Goal: Task Accomplishment & Management: Manage account settings

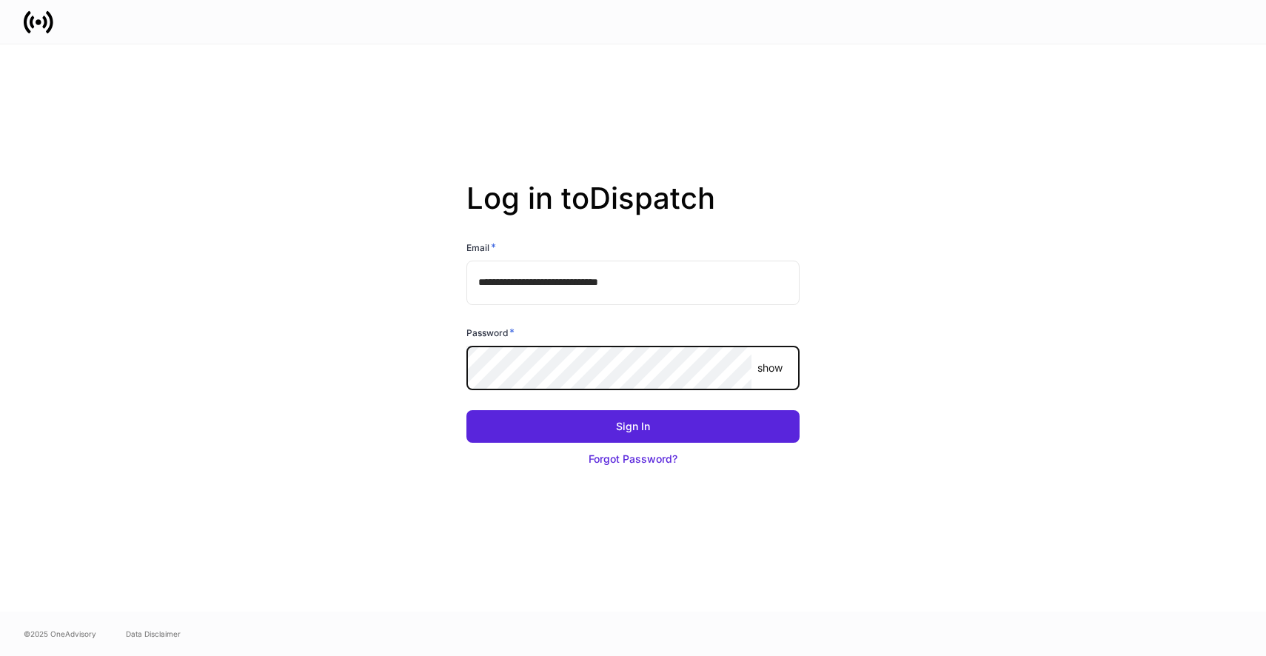
click at [762, 375] on p "show" at bounding box center [769, 368] width 25 height 15
click at [466, 410] on button "Sign In" at bounding box center [632, 426] width 333 height 33
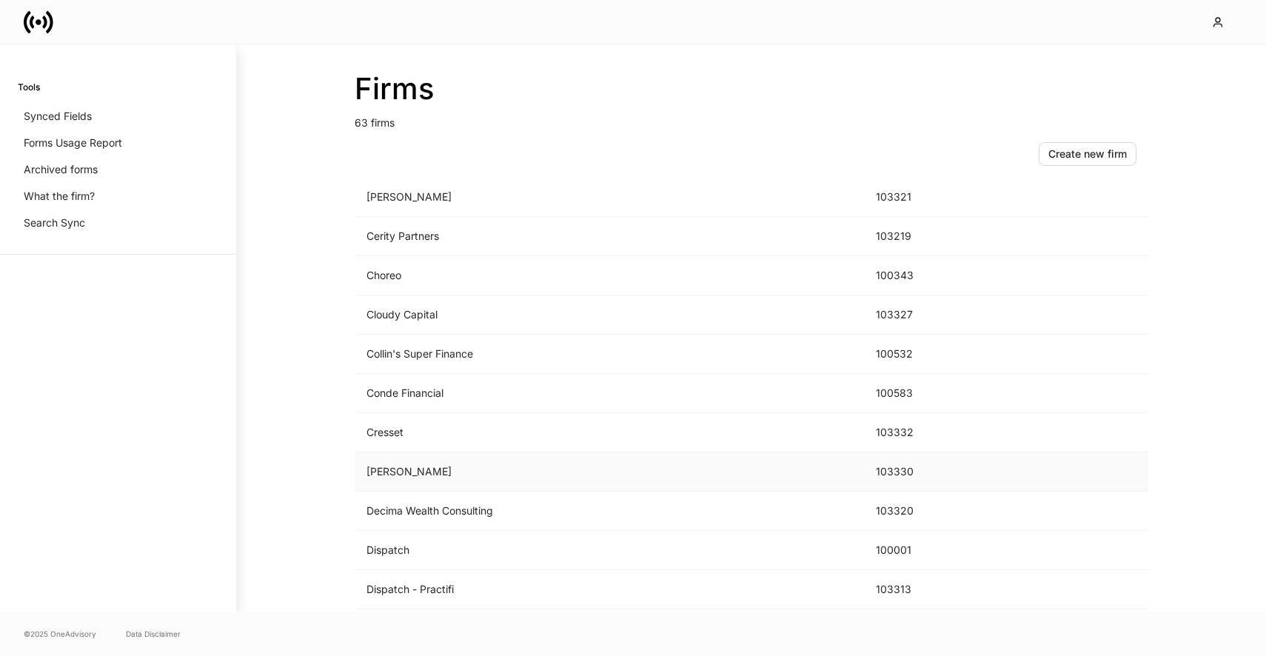
scroll to position [264, 0]
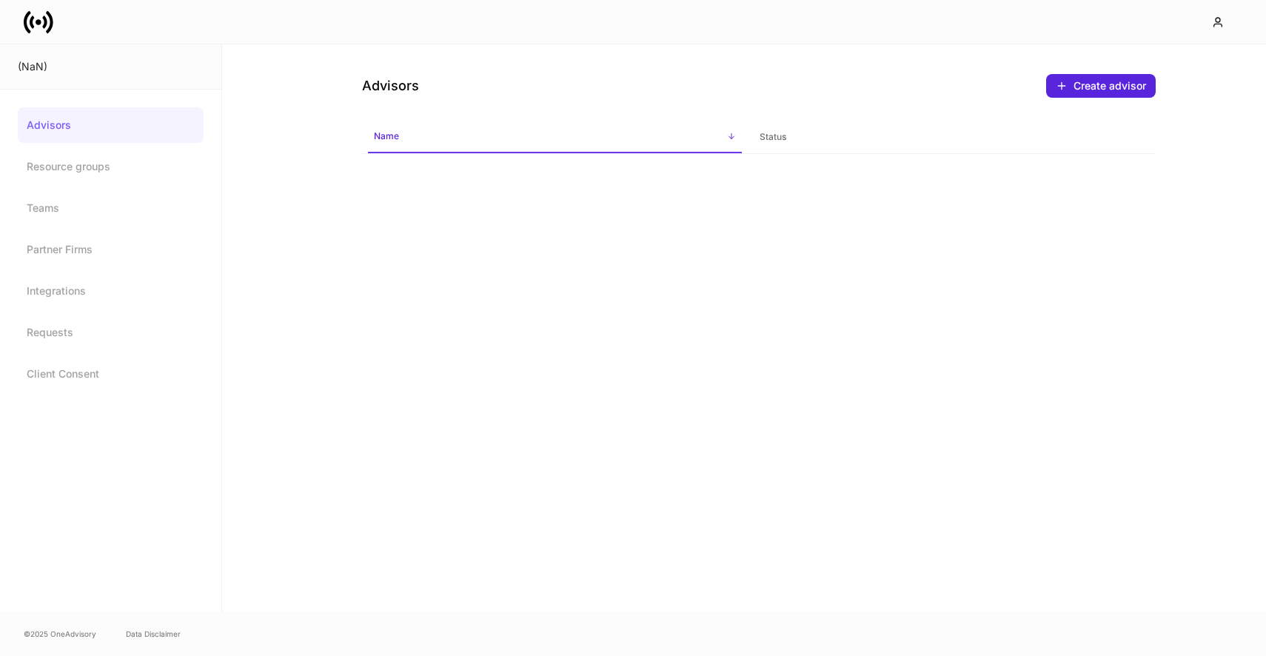
click at [38, 12] on icon at bounding box center [39, 22] width 30 height 30
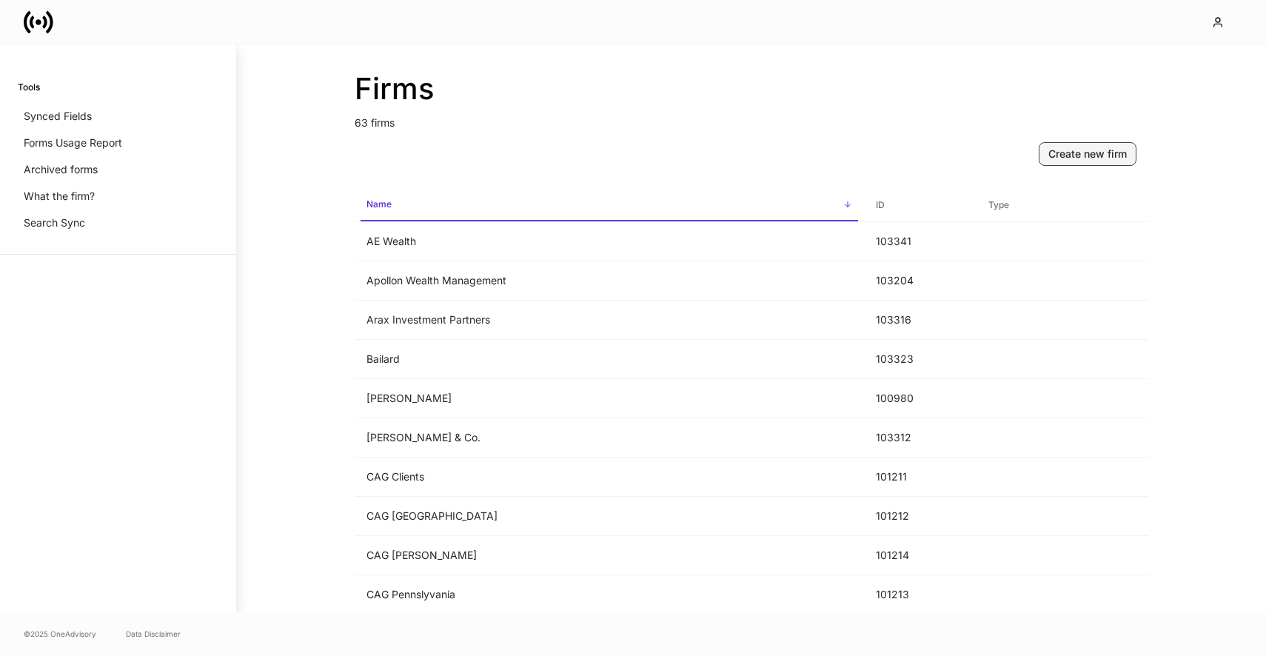
click at [1085, 151] on div "Create new firm" at bounding box center [1087, 154] width 78 height 15
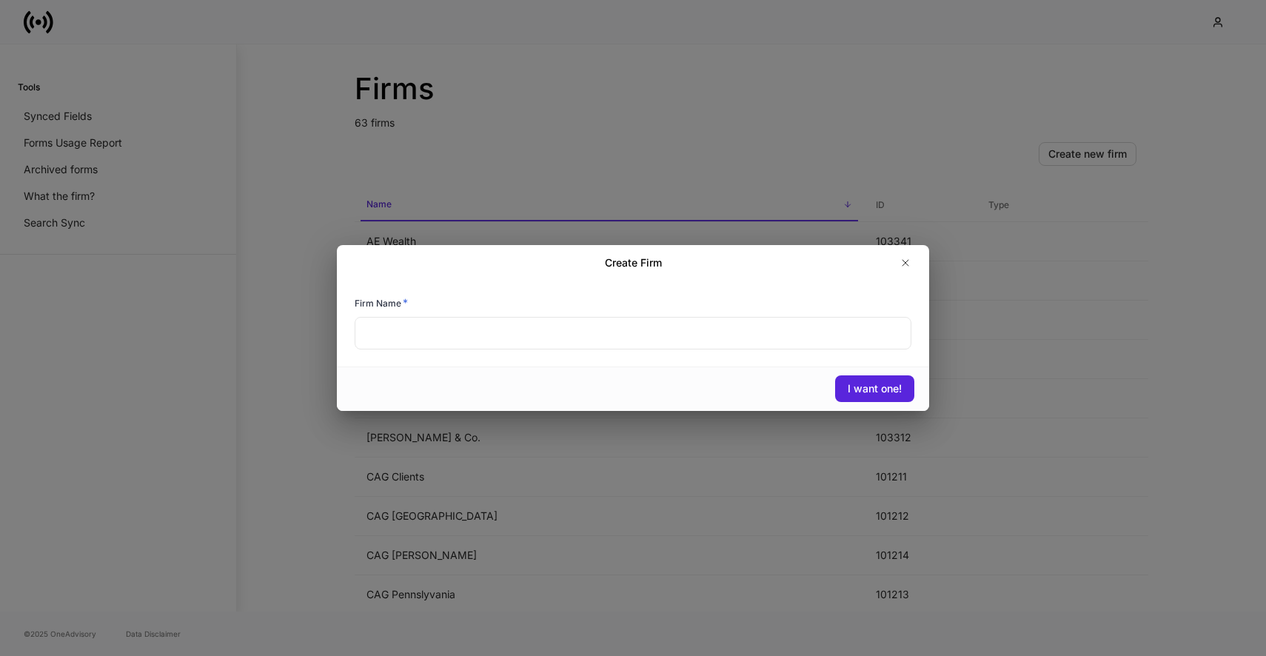
click at [640, 334] on input "text" at bounding box center [633, 333] width 557 height 33
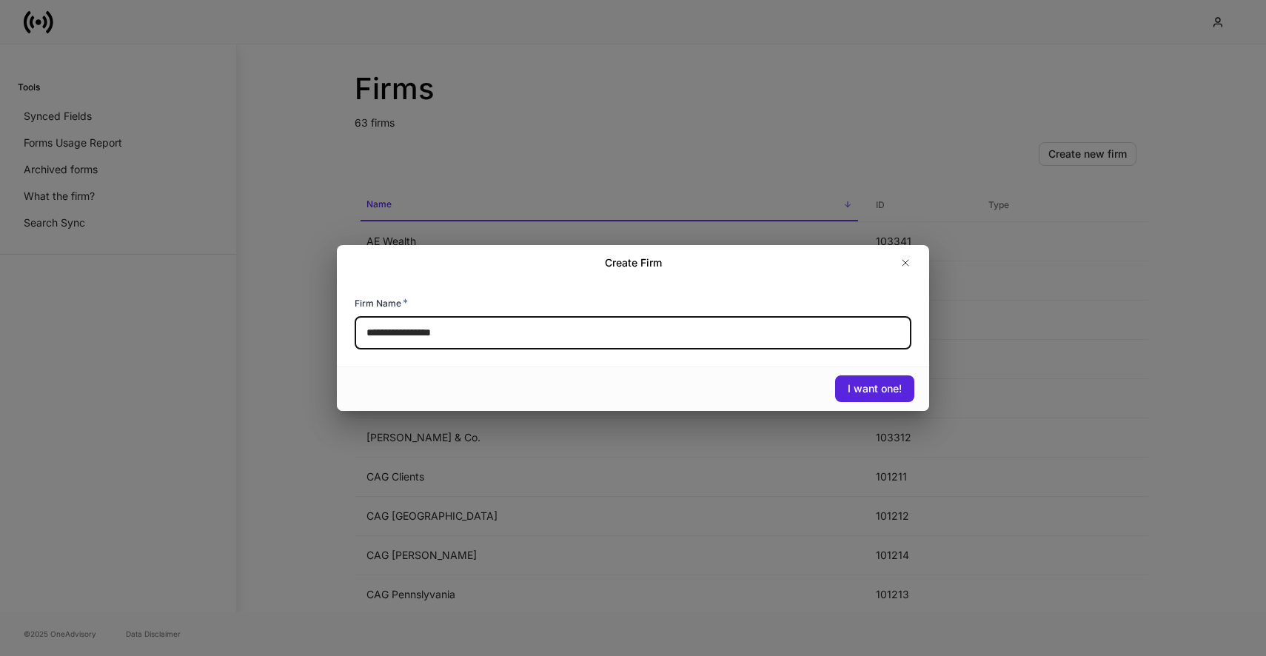
type input "**********"
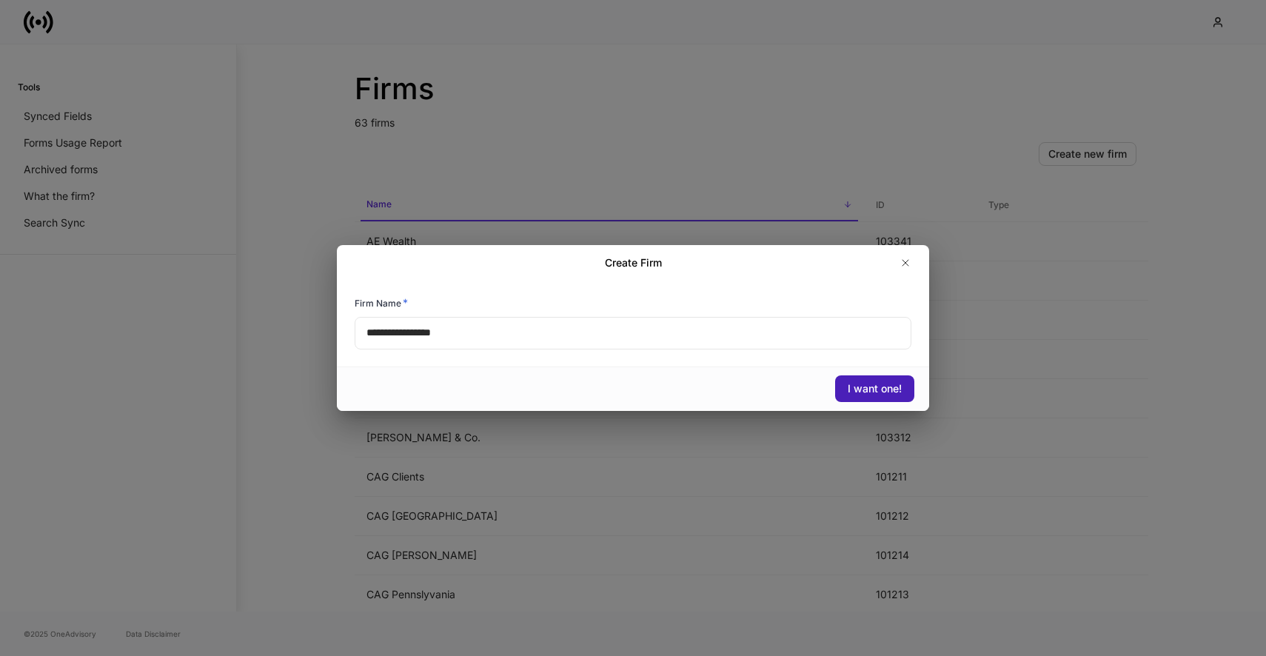
click at [854, 389] on div "I want one!" at bounding box center [875, 388] width 54 height 15
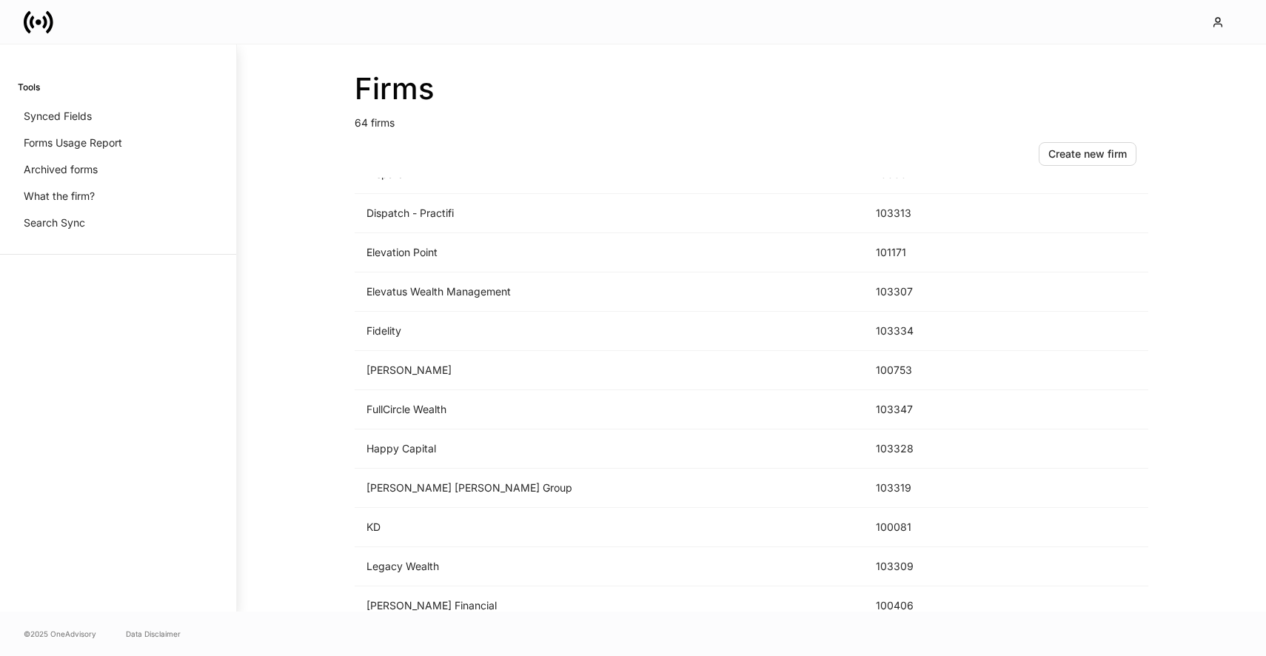
scroll to position [1026, 0]
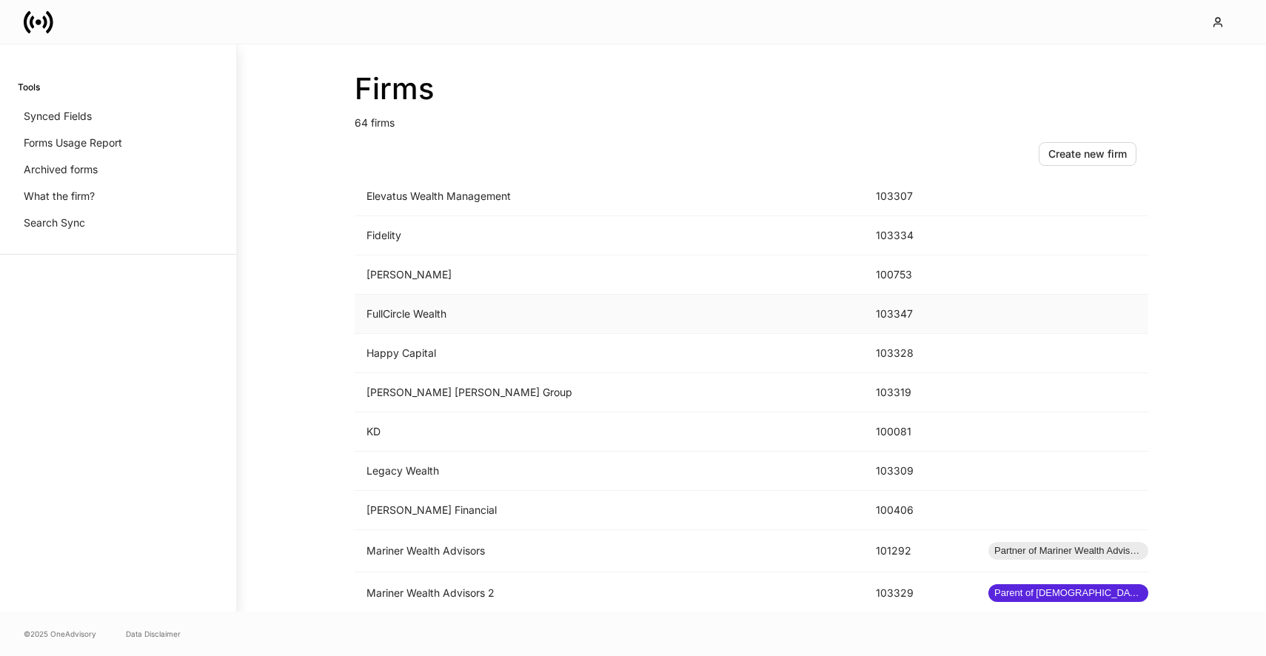
click at [458, 320] on td "FullCircle Wealth" at bounding box center [609, 314] width 509 height 39
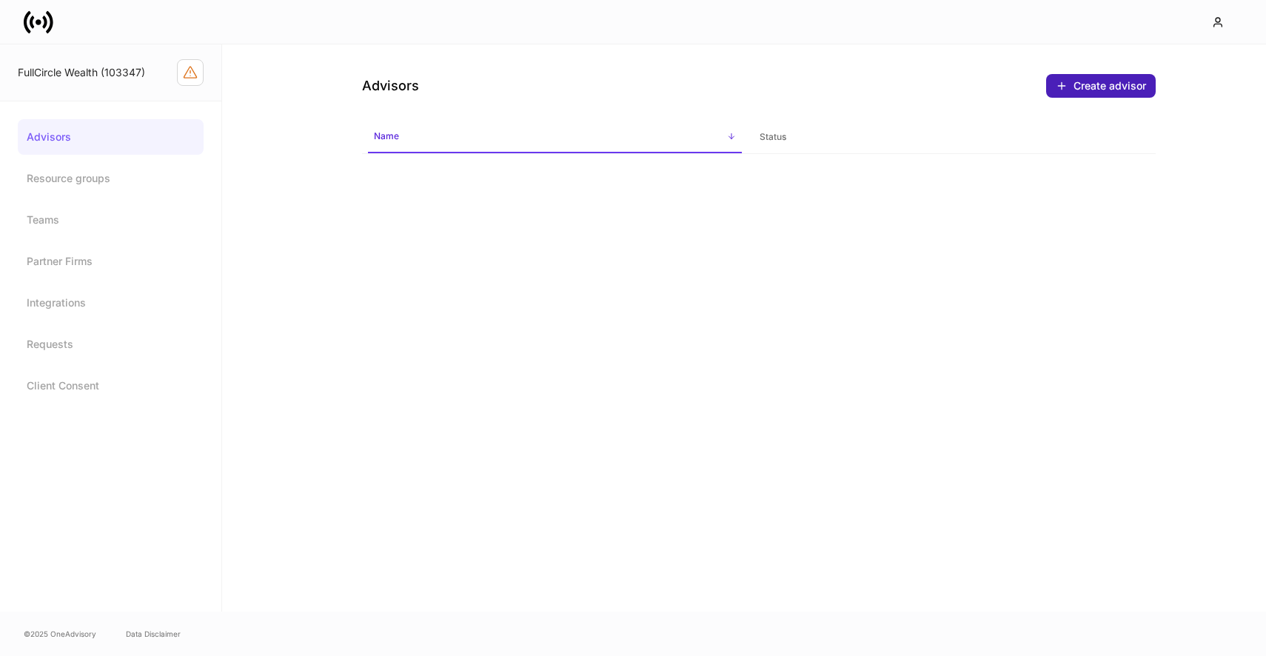
click at [1089, 78] on div "Create advisor" at bounding box center [1109, 85] width 73 height 15
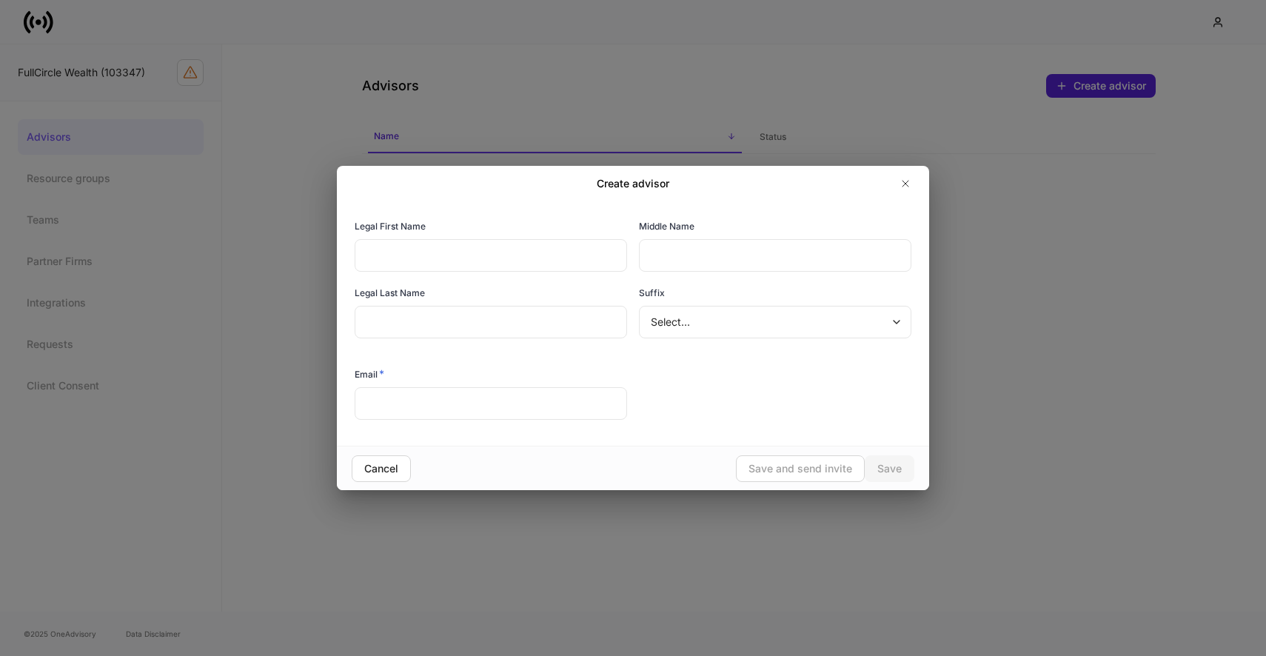
click at [532, 258] on input "text" at bounding box center [491, 255] width 272 height 33
type input "*"
type input "*****"
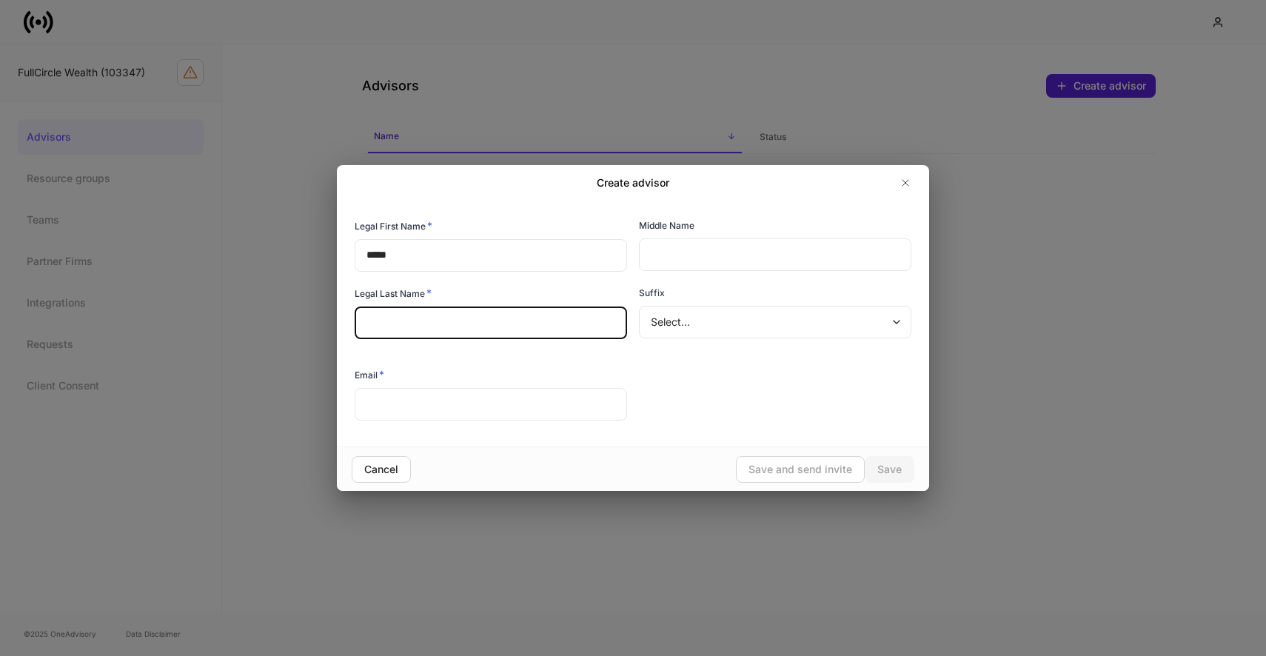
type input "*"
type input "*******"
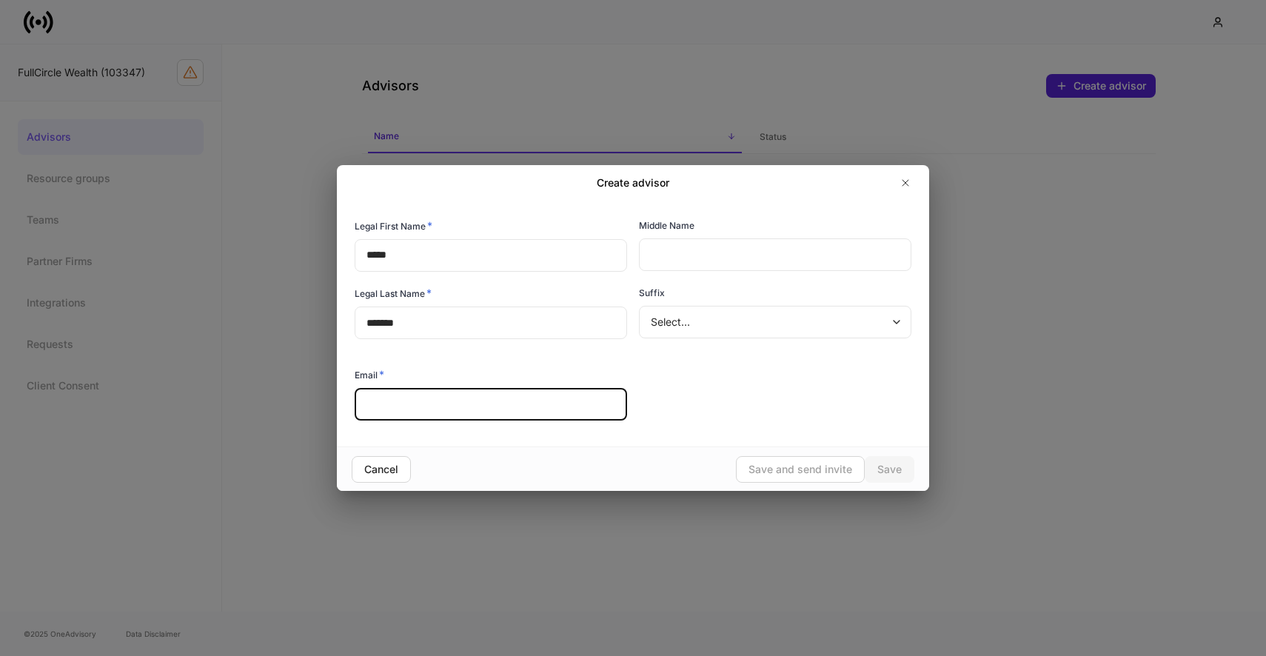
click at [479, 398] on input "text" at bounding box center [491, 404] width 272 height 33
paste input "**********"
type input "**********"
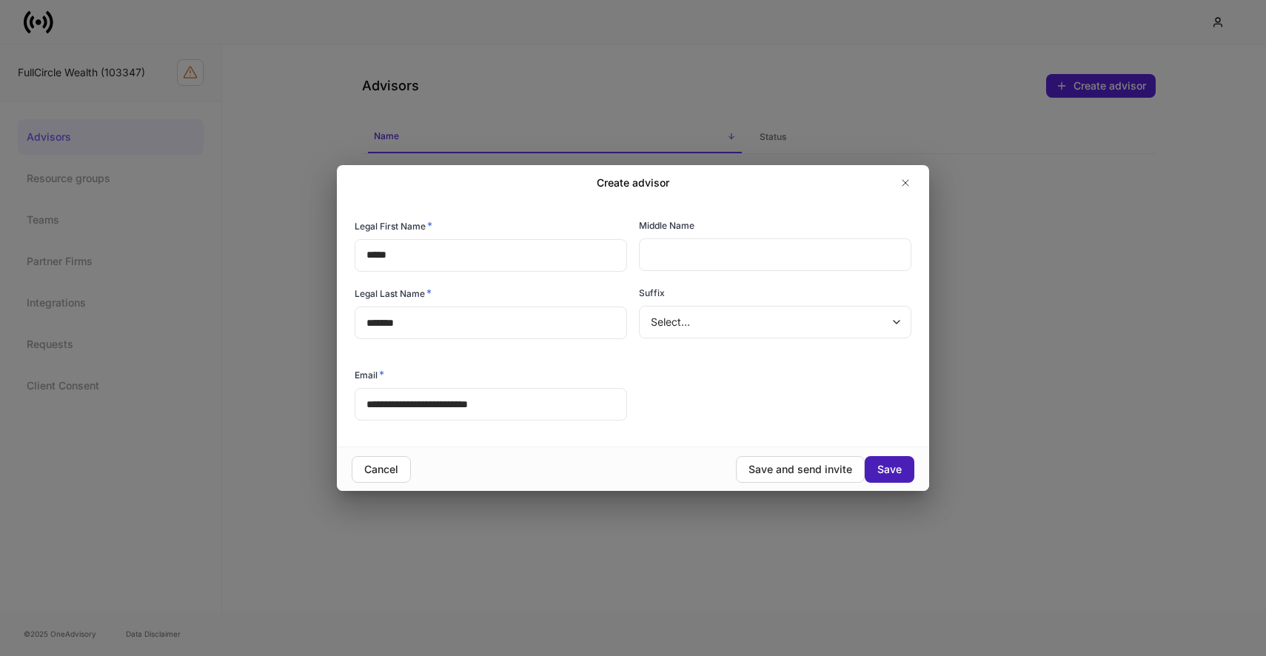
click at [885, 463] on div "Save" at bounding box center [889, 469] width 24 height 15
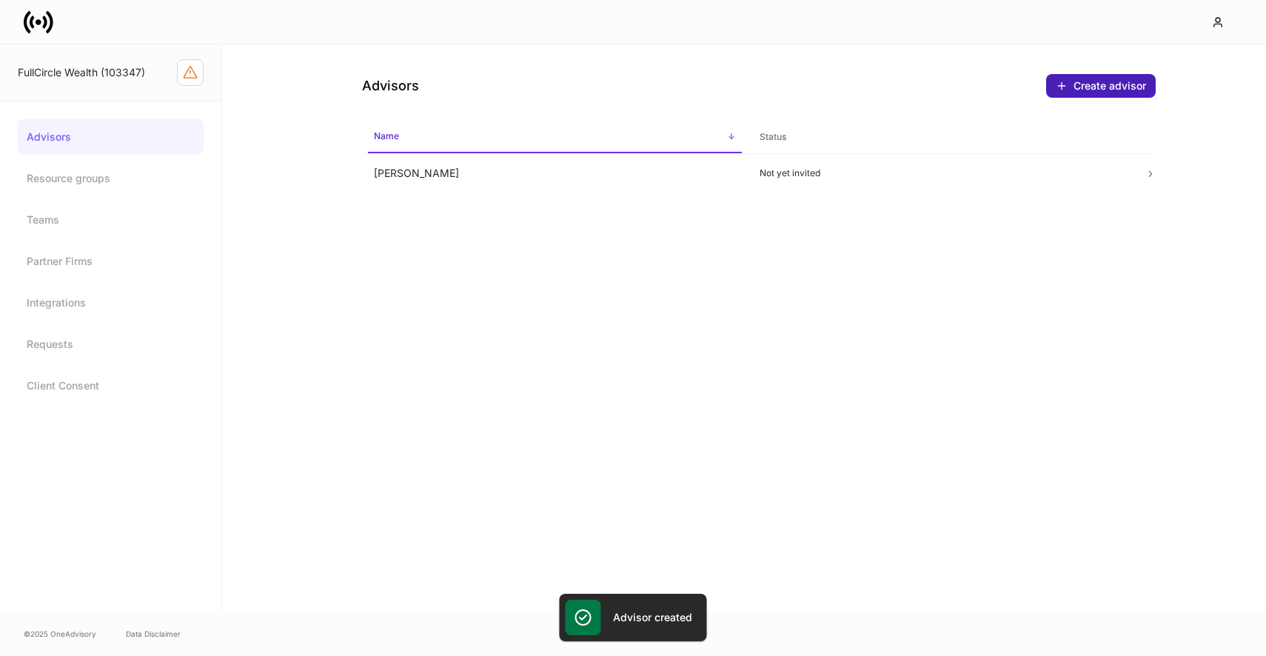
click at [1090, 86] on div "Create advisor" at bounding box center [1109, 85] width 73 height 15
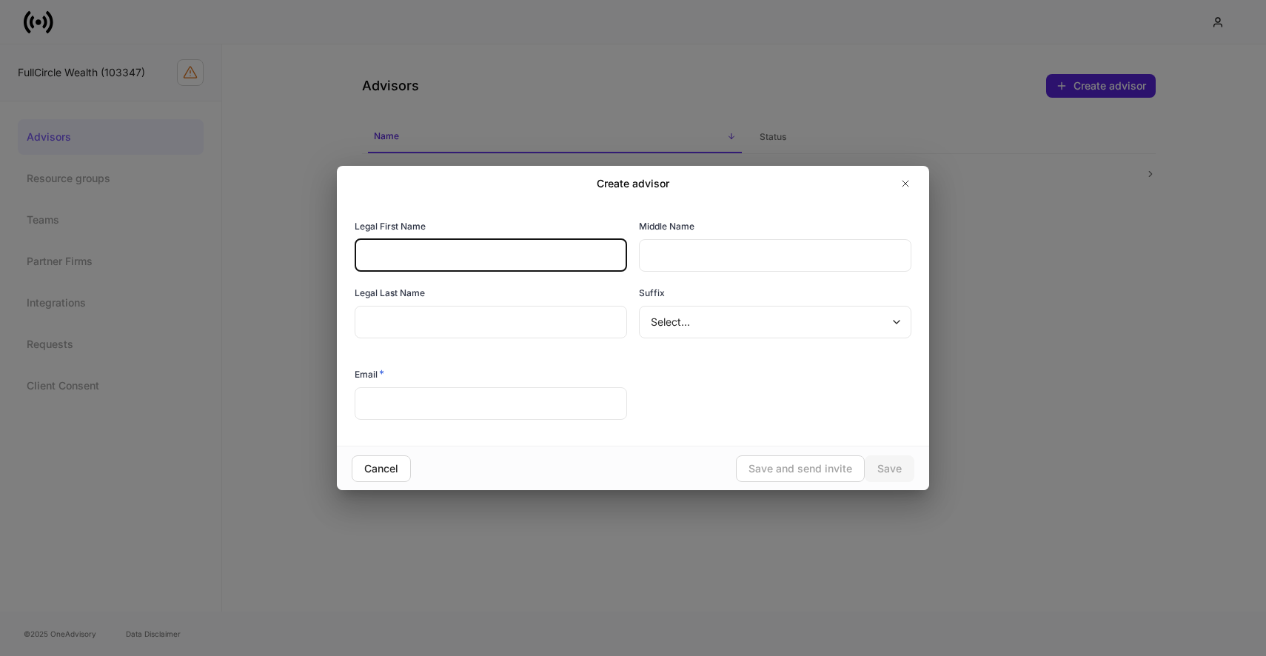
click at [500, 247] on input "text" at bounding box center [491, 255] width 272 height 33
type input "********"
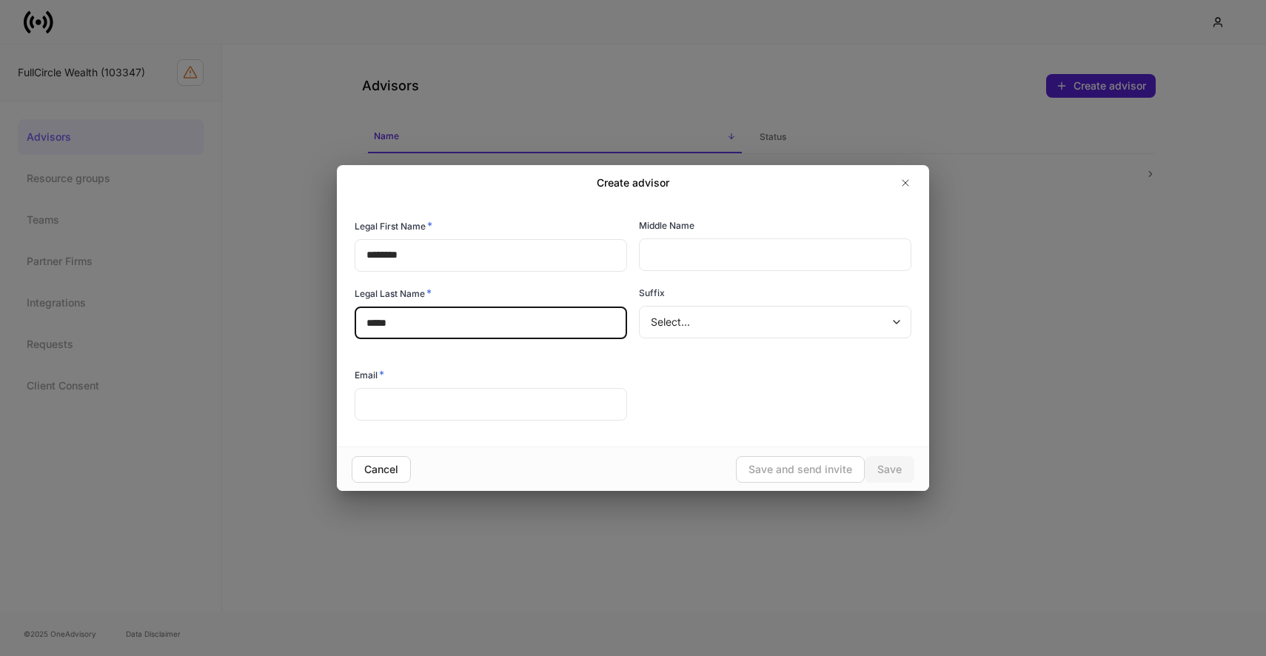
type input "*****"
click at [458, 406] on input "text" at bounding box center [491, 404] width 272 height 33
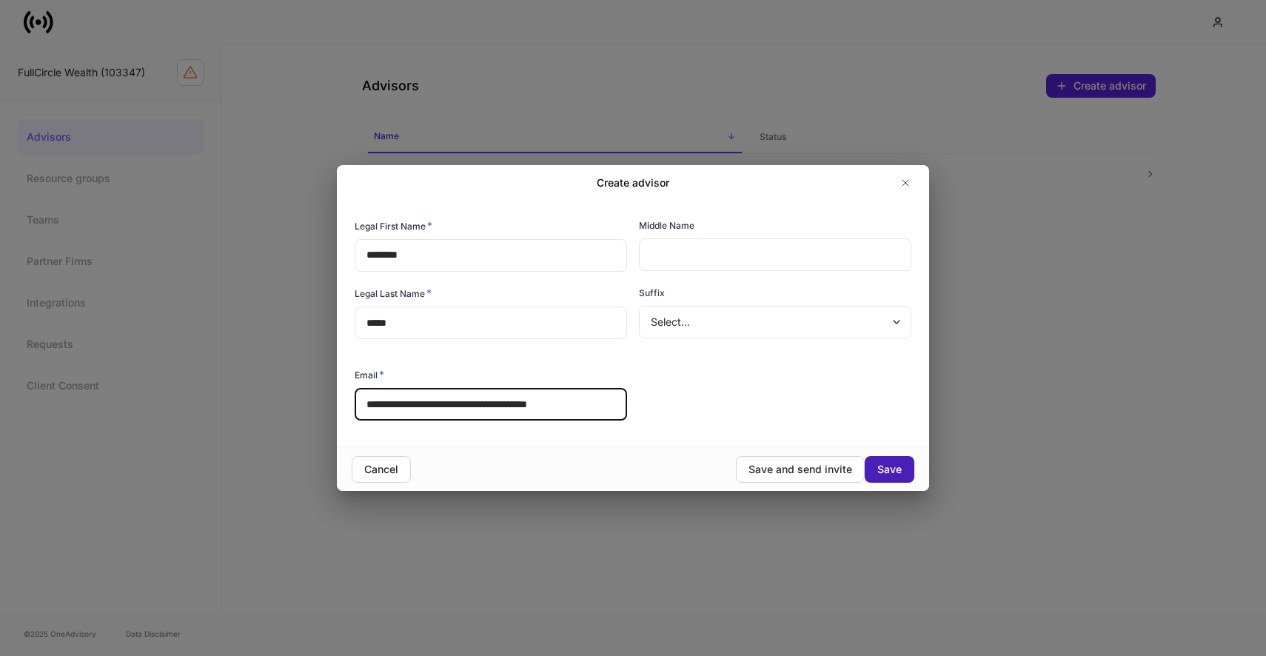
type input "**********"
click at [900, 468] on div "Save" at bounding box center [889, 469] width 24 height 15
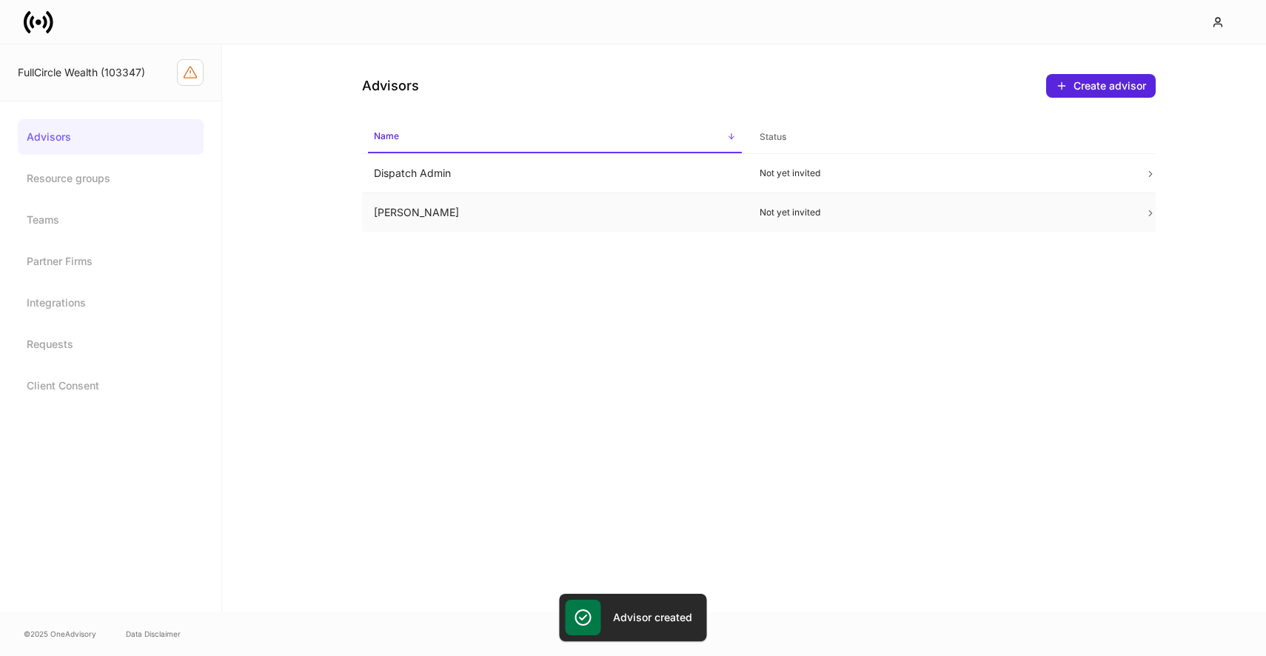
click at [551, 201] on td "Jamie Jenkins" at bounding box center [555, 212] width 386 height 39
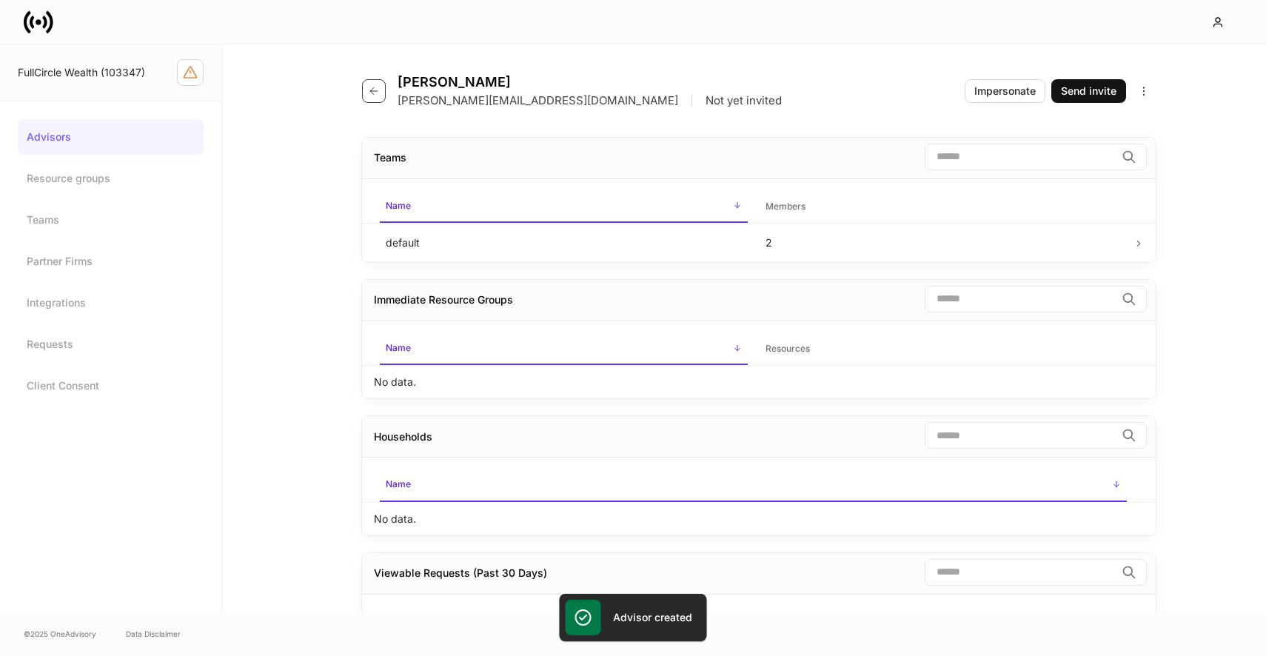
click at [380, 98] on button "button" at bounding box center [374, 91] width 24 height 24
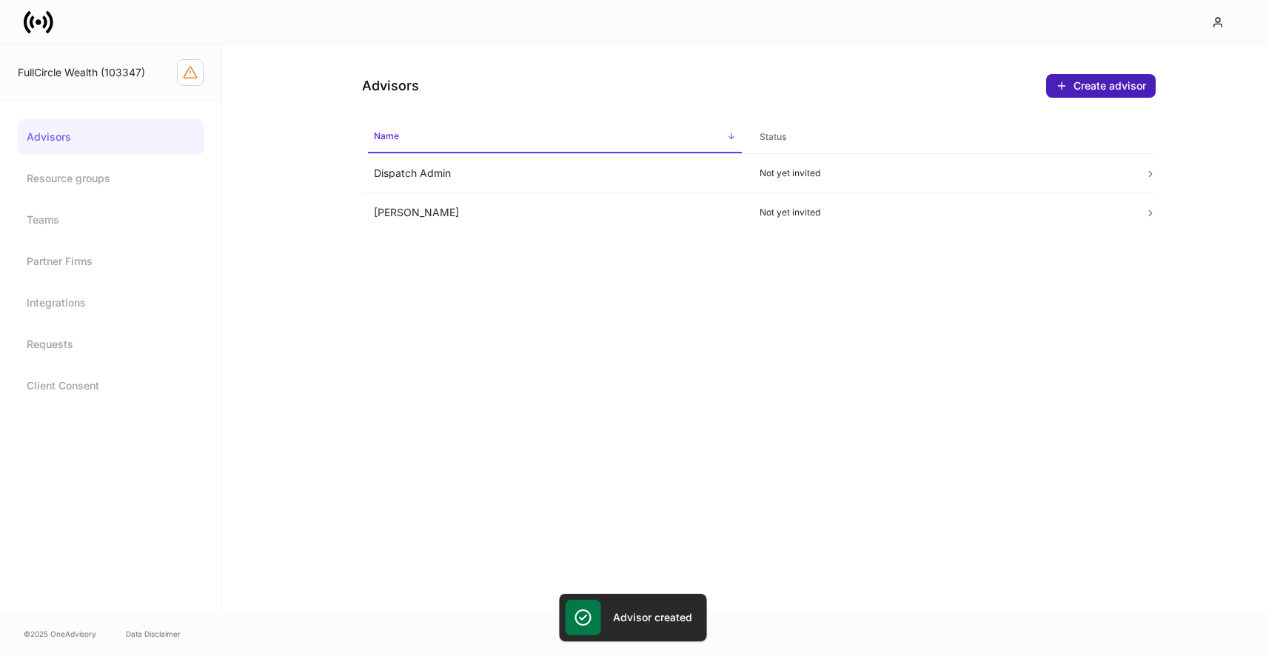
click at [1110, 76] on button "Create advisor" at bounding box center [1101, 86] width 110 height 24
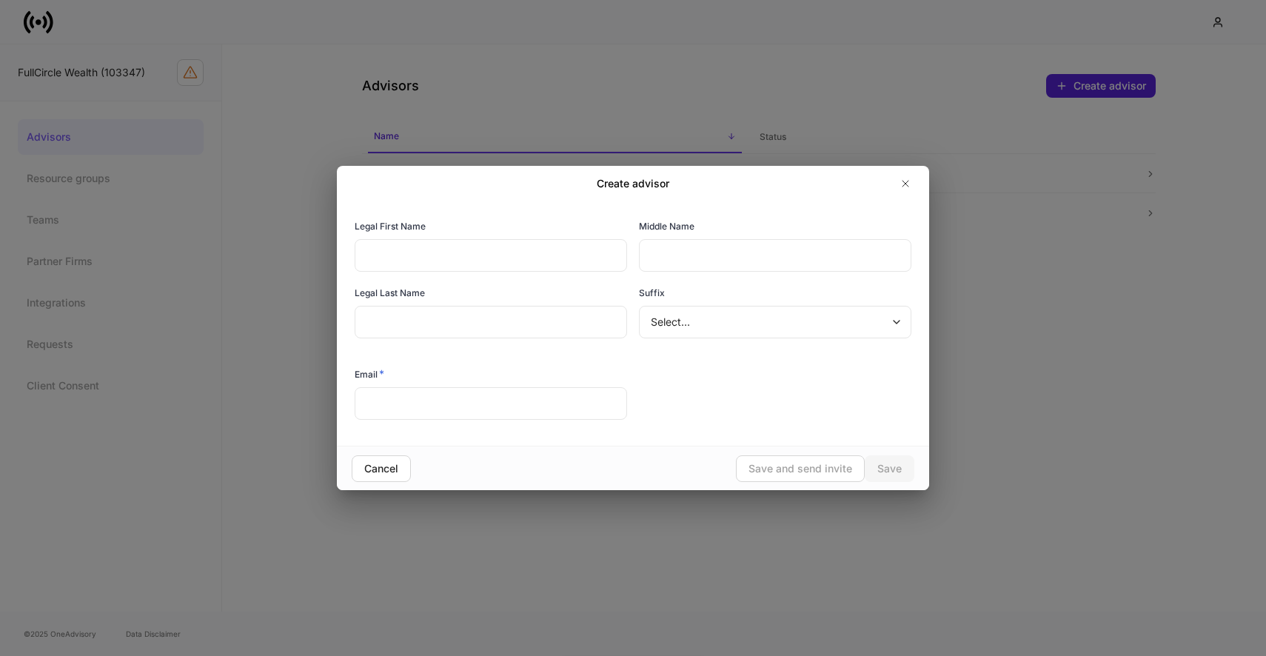
click at [522, 253] on input "text" at bounding box center [491, 255] width 272 height 33
type input "***"
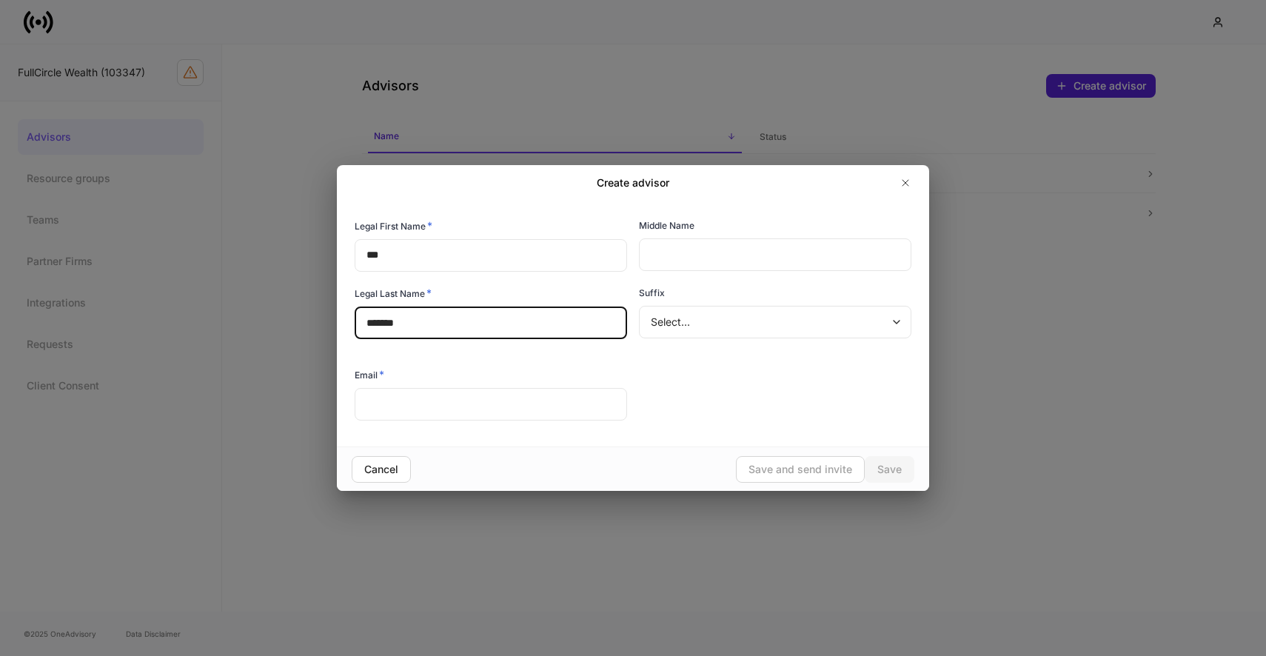
type input "*******"
click at [450, 413] on input "text" at bounding box center [491, 404] width 272 height 33
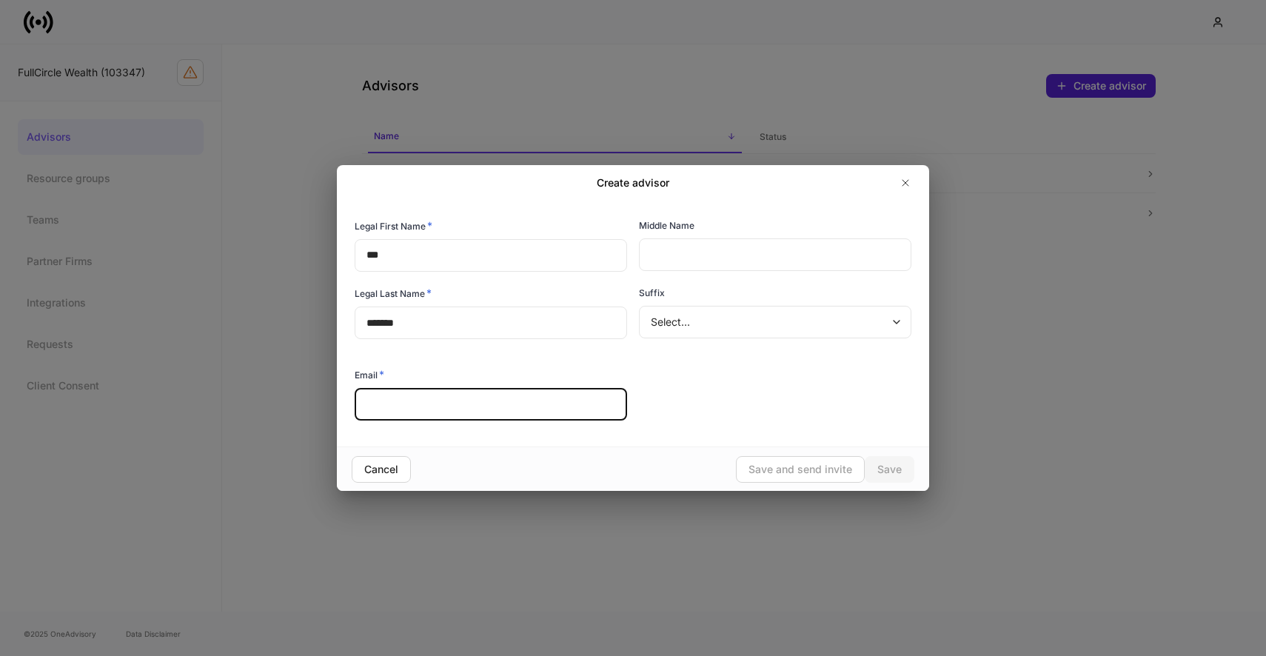
paste input "**********"
type input "**********"
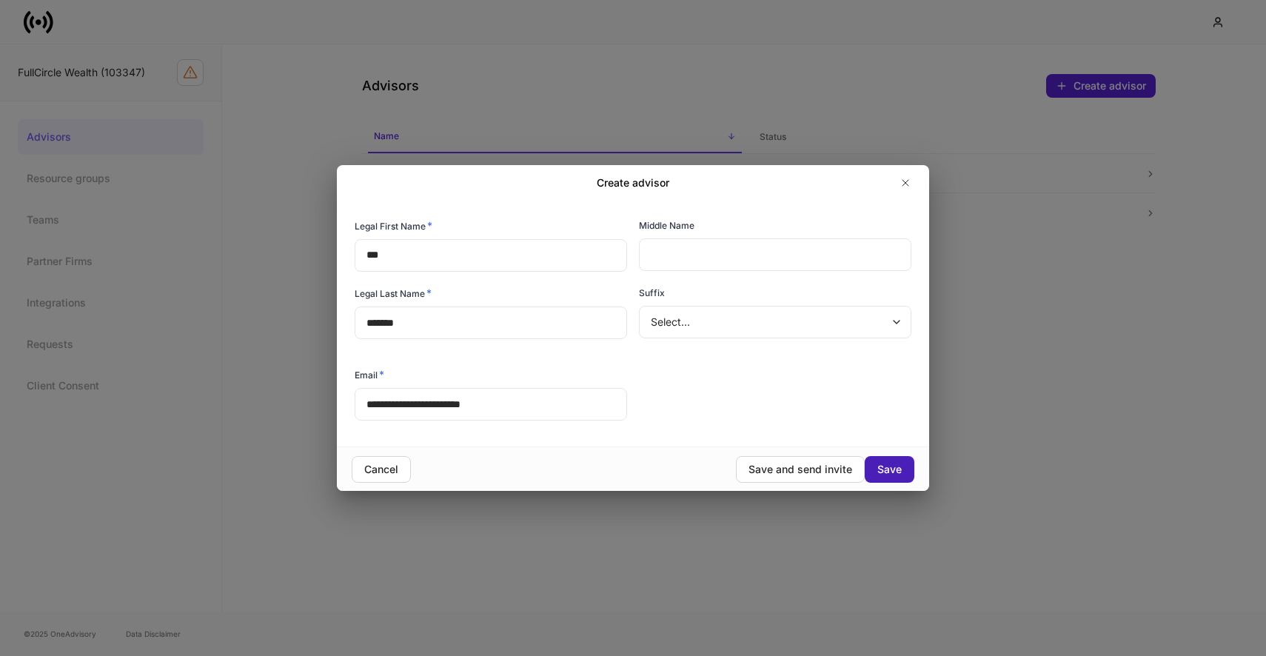
click at [895, 464] on div "Save" at bounding box center [889, 469] width 24 height 15
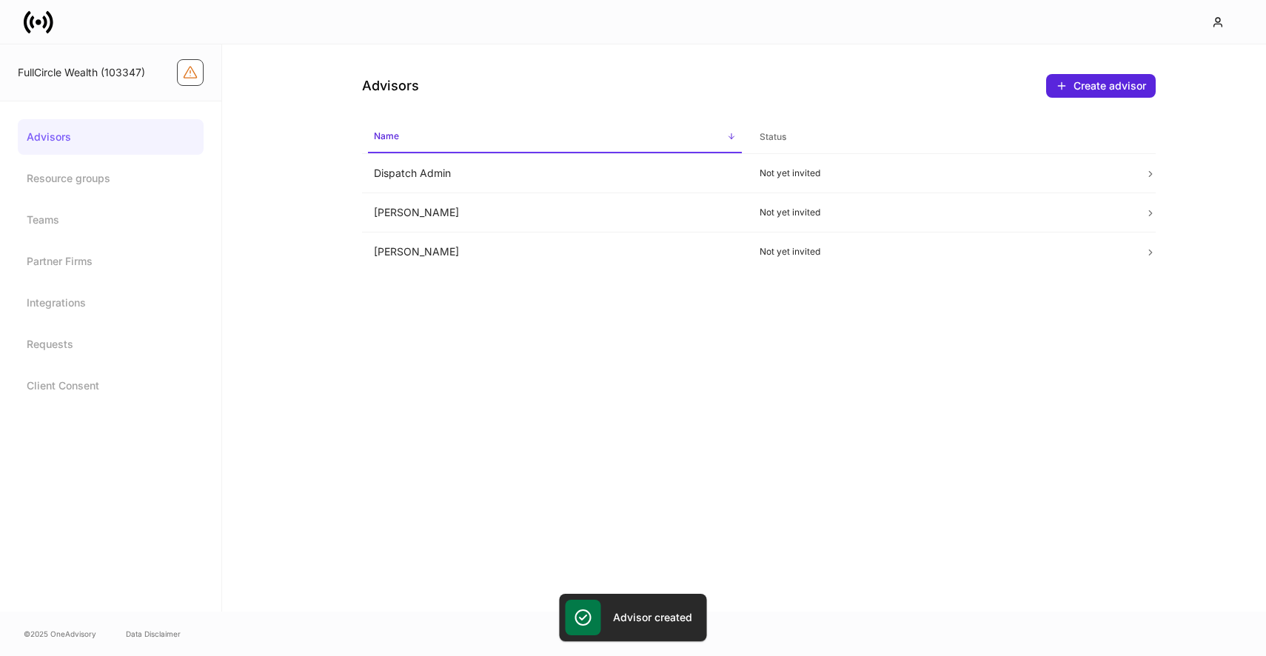
click at [192, 70] on icon "Firm configuration warnings" at bounding box center [190, 72] width 13 height 11
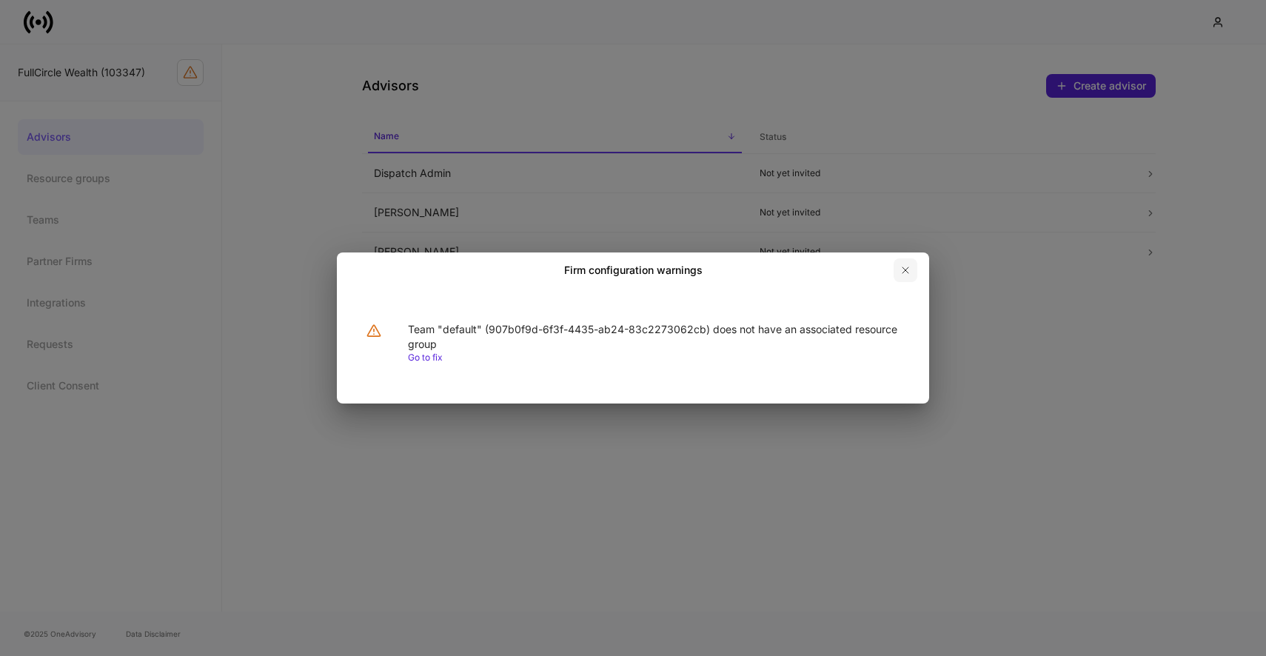
click at [915, 266] on button "button" at bounding box center [906, 270] width 24 height 24
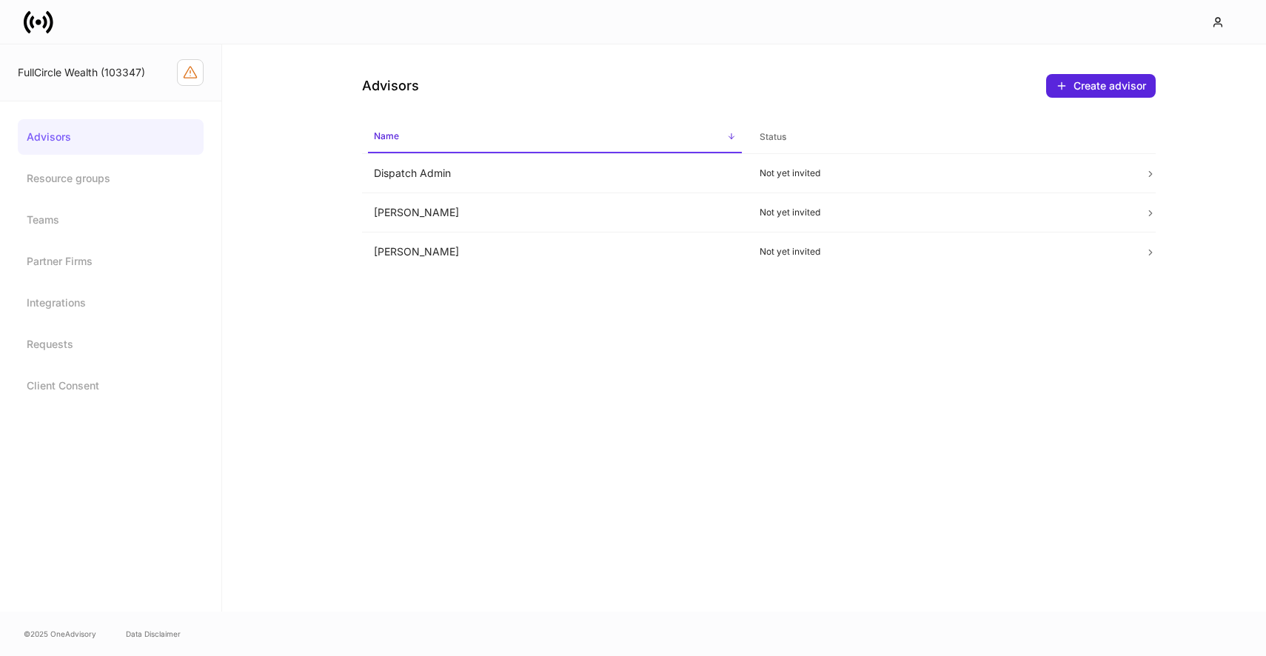
click at [909, 266] on td "Not yet invited" at bounding box center [941, 251] width 386 height 39
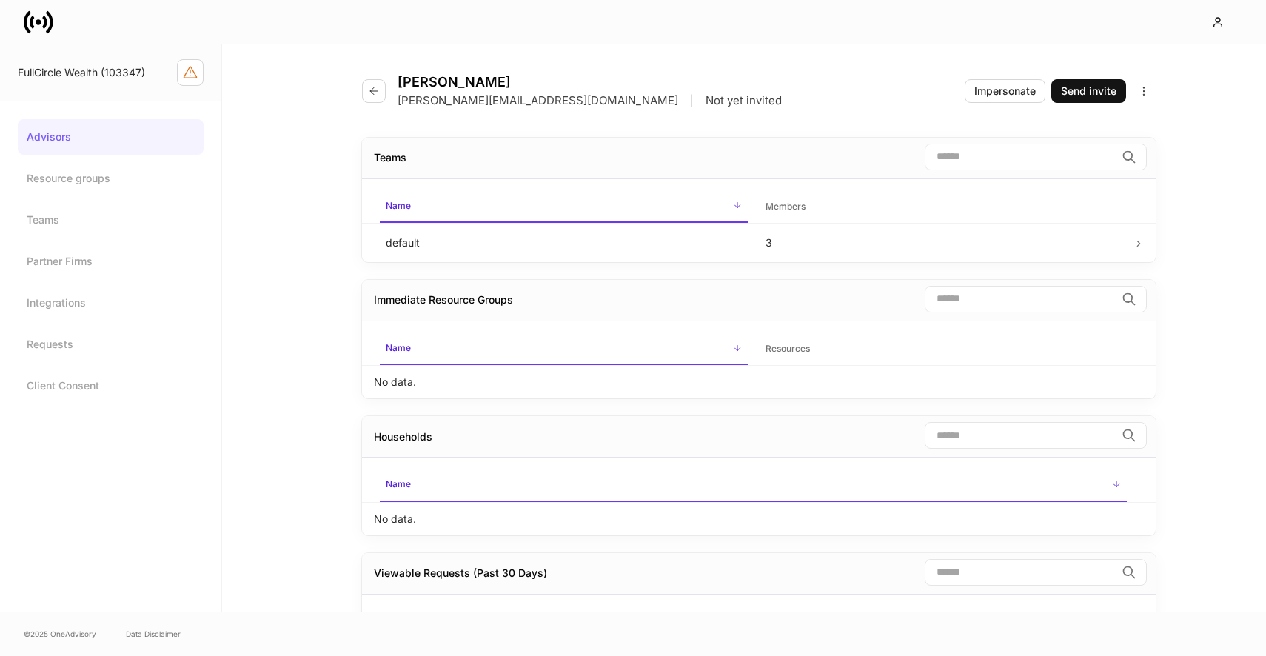
click at [909, 266] on div "Teams ​ Name sorted ascending Members default 3 Immediate Resource Groups ​ Nam…" at bounding box center [759, 413] width 794 height 587
click at [379, 82] on button "button" at bounding box center [374, 91] width 24 height 24
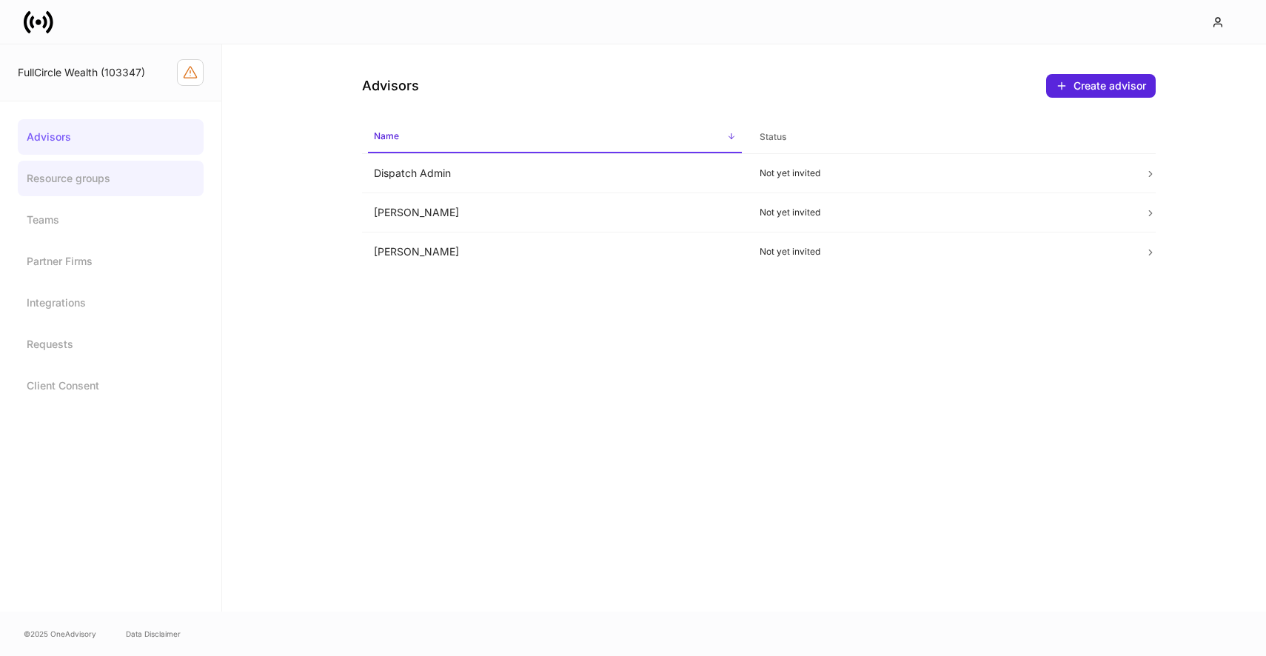
click at [91, 190] on link "Resource groups" at bounding box center [111, 179] width 186 height 36
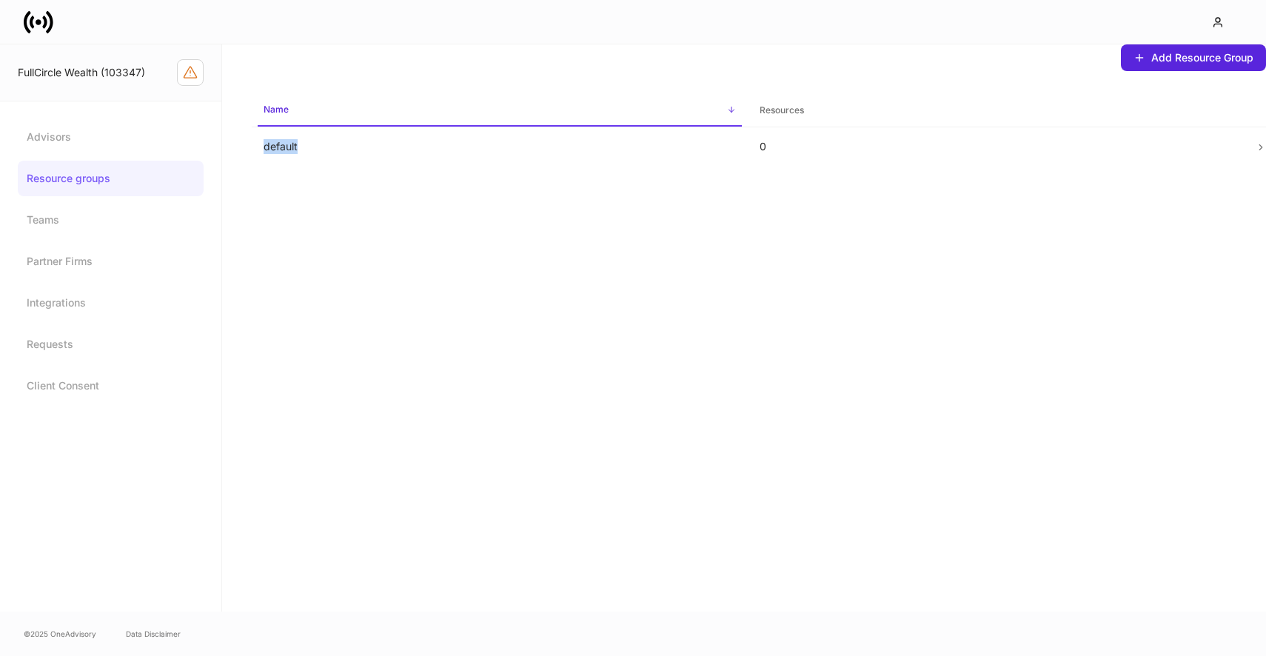
drag, startPoint x: 409, startPoint y: 155, endPoint x: 409, endPoint y: 204, distance: 48.1
click at [409, 204] on div "Add Resource Group Name sorted ascending Resources default 0" at bounding box center [744, 327] width 1044 height 567
click at [1070, 157] on td "0" at bounding box center [996, 146] width 496 height 39
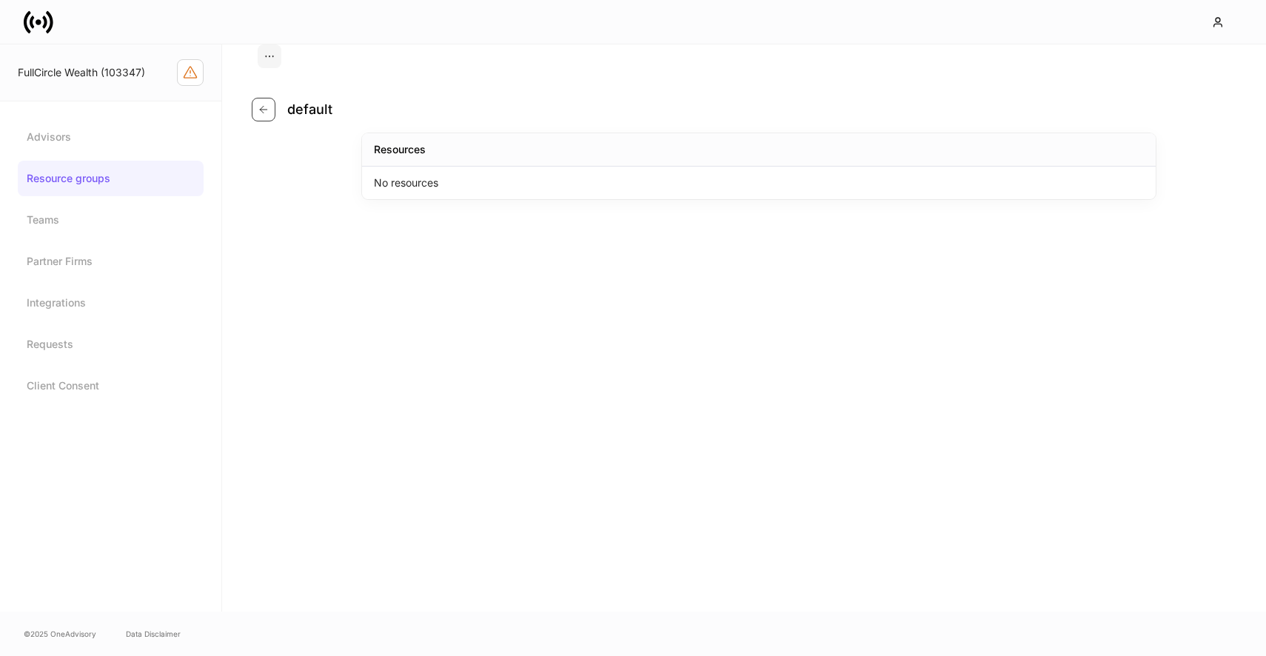
click at [268, 114] on icon "button" at bounding box center [264, 110] width 12 height 12
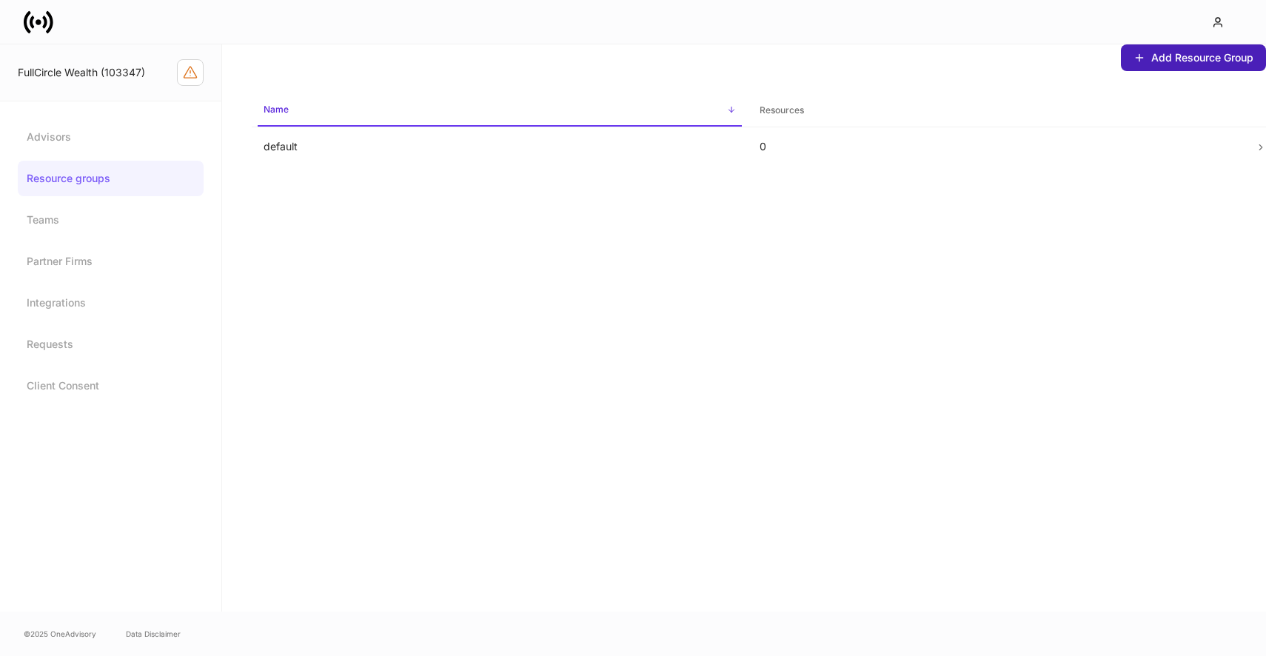
click at [1168, 51] on div "Add Resource Group" at bounding box center [1202, 57] width 102 height 15
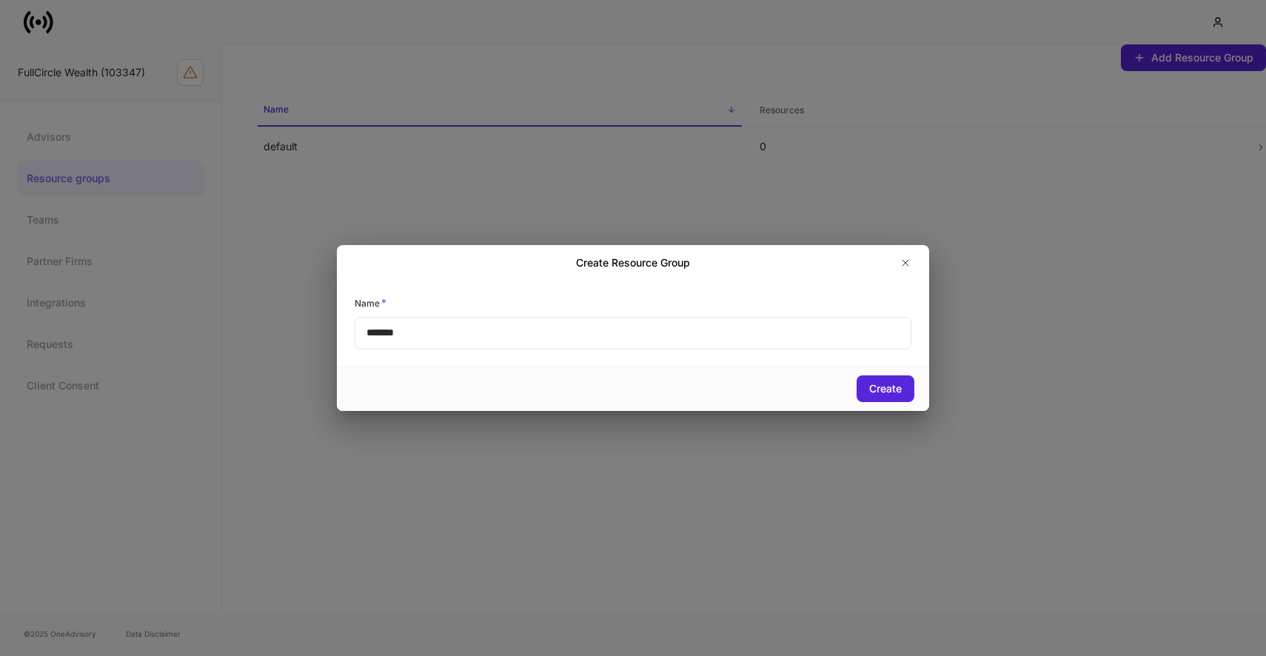
click at [614, 352] on div "Name * ******* ​" at bounding box center [633, 323] width 592 height 85
click at [623, 336] on input "*******" at bounding box center [633, 333] width 557 height 33
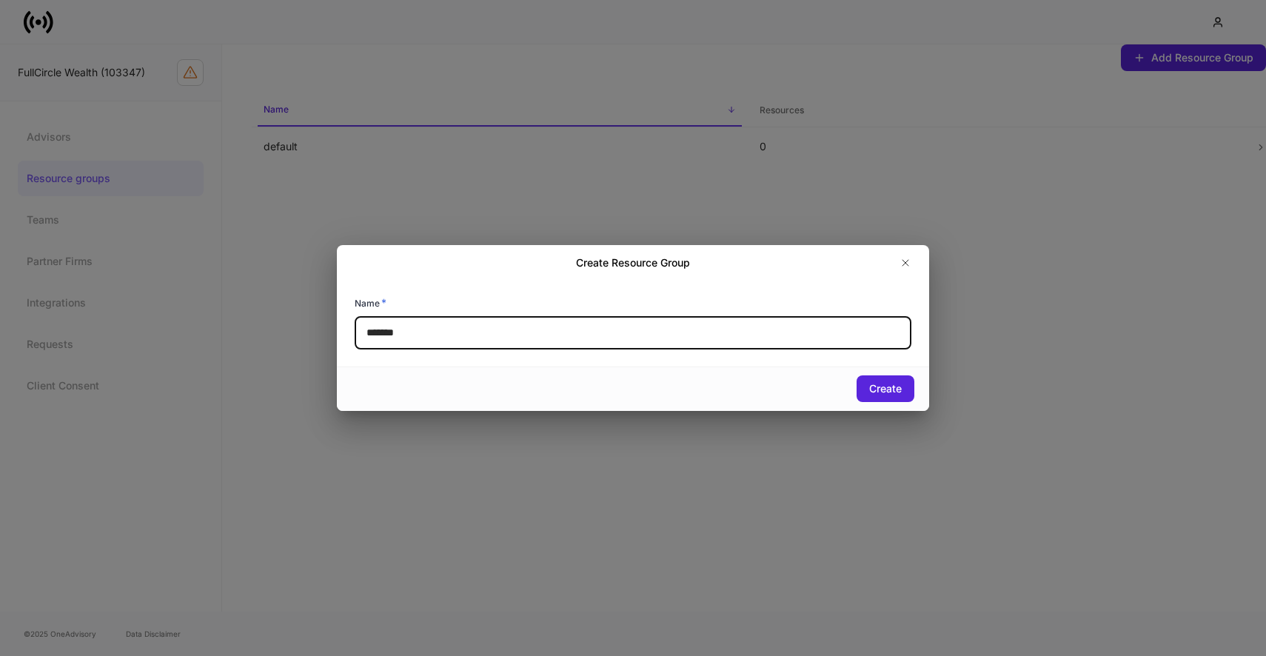
click at [667, 319] on input "*******" at bounding box center [633, 333] width 557 height 33
click at [660, 332] on input "*******" at bounding box center [633, 333] width 557 height 33
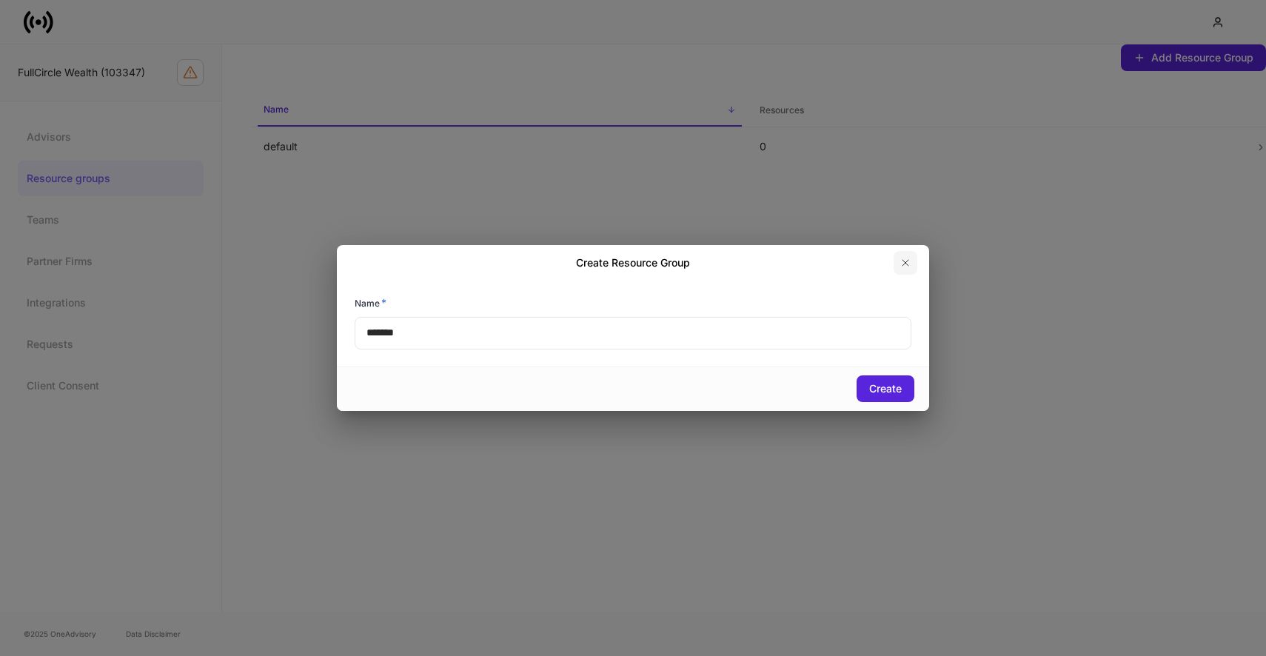
click at [899, 267] on icon "button" at bounding box center [905, 263] width 12 height 12
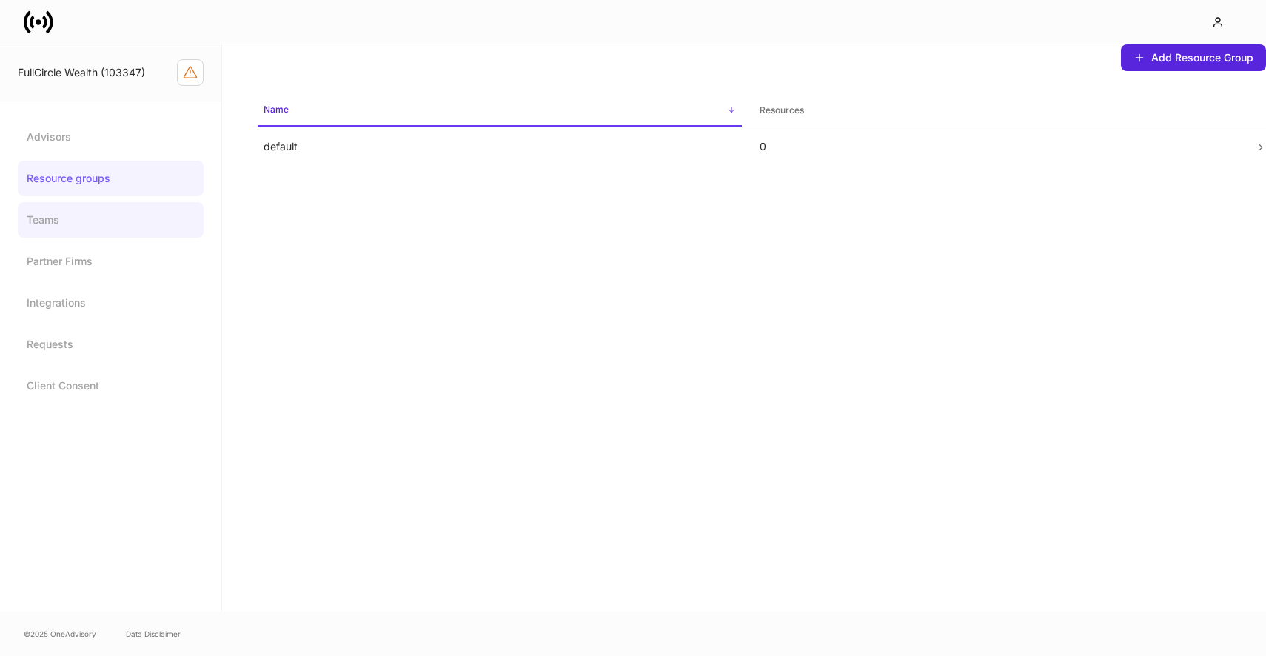
click at [114, 225] on link "Teams" at bounding box center [111, 220] width 186 height 36
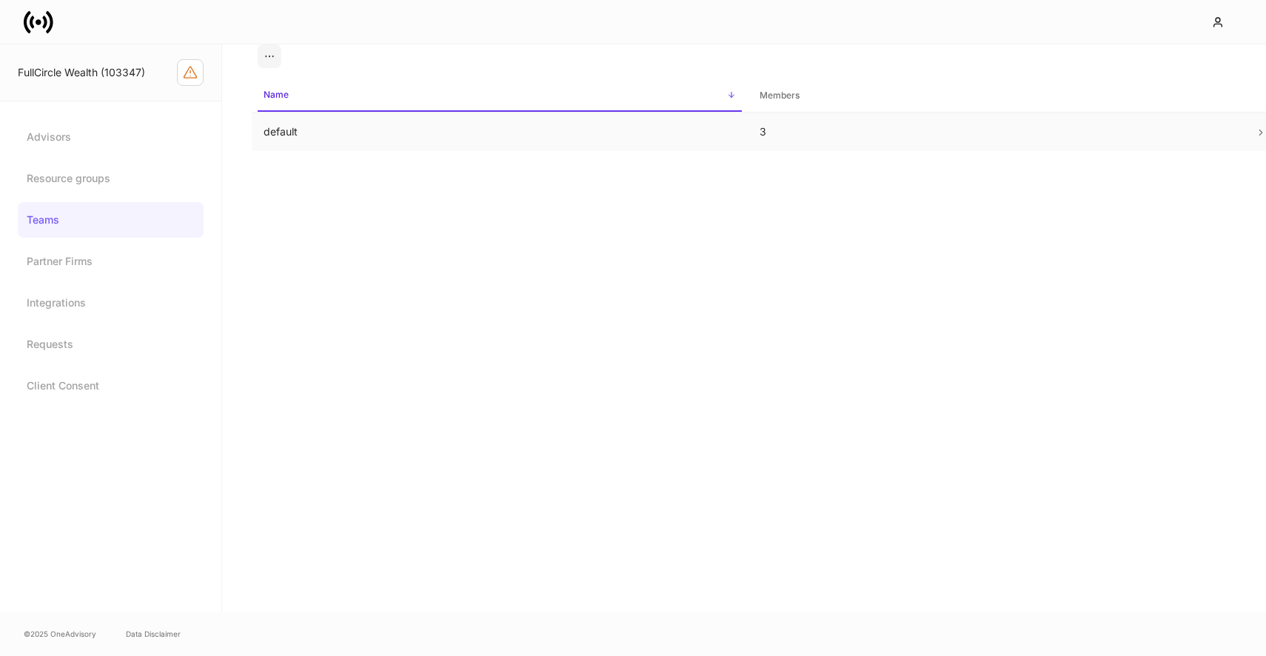
click at [926, 130] on td "3" at bounding box center [996, 132] width 496 height 39
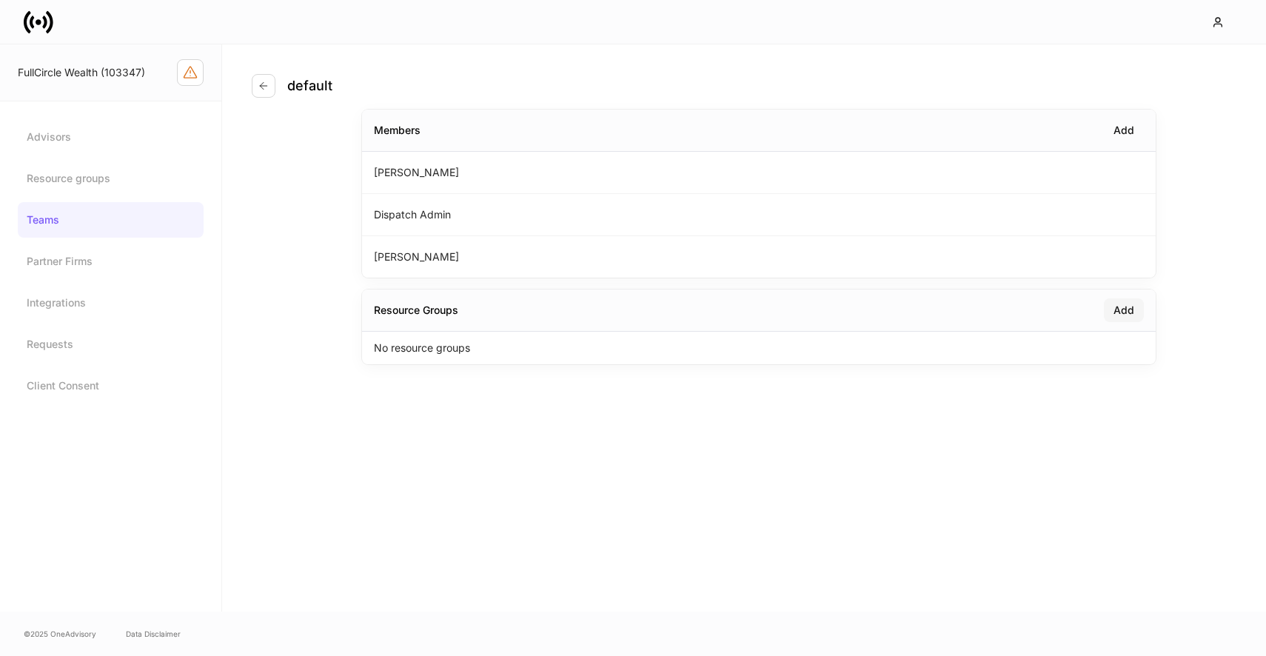
click at [1113, 307] on div "Add" at bounding box center [1123, 310] width 21 height 15
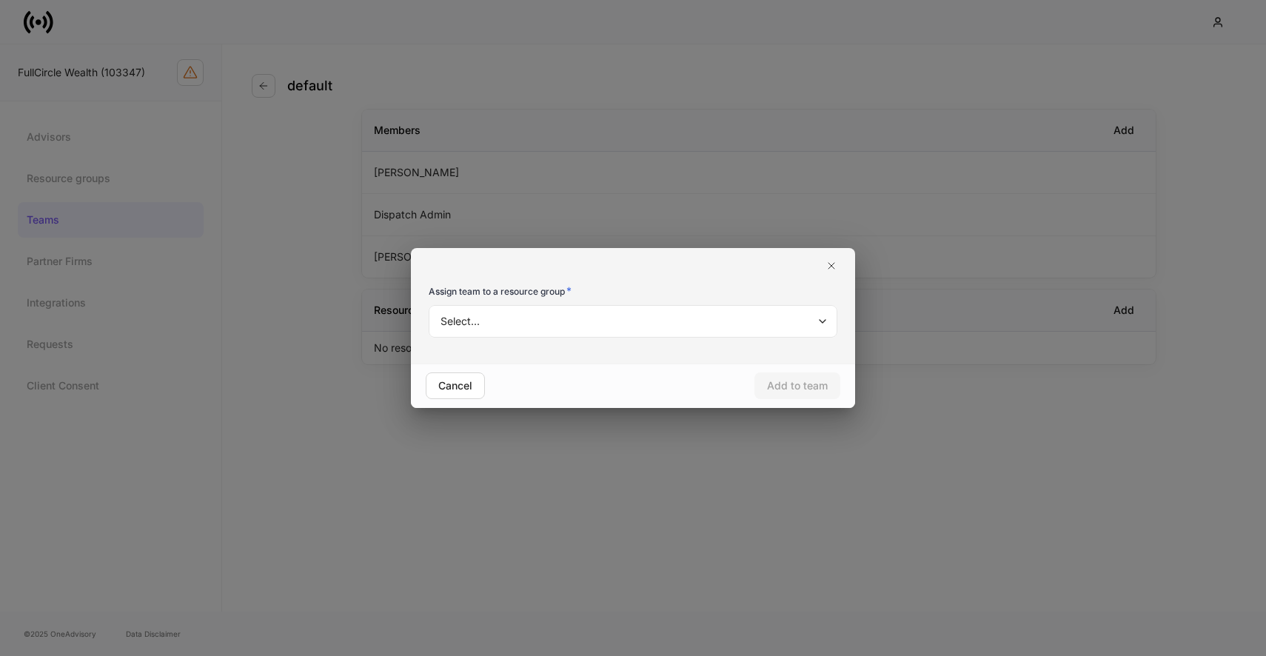
click at [628, 327] on body "FullCircle Wealth (103347) Advisors Resource groups Teams Partner Firms Integra…" at bounding box center [633, 328] width 1266 height 656
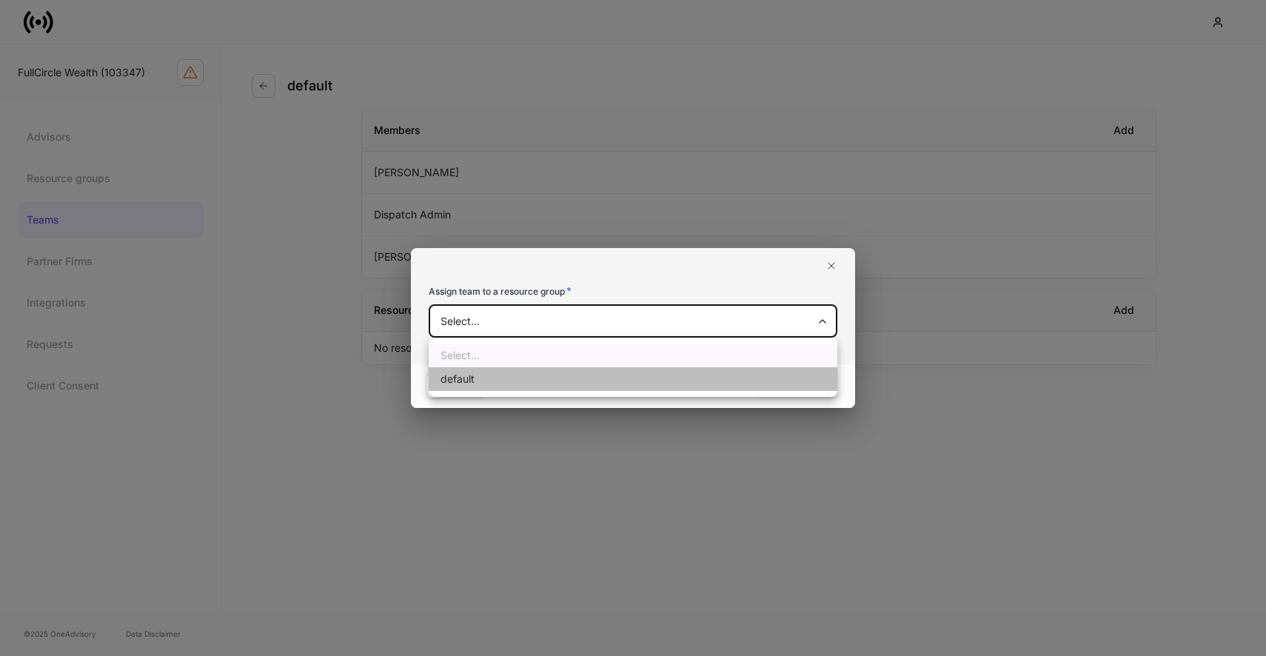
click at [604, 375] on li "default" at bounding box center [633, 379] width 409 height 24
type input "**********"
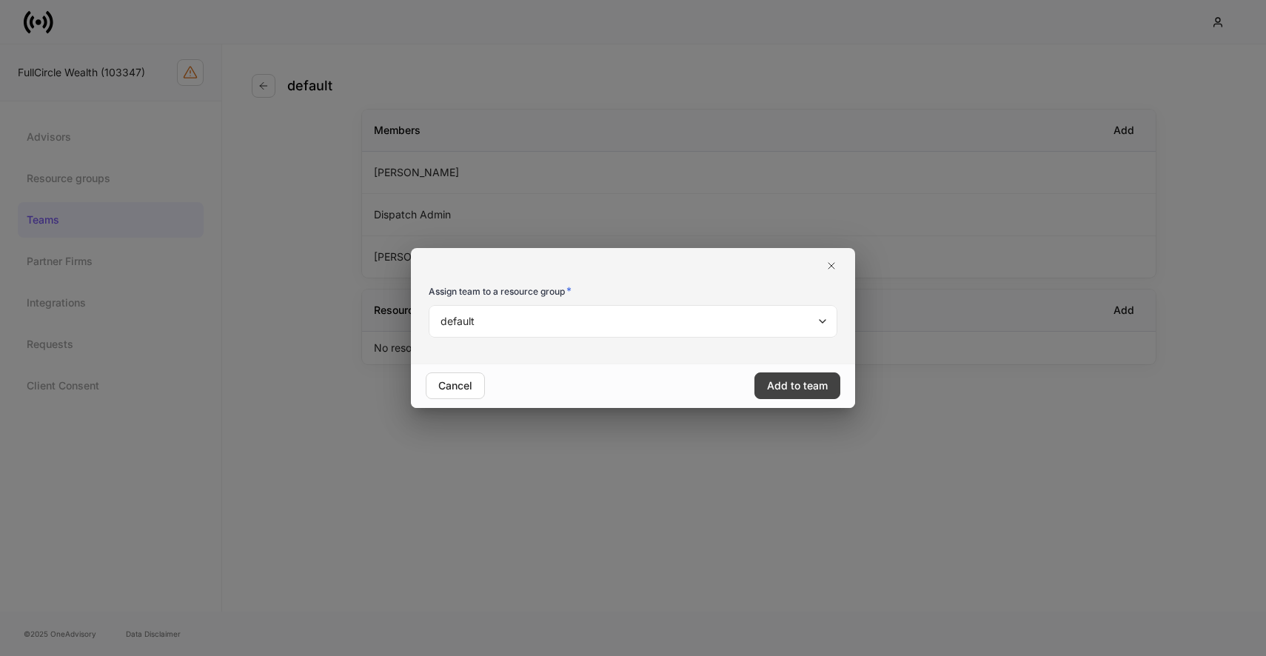
click at [789, 377] on button "Add to team" at bounding box center [797, 385] width 86 height 27
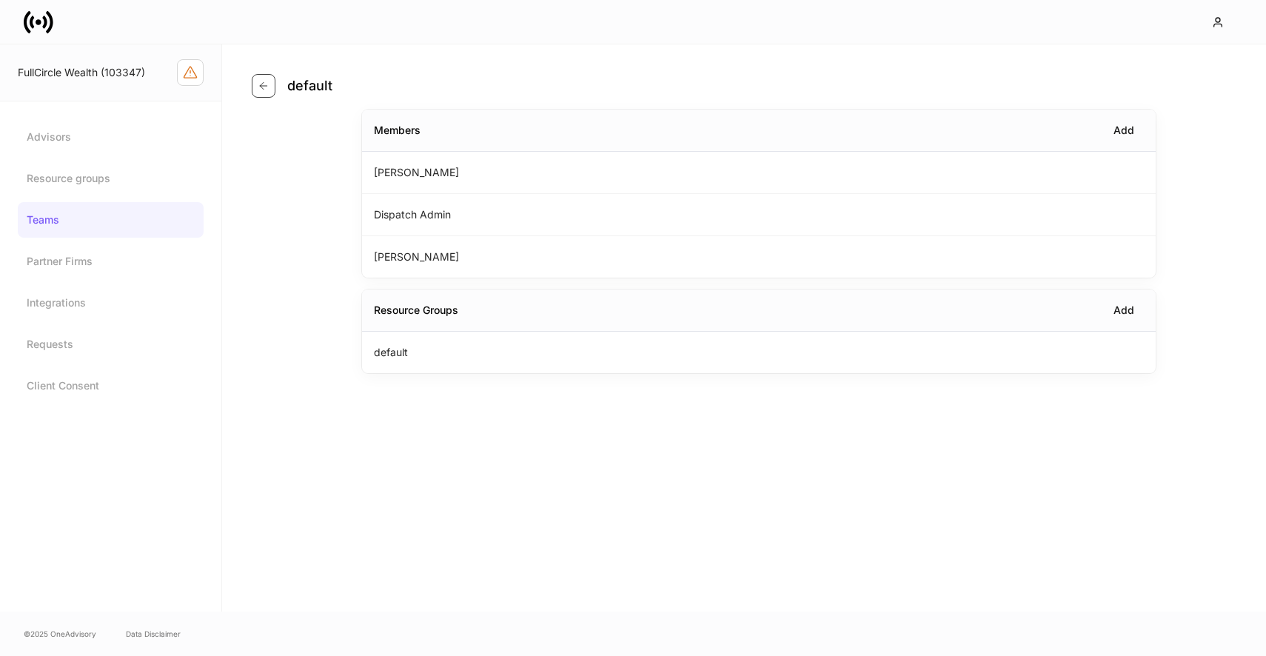
click at [262, 85] on icon "button" at bounding box center [263, 85] width 7 height 7
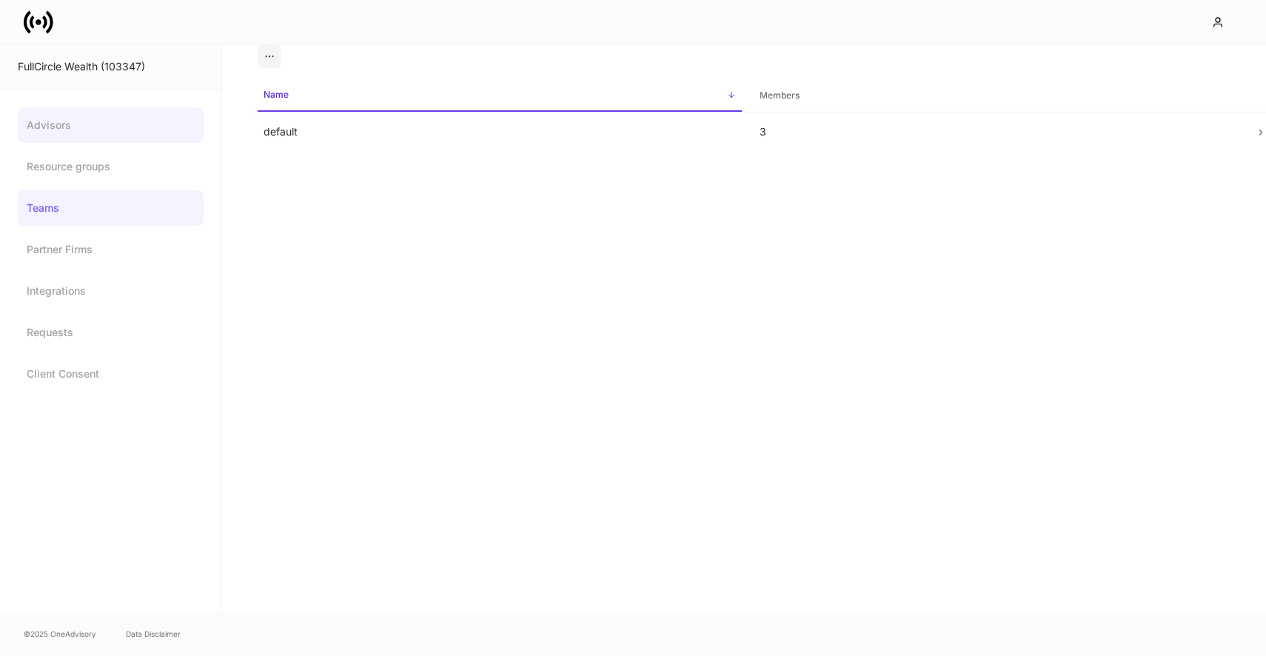
click at [90, 125] on link "Advisors" at bounding box center [111, 125] width 186 height 36
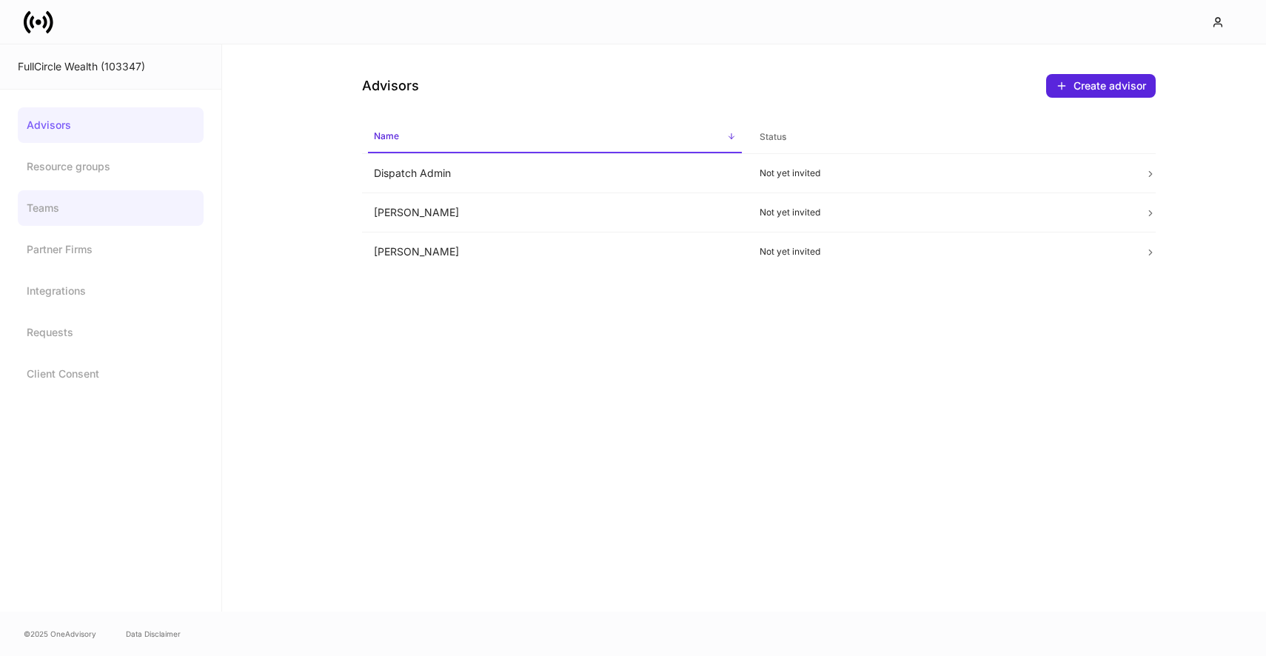
click at [131, 212] on link "Teams" at bounding box center [111, 208] width 186 height 36
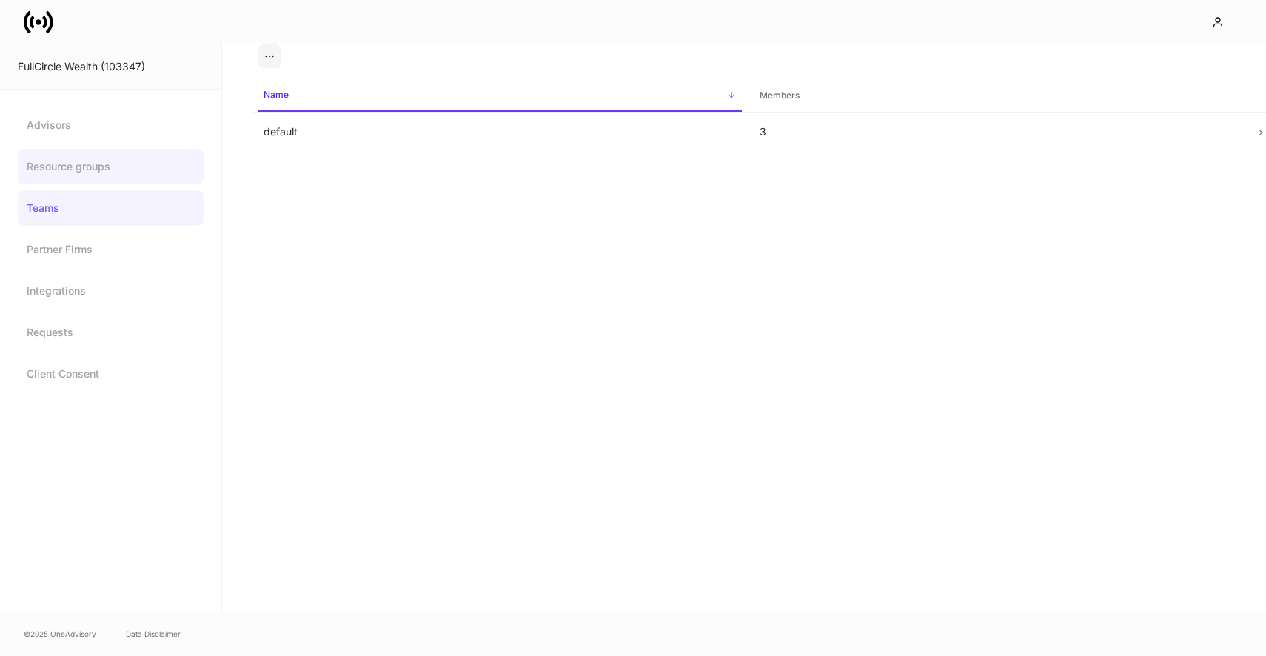
click at [136, 177] on link "Resource groups" at bounding box center [111, 167] width 186 height 36
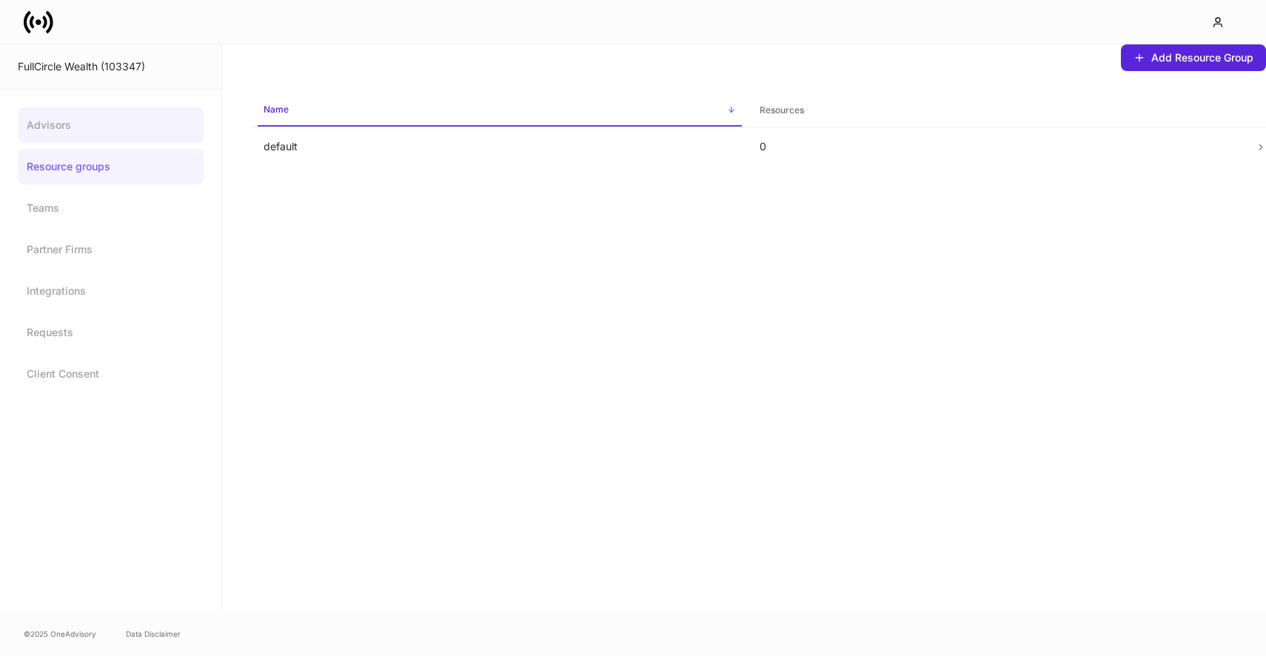
click at [138, 136] on link "Advisors" at bounding box center [111, 125] width 186 height 36
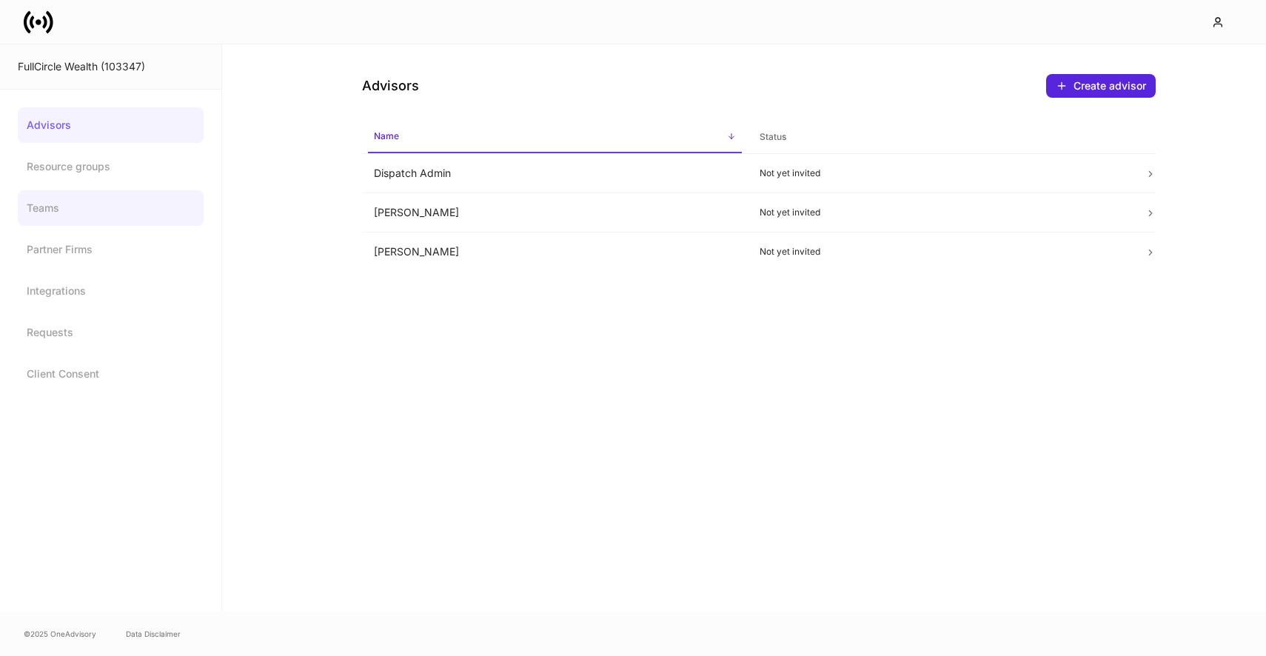
click at [130, 221] on link "Teams" at bounding box center [111, 208] width 186 height 36
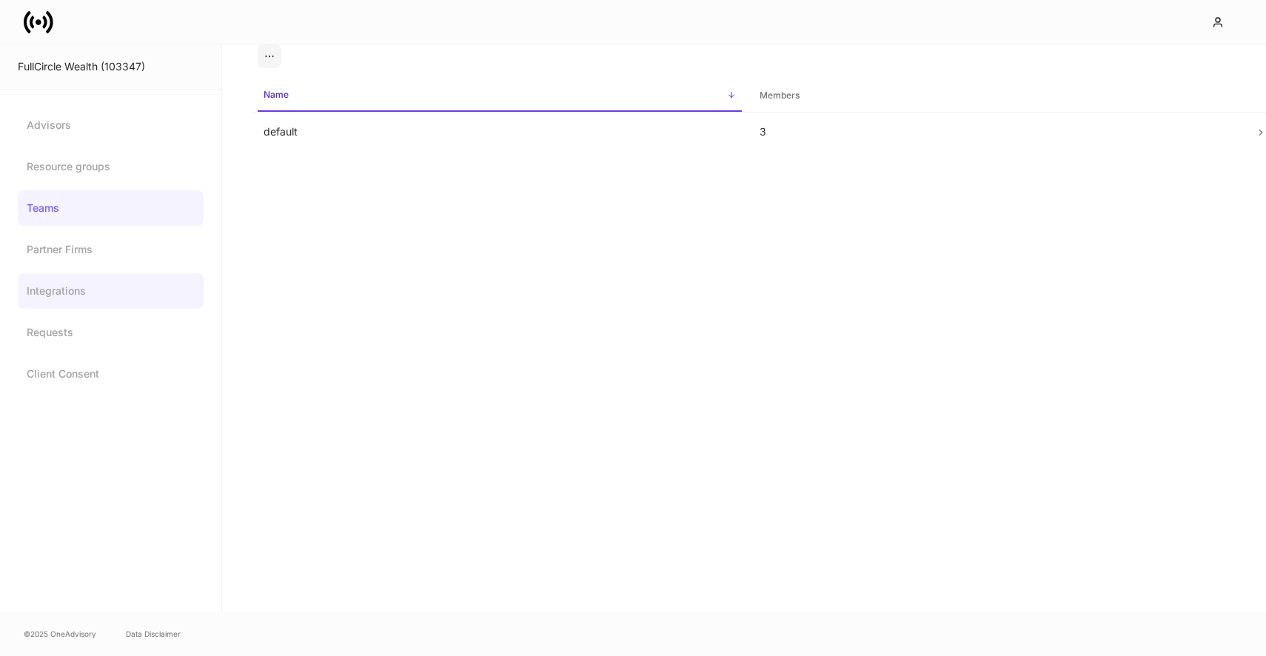
click at [98, 286] on link "Integrations" at bounding box center [111, 291] width 186 height 36
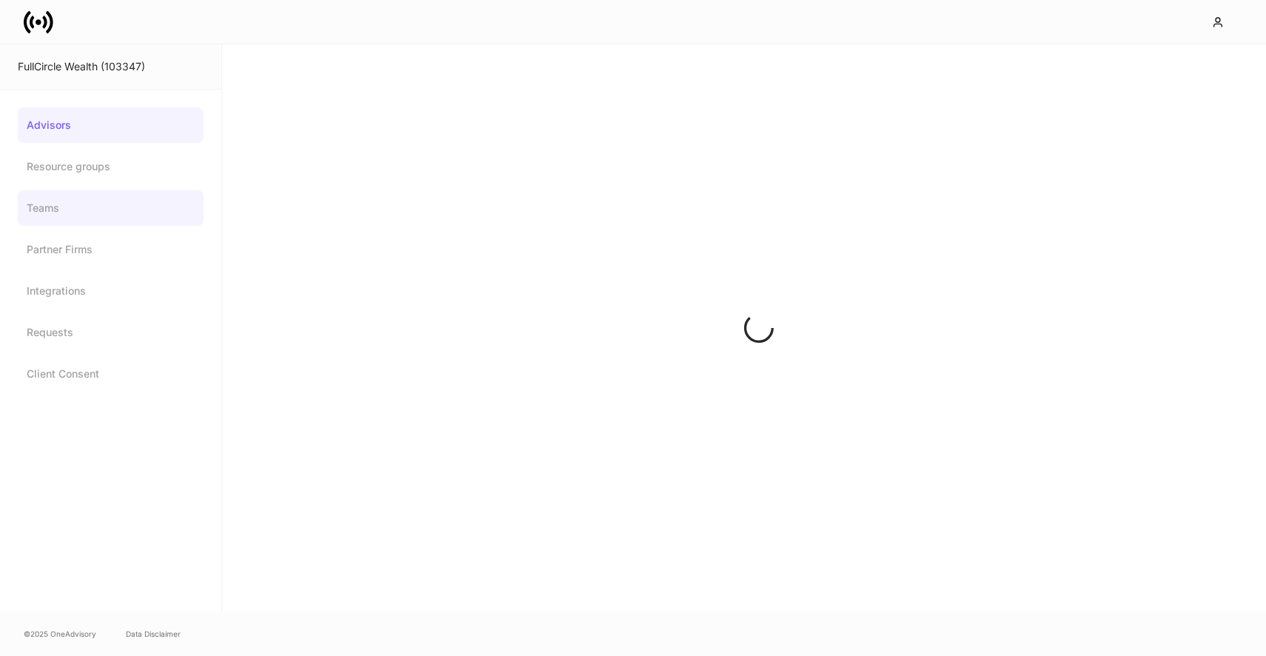
click at [99, 195] on link "Teams" at bounding box center [111, 208] width 186 height 36
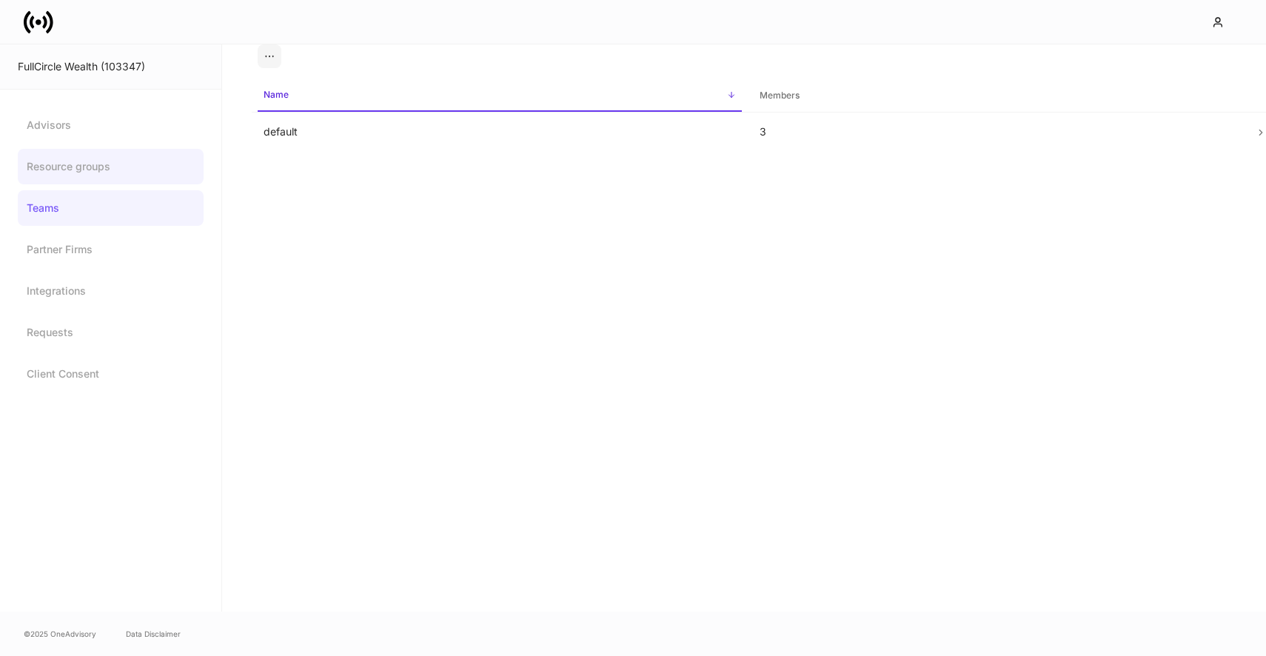
click at [115, 178] on link "Resource groups" at bounding box center [111, 167] width 186 height 36
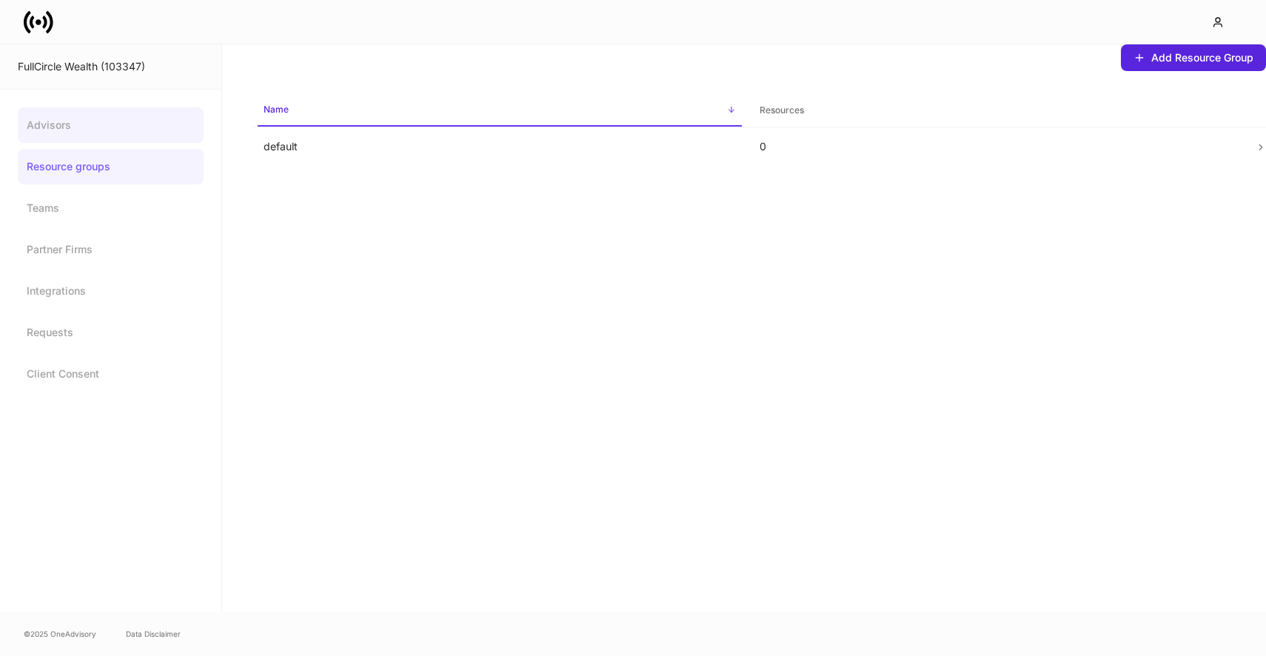
click at [144, 129] on link "Advisors" at bounding box center [111, 125] width 186 height 36
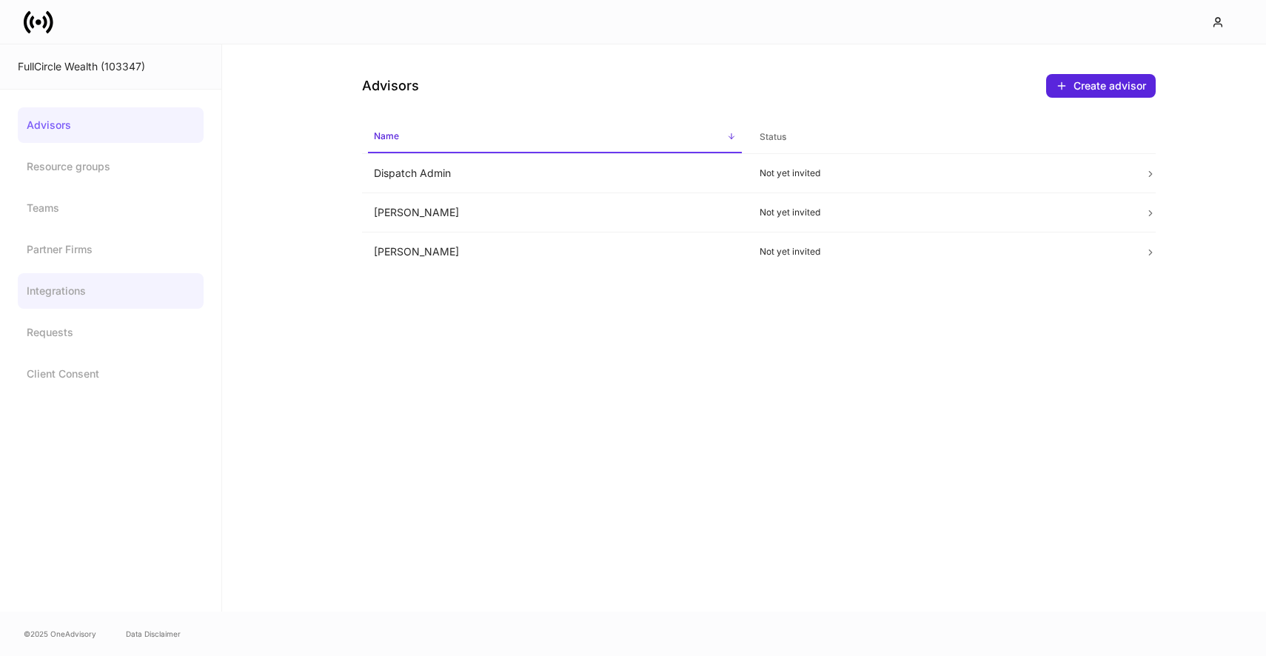
click at [106, 295] on link "Integrations" at bounding box center [111, 291] width 186 height 36
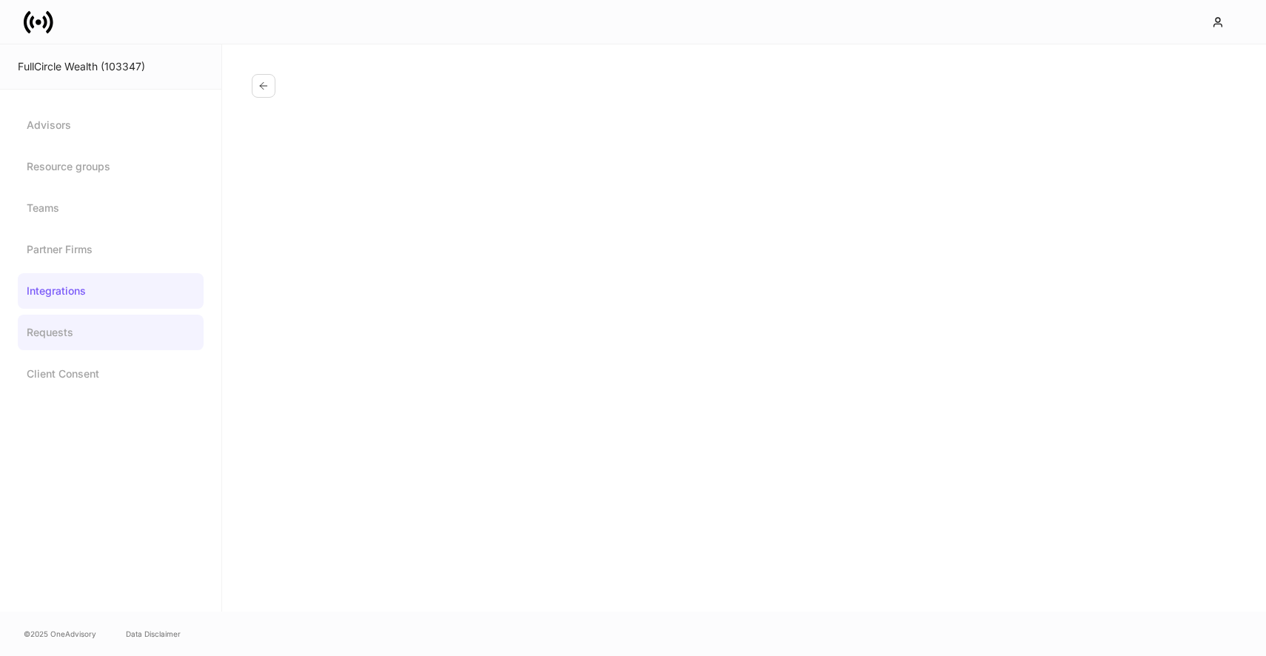
click at [105, 329] on link "Requests" at bounding box center [111, 333] width 186 height 36
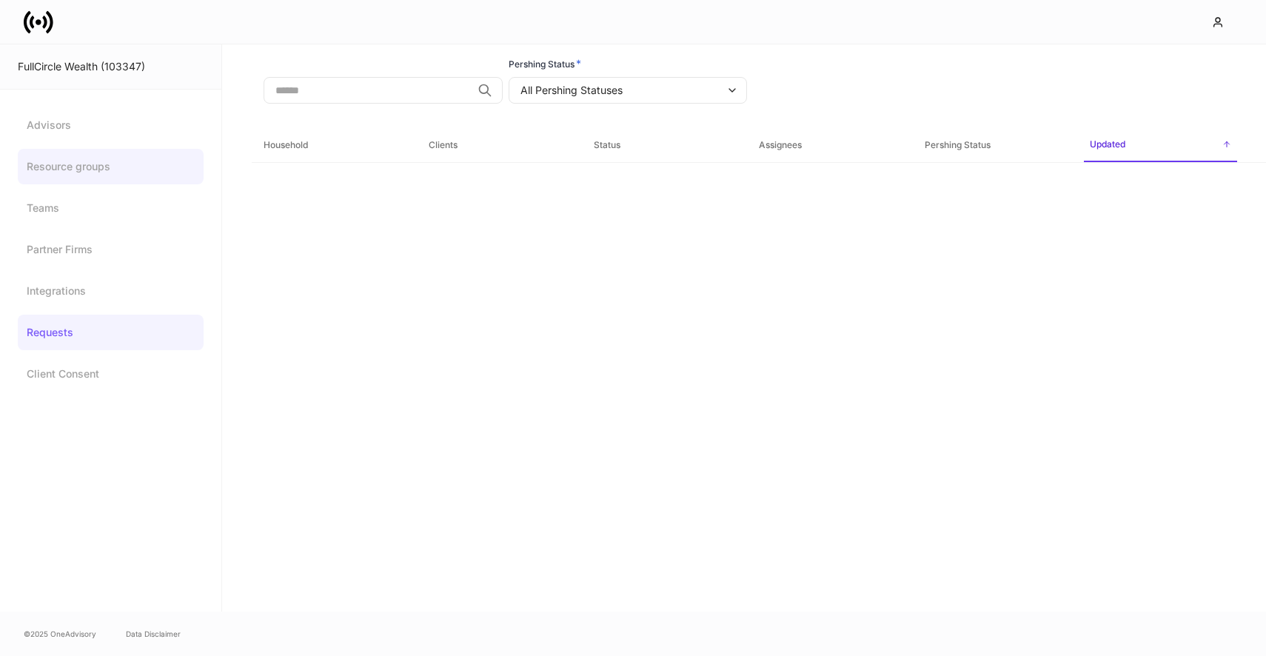
click at [127, 172] on link "Resource groups" at bounding box center [111, 167] width 186 height 36
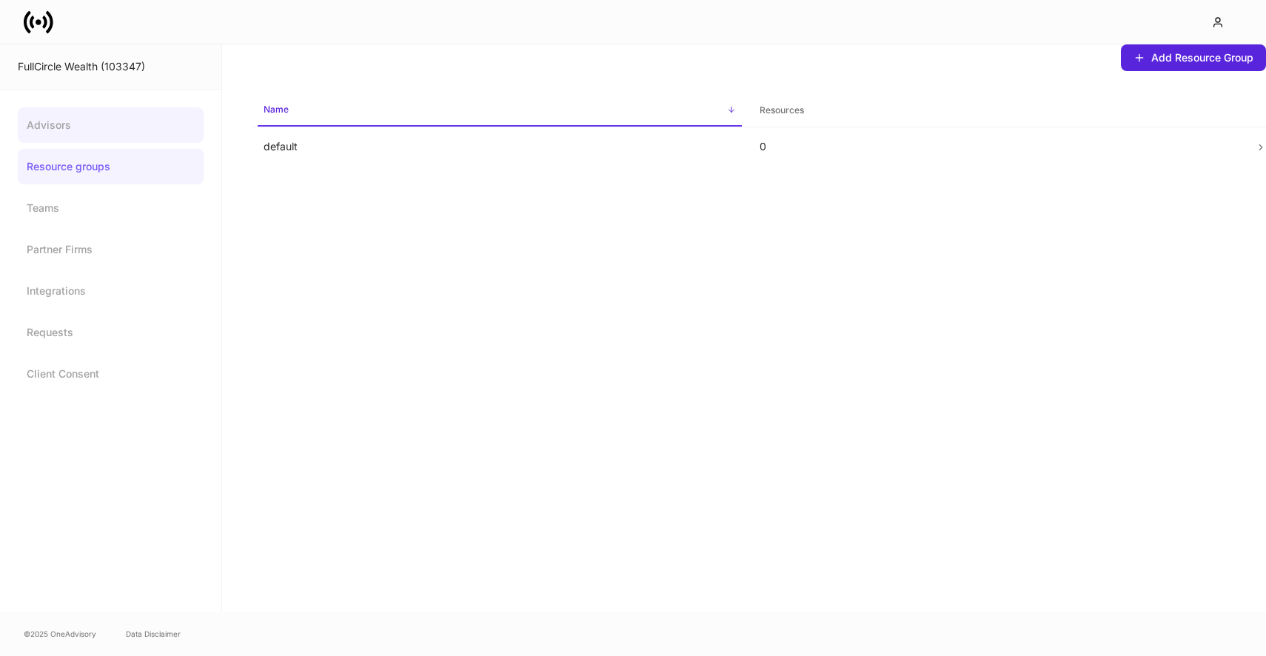
click at [127, 132] on link "Advisors" at bounding box center [111, 125] width 186 height 36
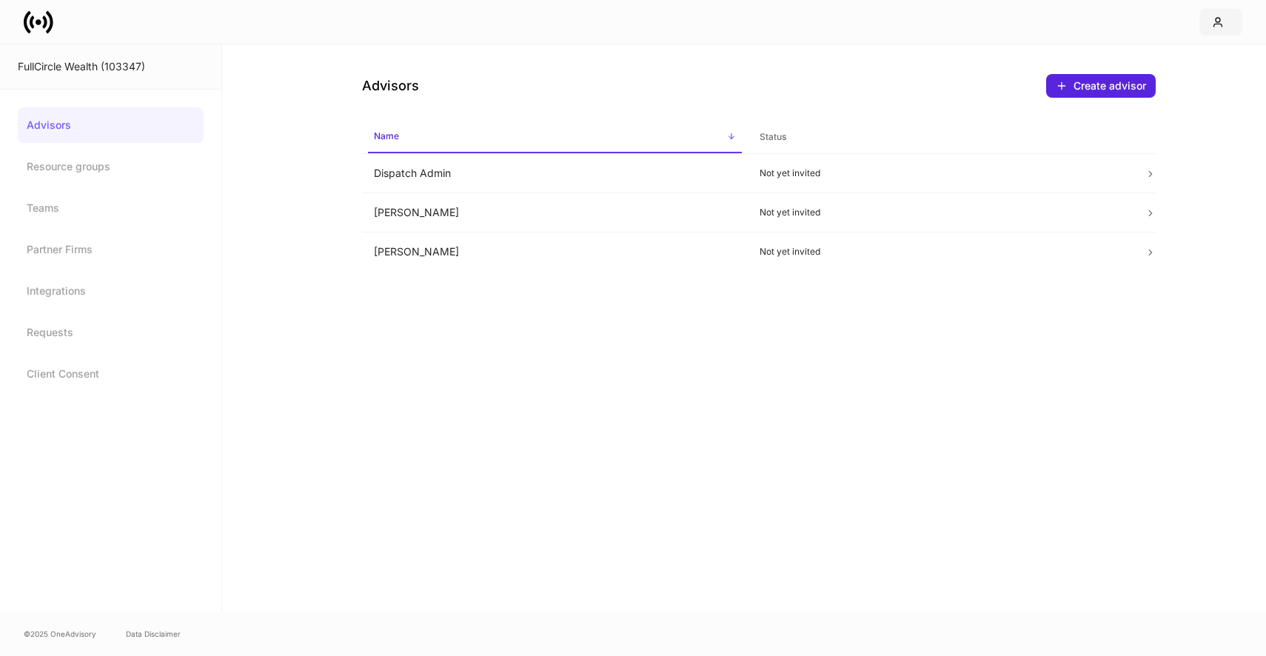
click at [1225, 20] on div "button" at bounding box center [1221, 22] width 18 height 12
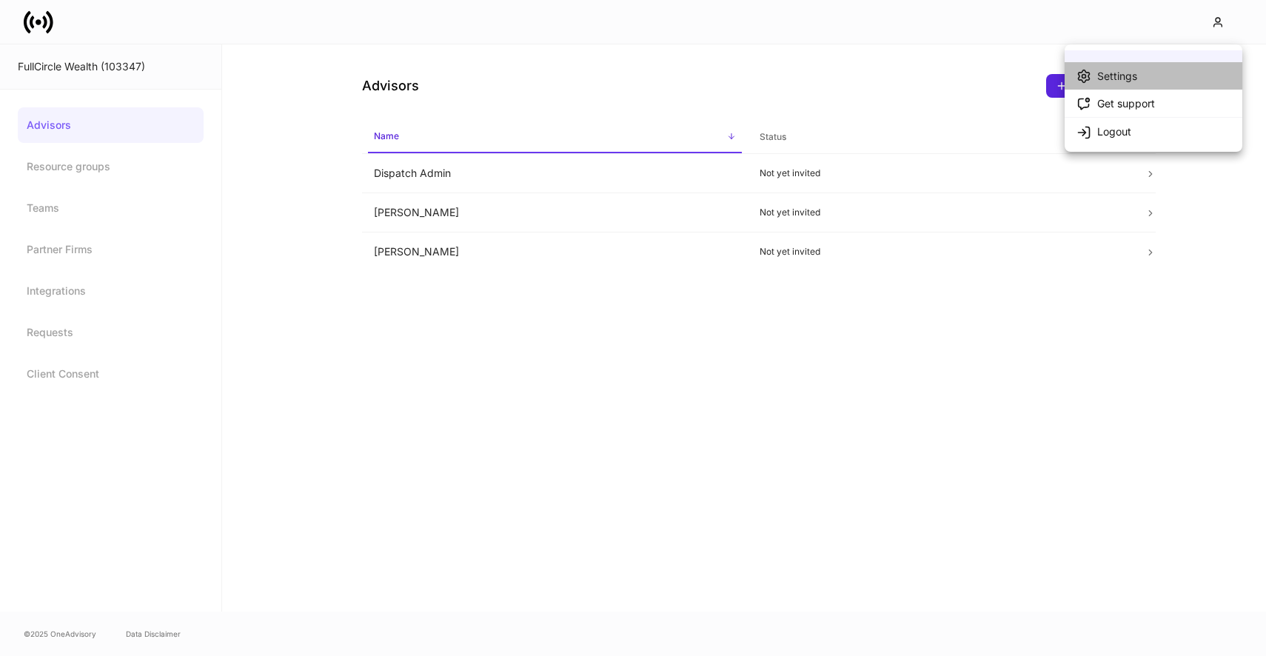
click at [1145, 73] on li "Settings" at bounding box center [1154, 75] width 178 height 27
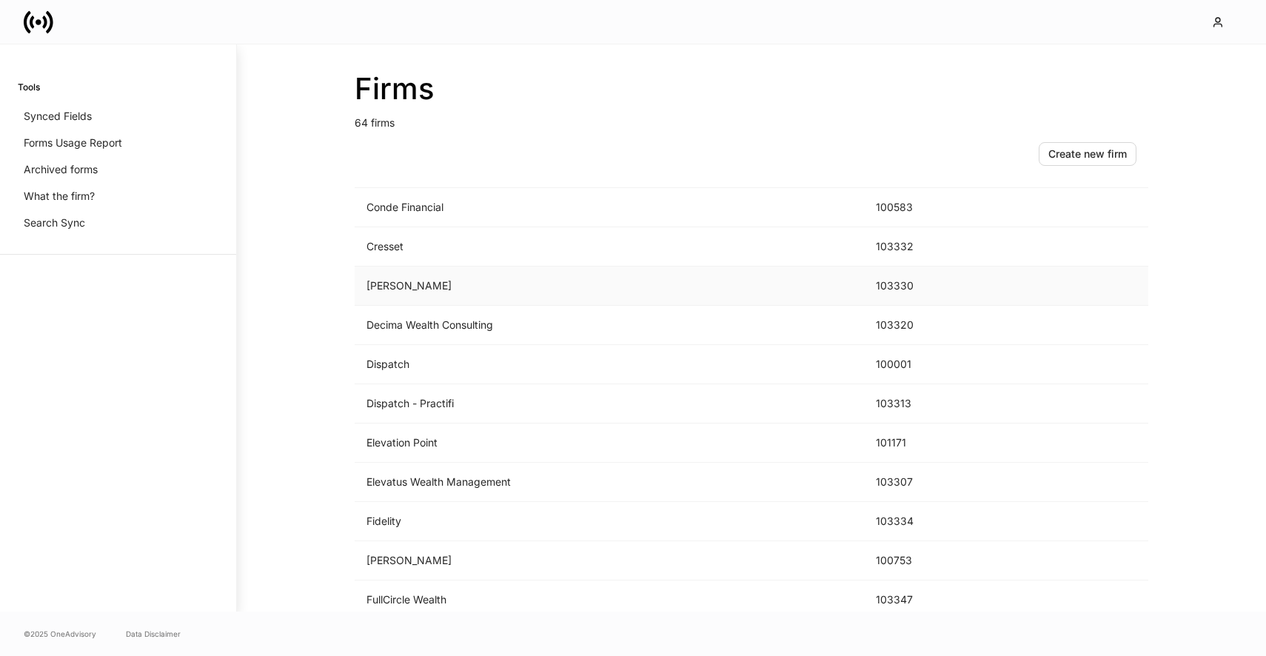
scroll to position [821, 0]
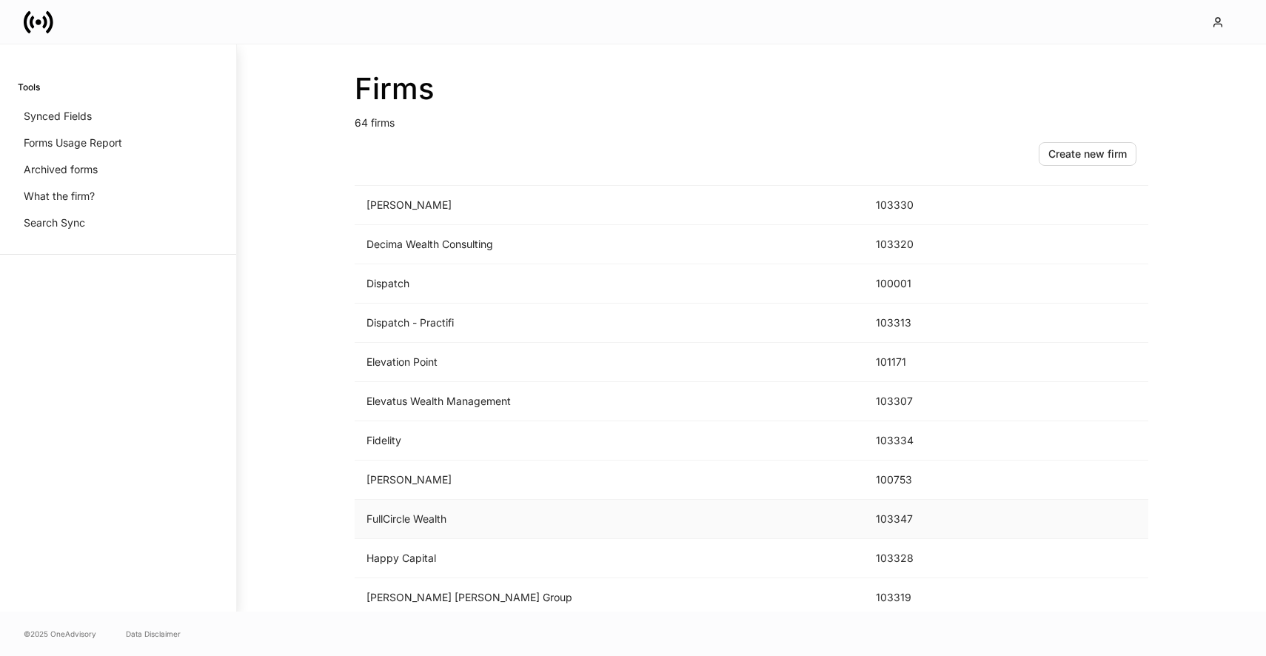
click at [432, 517] on td "FullCircle Wealth" at bounding box center [609, 519] width 509 height 39
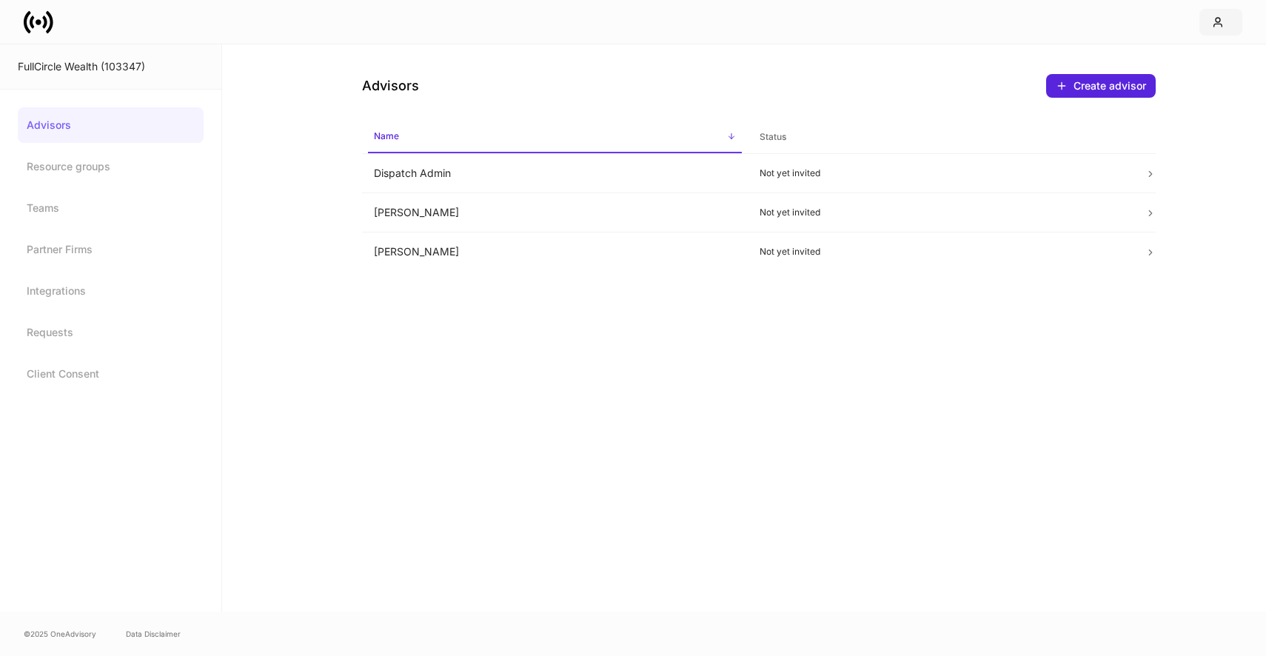
click at [1222, 21] on icon "button" at bounding box center [1218, 22] width 12 height 12
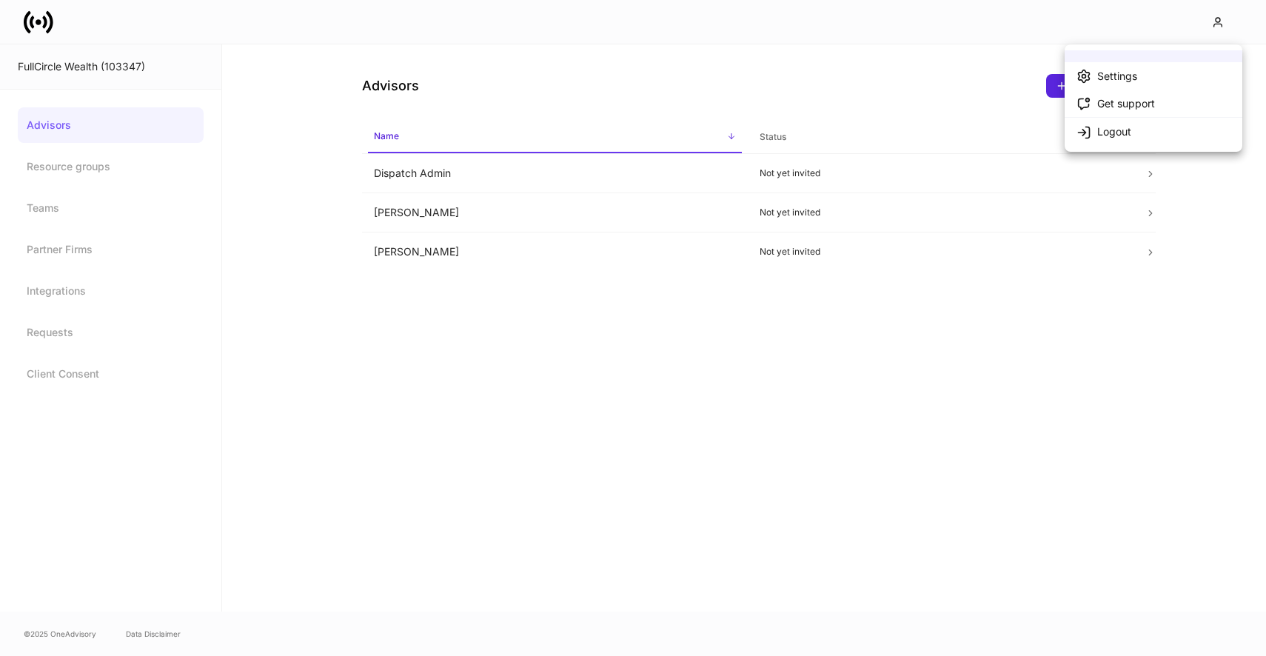
click at [616, 181] on div at bounding box center [633, 328] width 1266 height 656
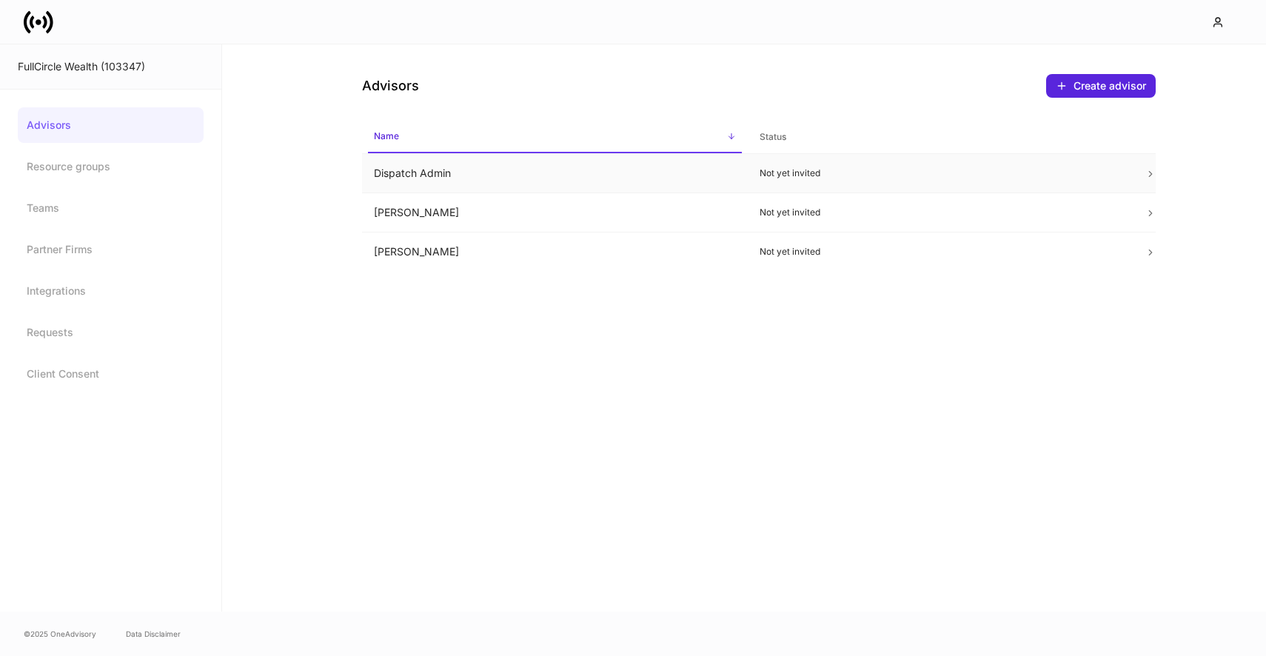
click at [616, 174] on td "Dispatch Admin" at bounding box center [555, 173] width 386 height 39
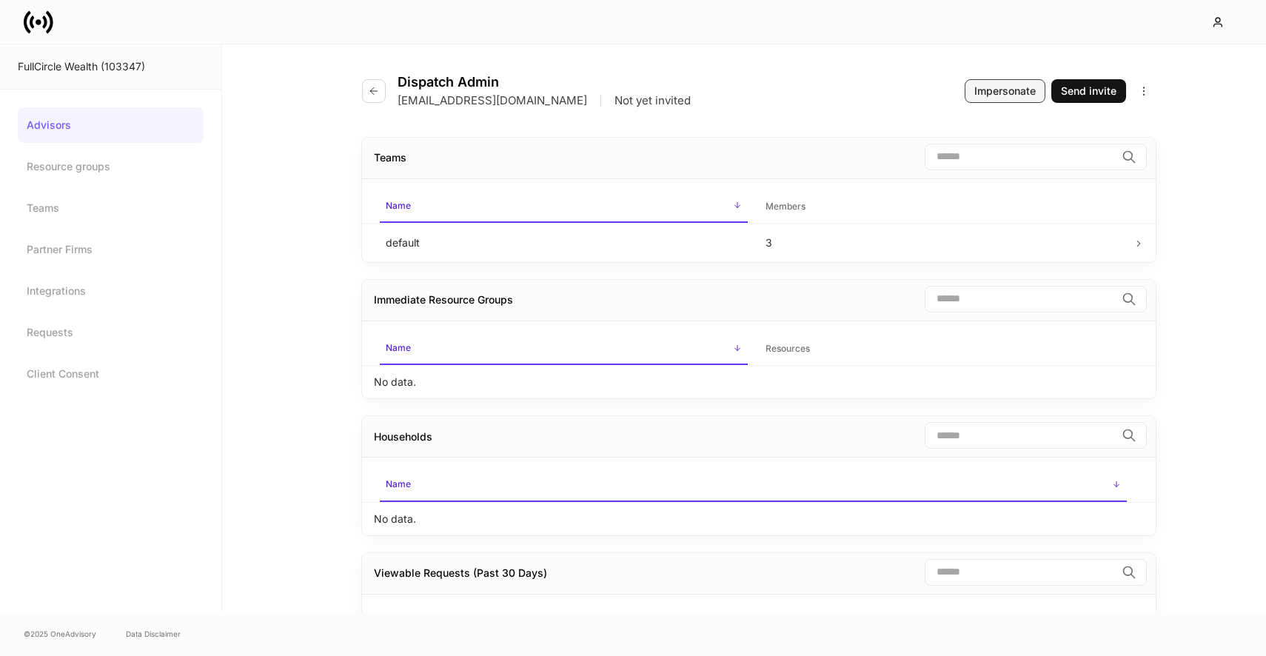
click at [1002, 85] on div "Impersonate" at bounding box center [1004, 91] width 61 height 15
click at [376, 86] on icon "button" at bounding box center [374, 91] width 12 height 12
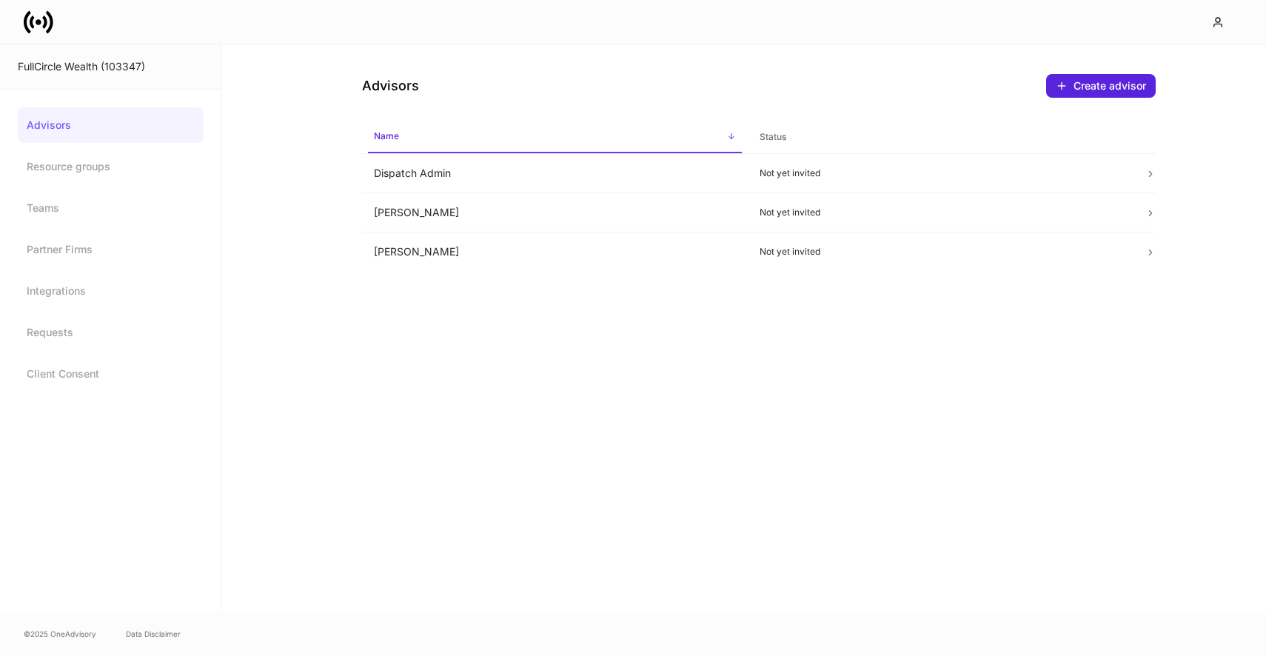
click at [139, 123] on link "Advisors" at bounding box center [111, 125] width 186 height 36
click at [45, 33] on icon at bounding box center [39, 22] width 30 height 30
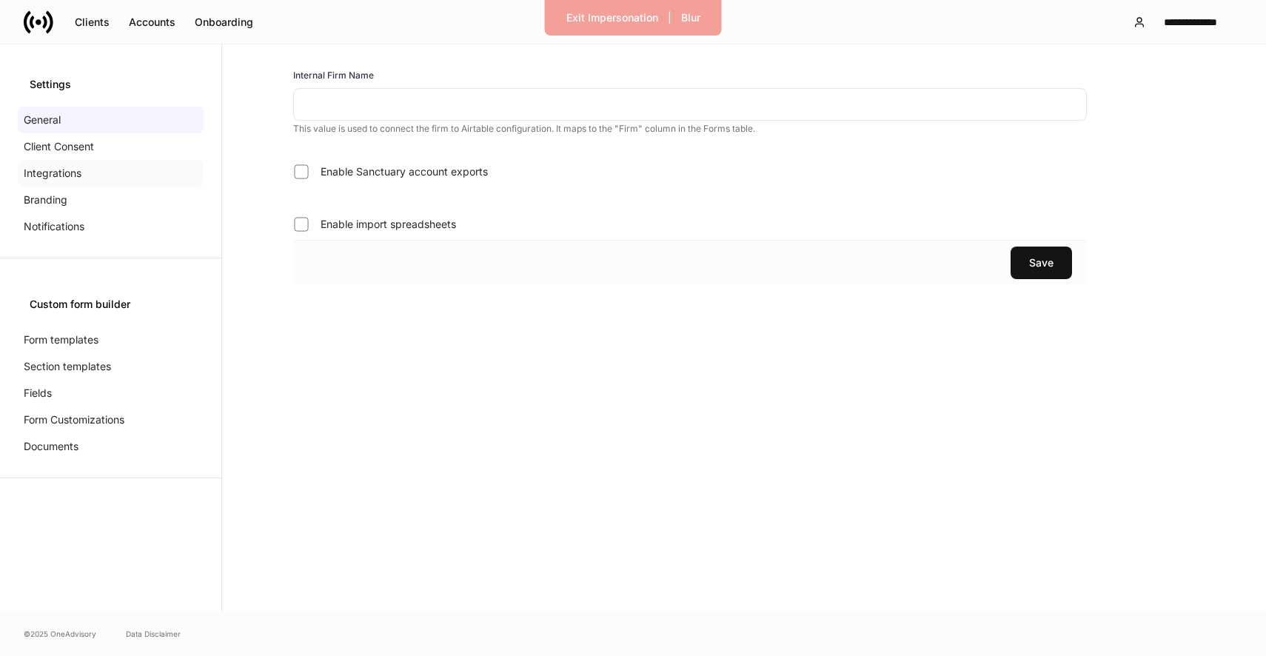
click at [81, 177] on div "Integrations" at bounding box center [111, 173] width 186 height 27
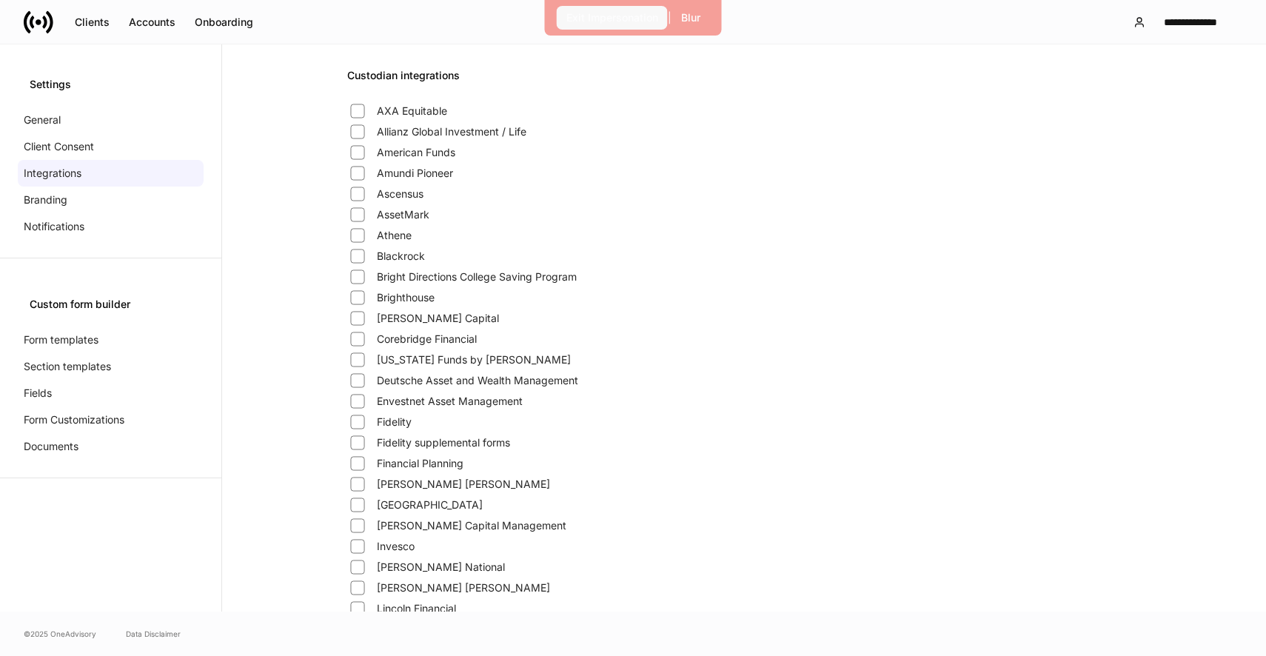
click at [609, 28] on button "Exit Impersonation" at bounding box center [612, 18] width 111 height 24
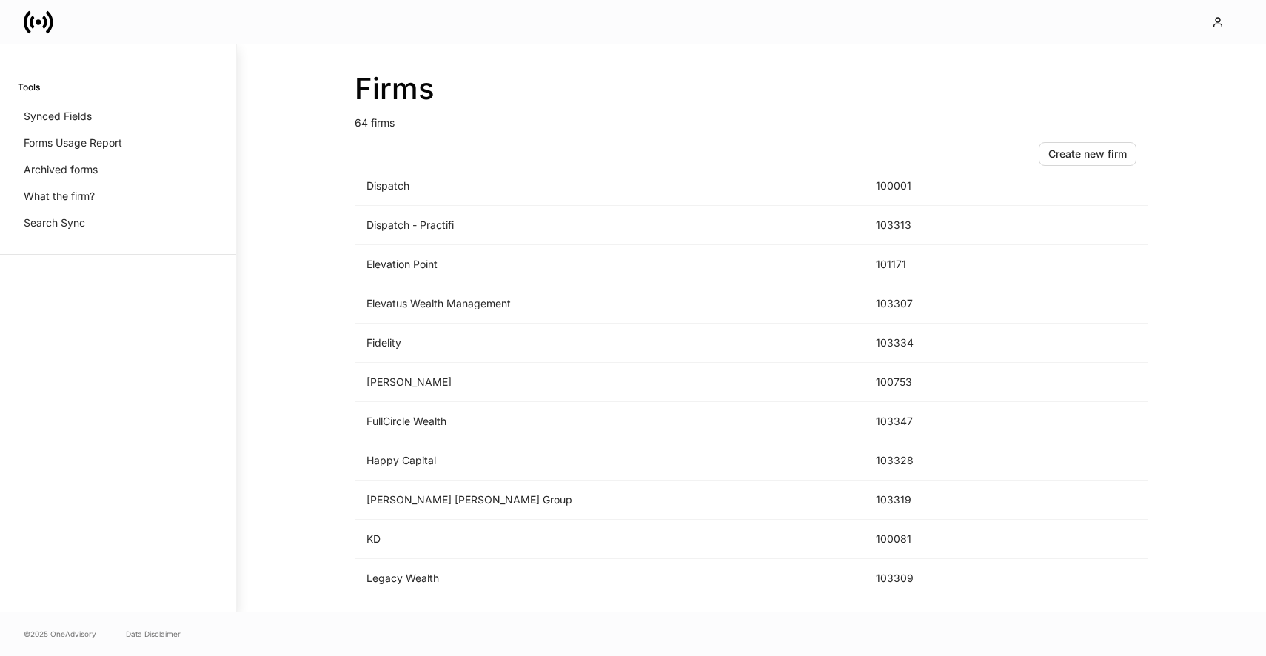
scroll to position [931, 0]
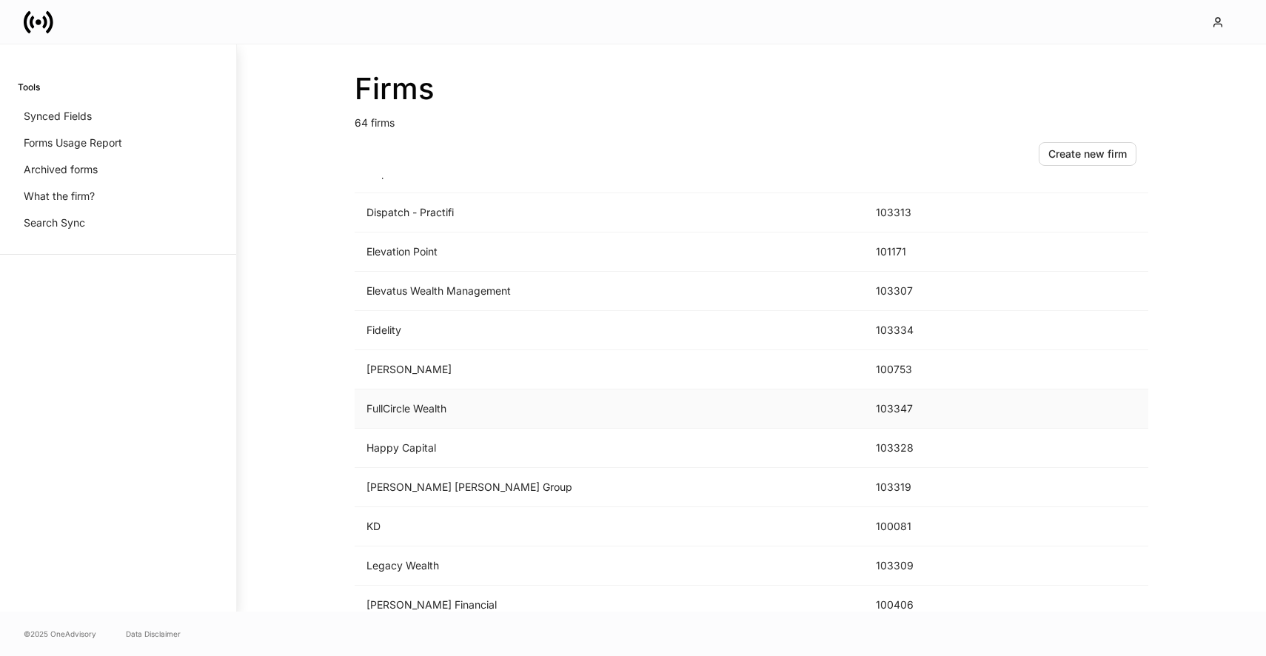
click at [460, 401] on td "FullCircle Wealth" at bounding box center [609, 408] width 509 height 39
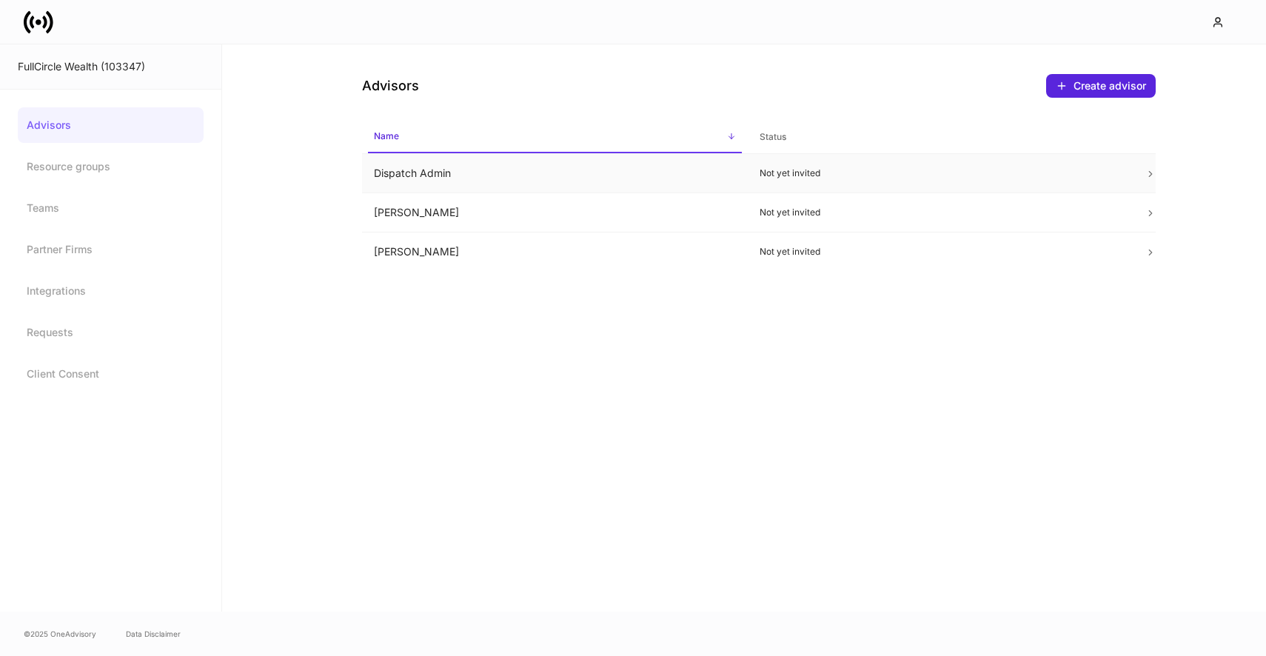
click at [705, 181] on td "Dispatch Admin" at bounding box center [555, 173] width 386 height 39
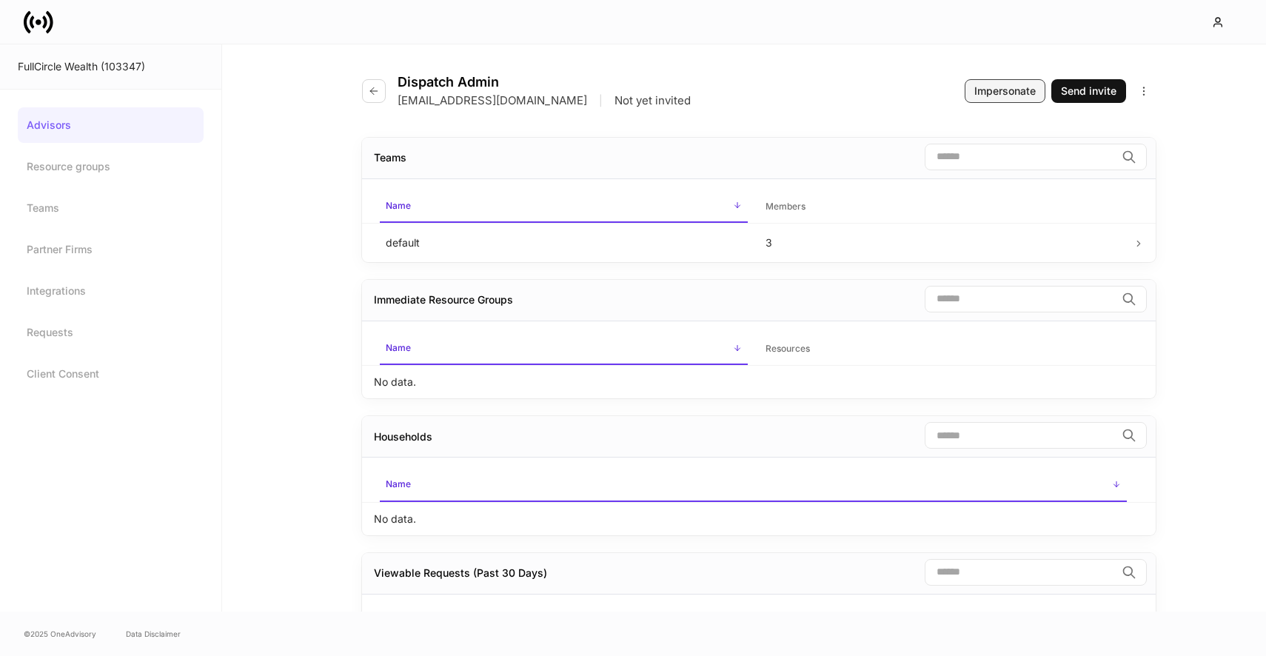
click at [993, 87] on div "Impersonate" at bounding box center [1004, 91] width 61 height 15
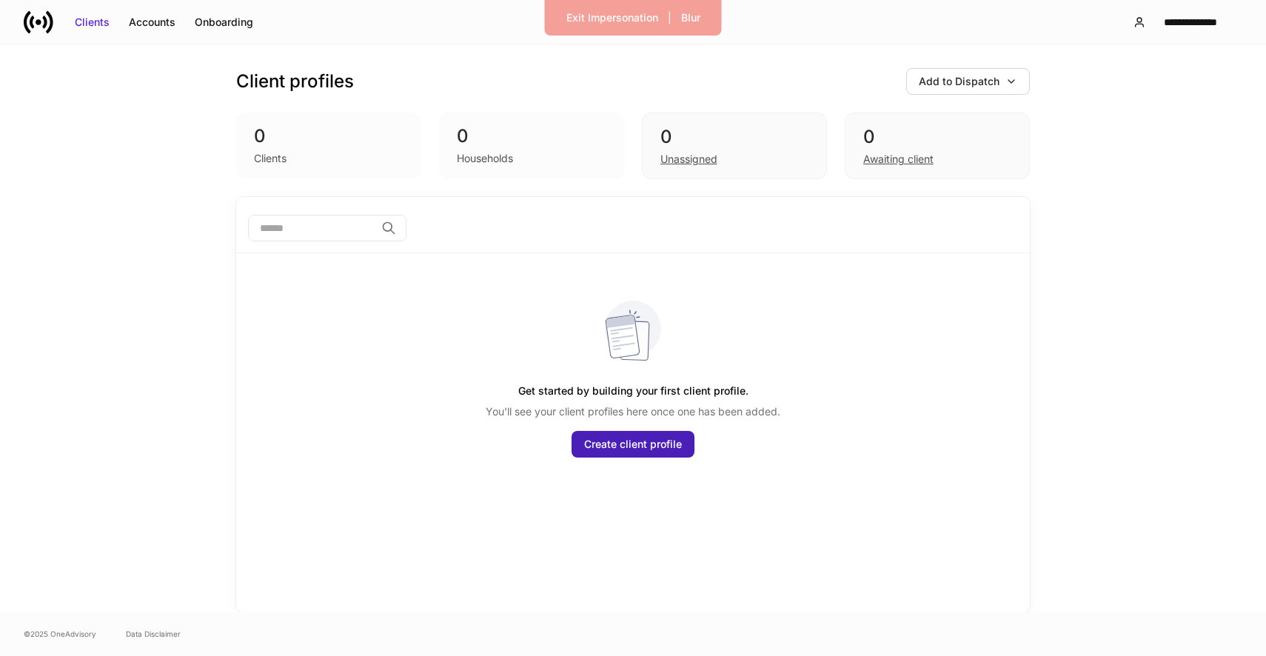
click at [611, 446] on div "Create client profile" at bounding box center [633, 444] width 98 height 15
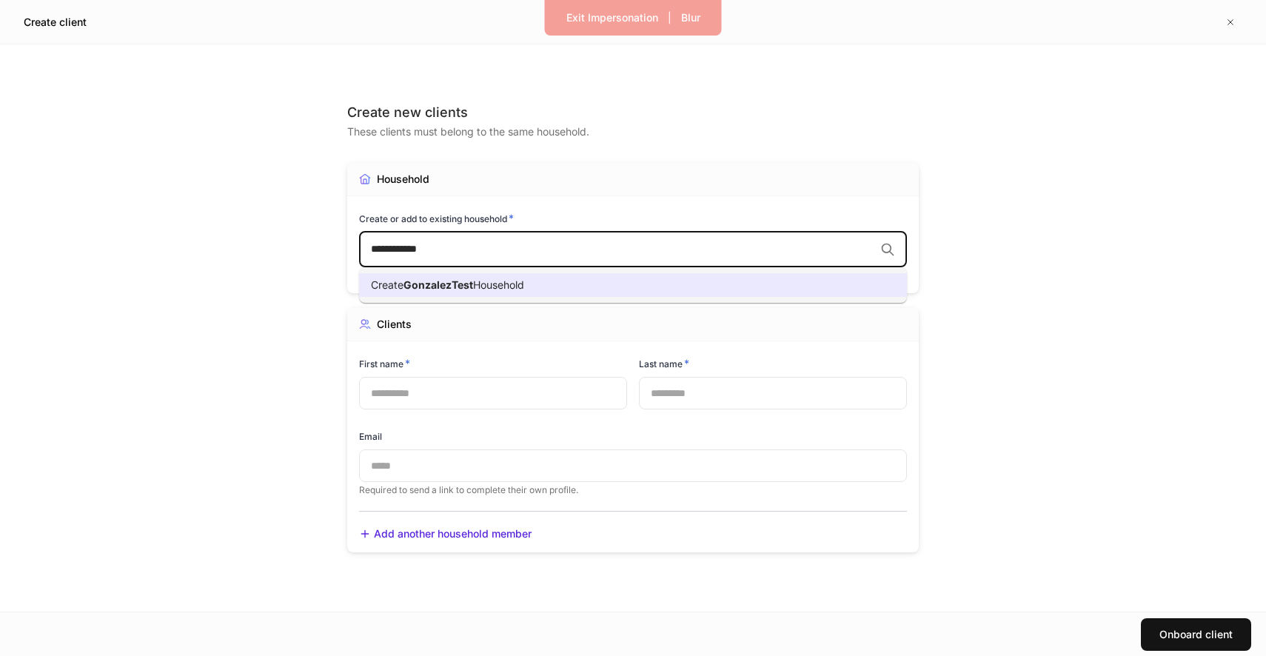
type input "**********"
click at [513, 393] on input "text" at bounding box center [493, 393] width 268 height 33
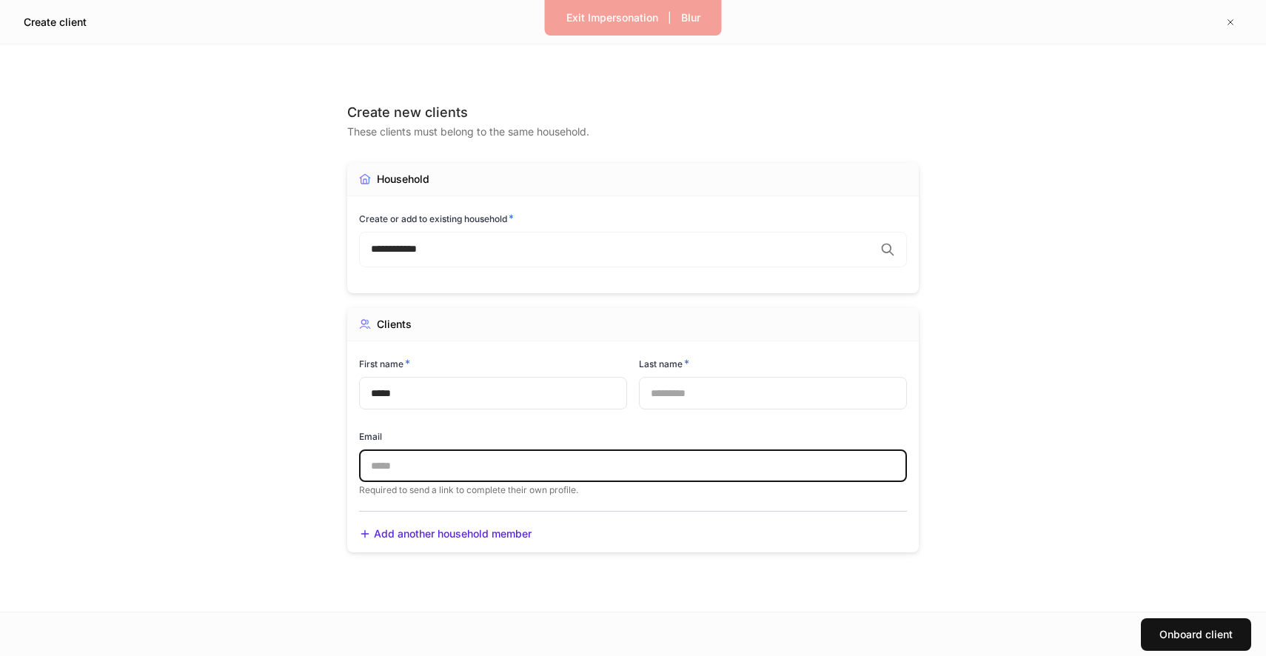
click at [469, 383] on input "*****" at bounding box center [493, 393] width 268 height 33
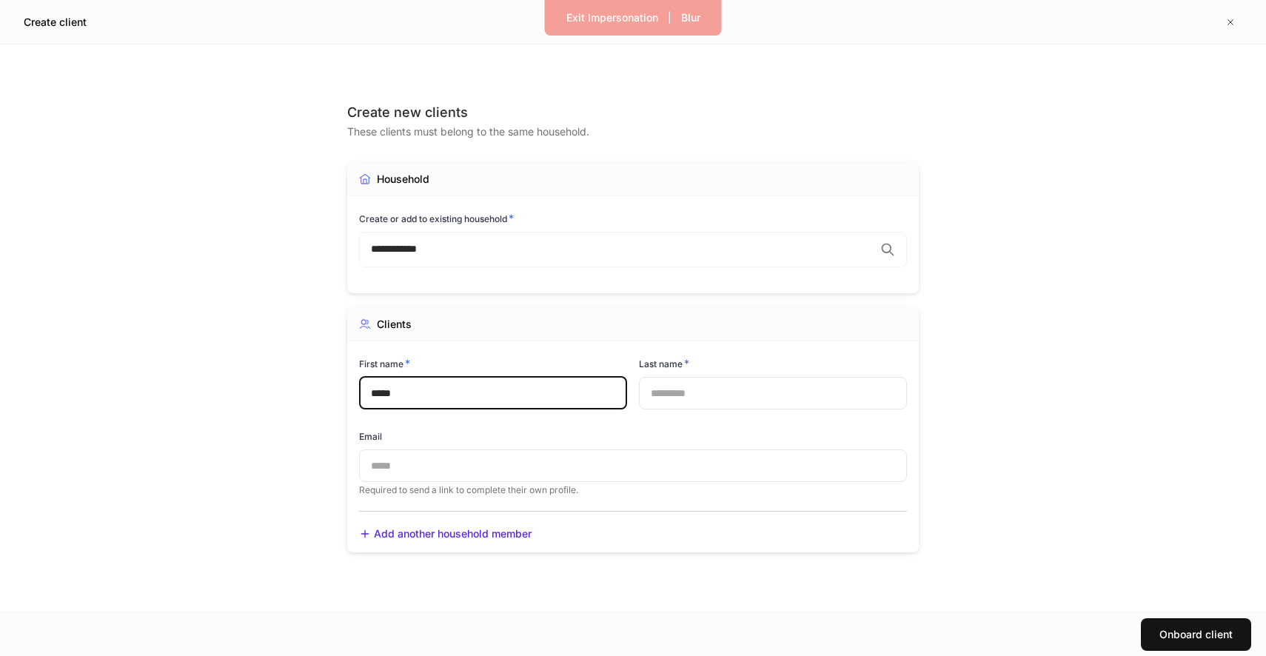
click at [469, 389] on input "*****" at bounding box center [493, 393] width 268 height 33
type input "****"
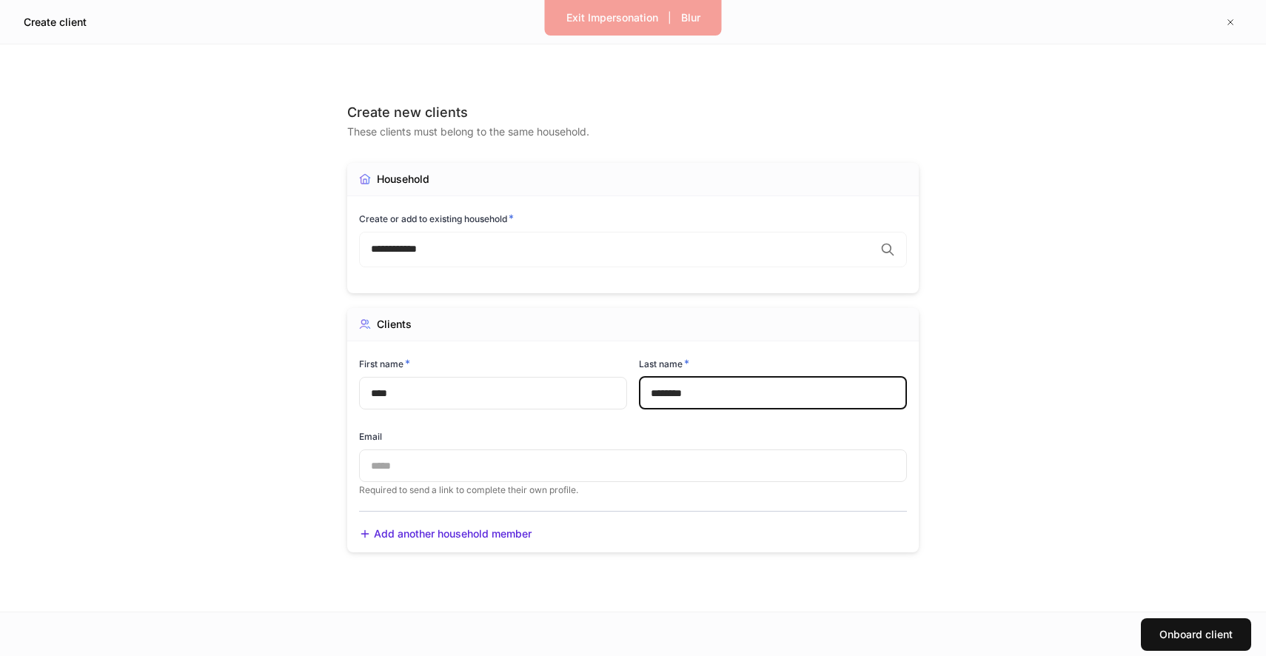
type input "********"
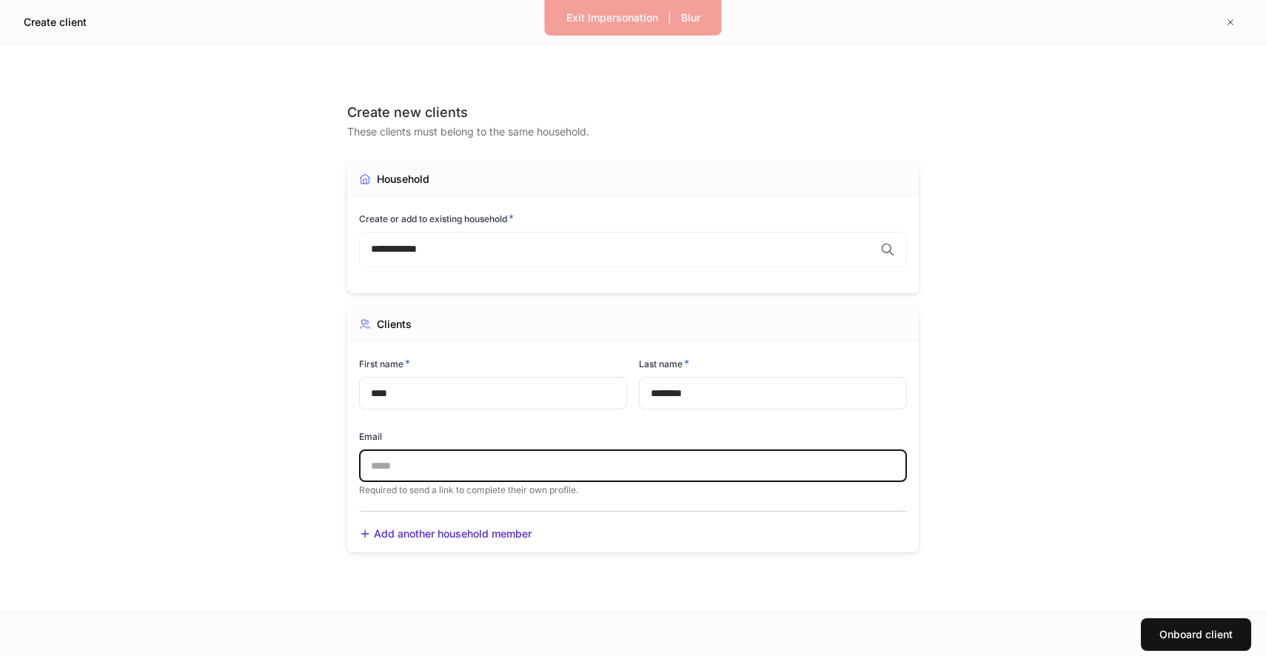
click at [436, 462] on input "text" at bounding box center [633, 465] width 548 height 33
type input "**********"
click at [1168, 619] on button "Onboard client" at bounding box center [1196, 634] width 110 height 33
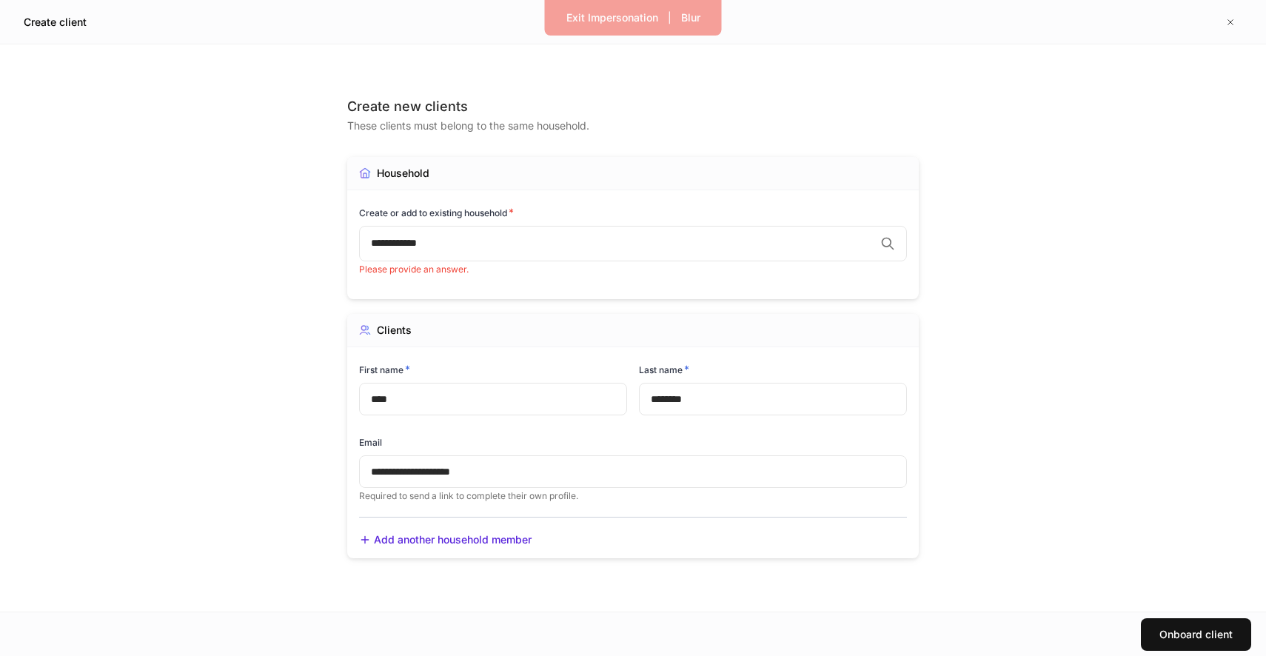
click at [610, 253] on div "**********" at bounding box center [633, 244] width 548 height 36
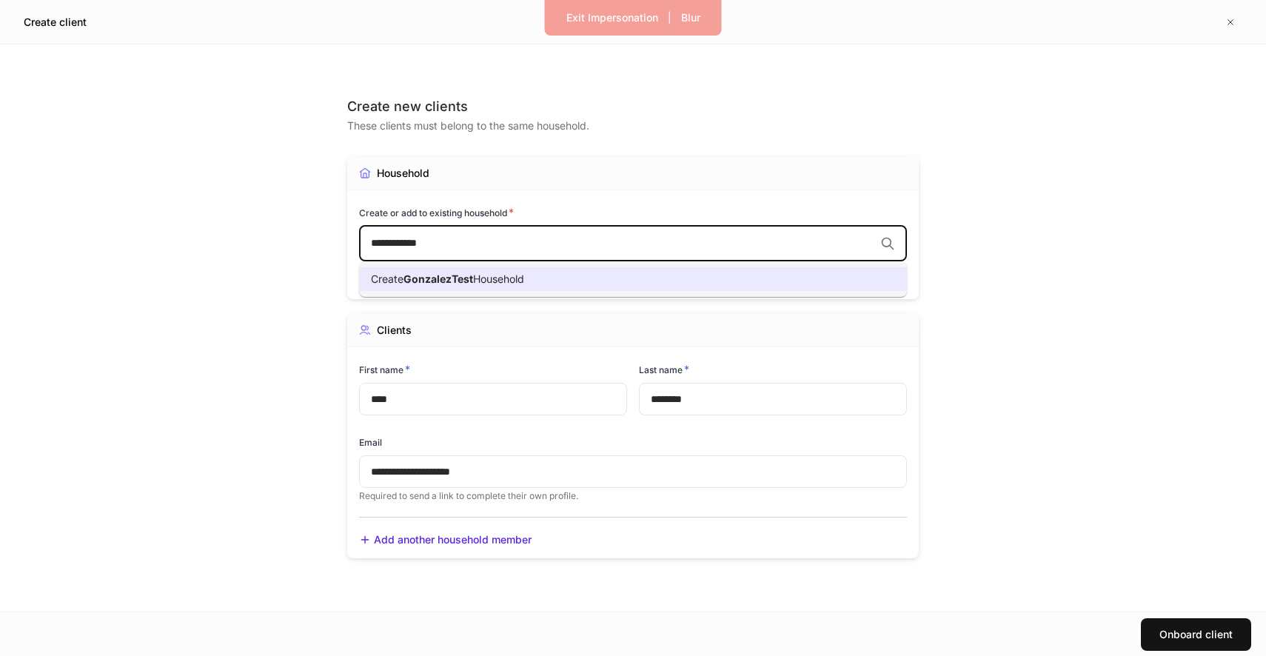
click at [519, 290] on li "Create GonzalezTest Household" at bounding box center [633, 279] width 548 height 24
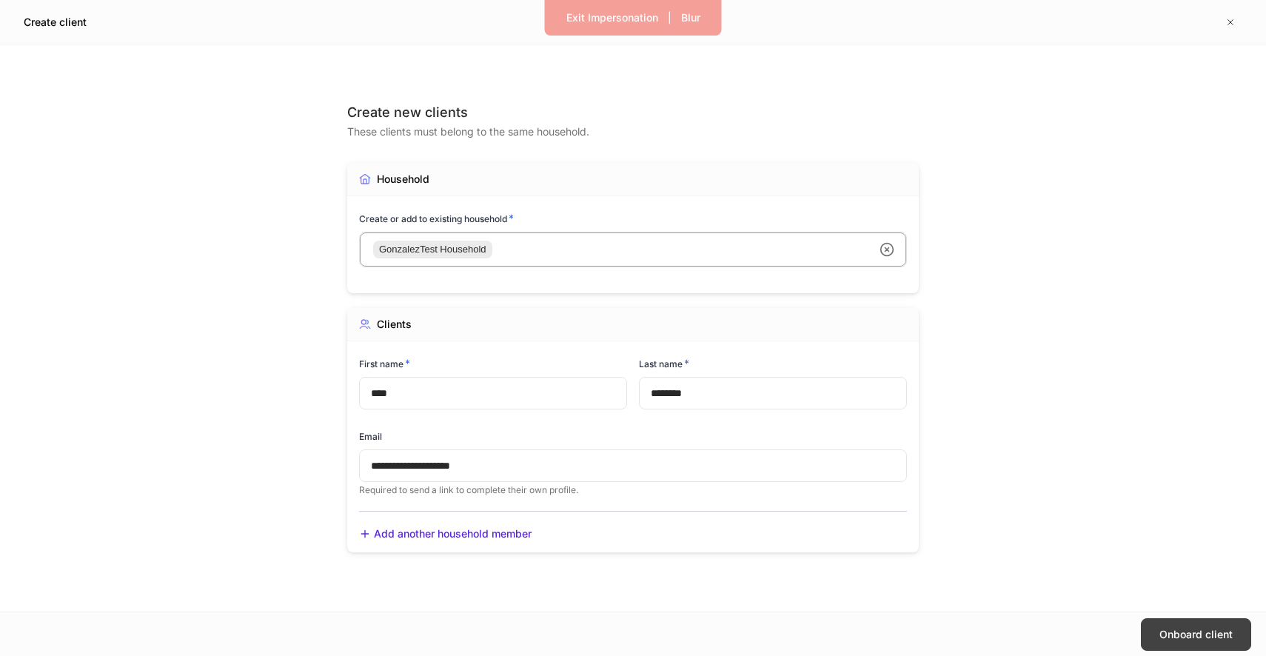
click at [1196, 623] on button "Onboard client" at bounding box center [1196, 634] width 110 height 33
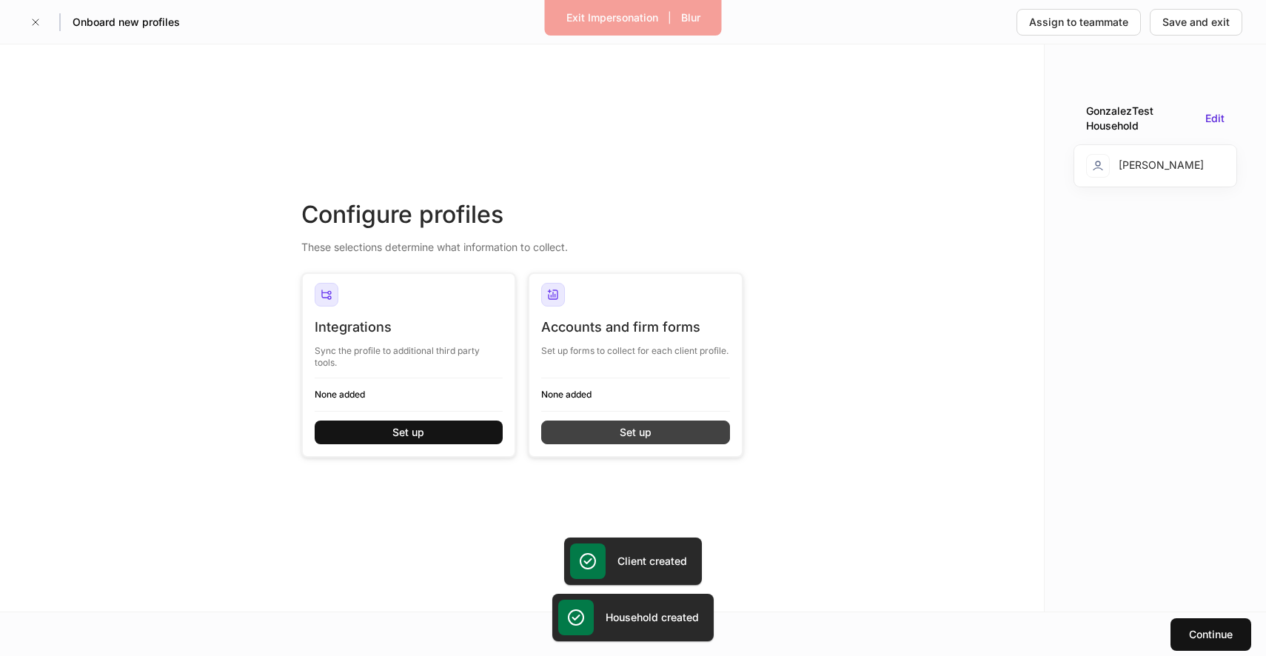
click at [633, 428] on div "Set up" at bounding box center [636, 432] width 32 height 15
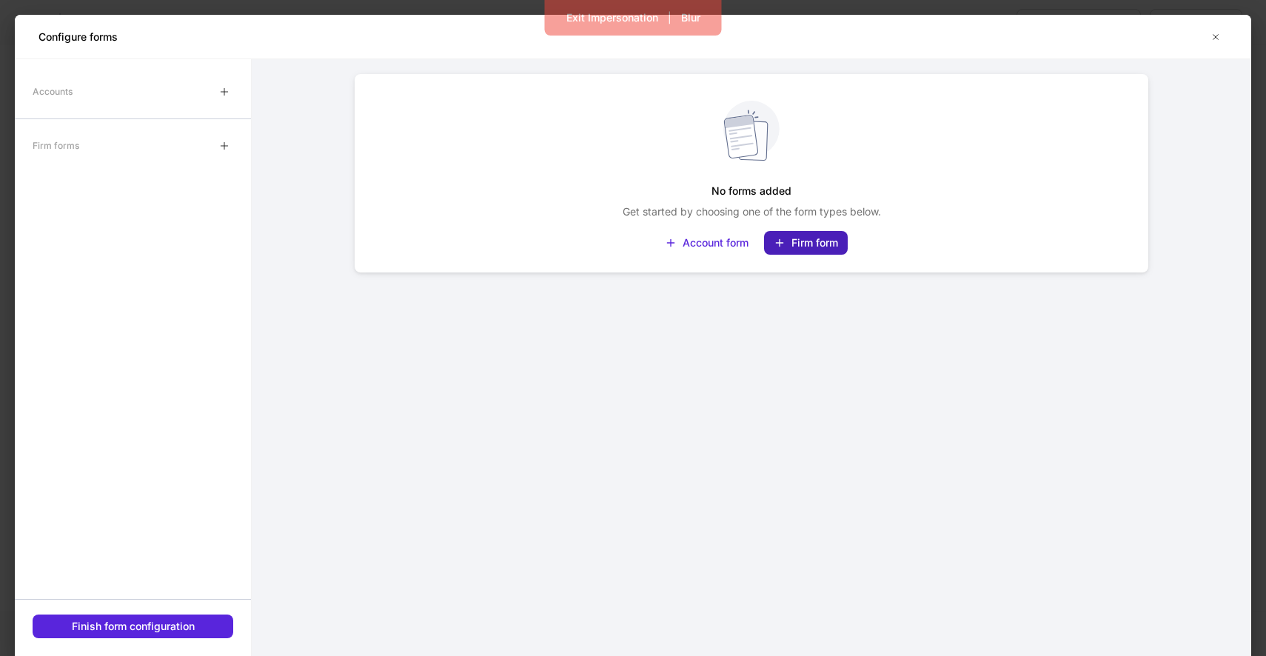
click at [797, 236] on div "Firm form" at bounding box center [814, 242] width 47 height 15
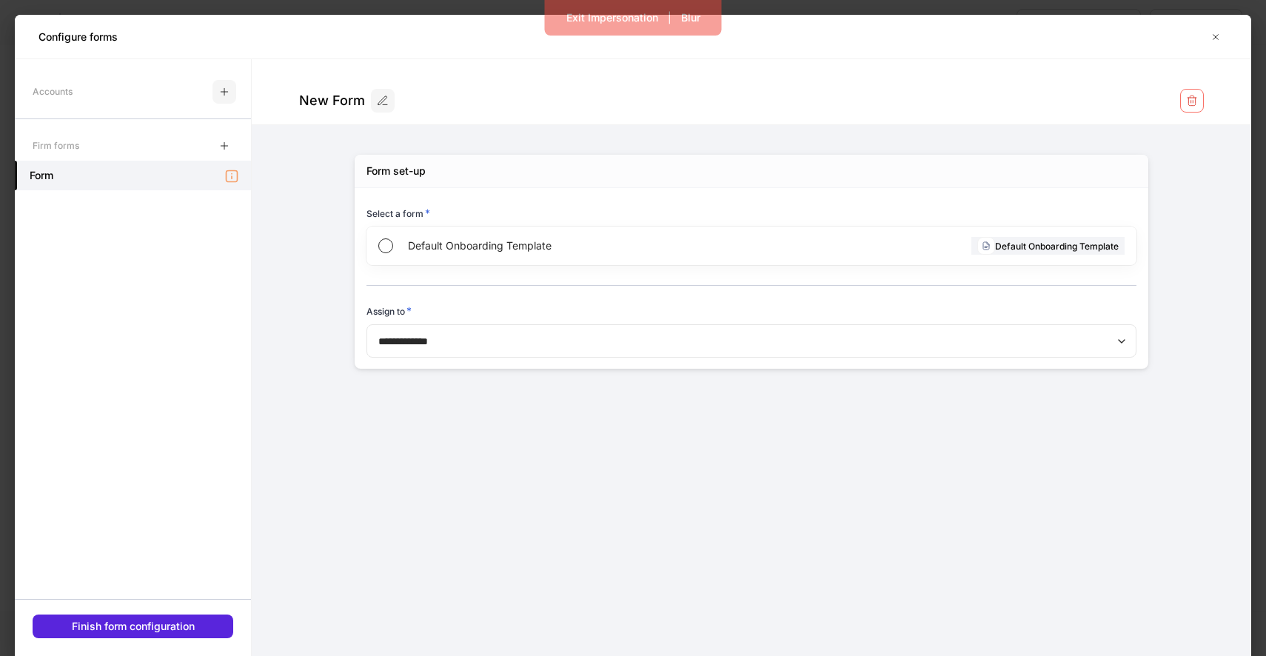
click at [233, 93] on button "button" at bounding box center [224, 92] width 24 height 24
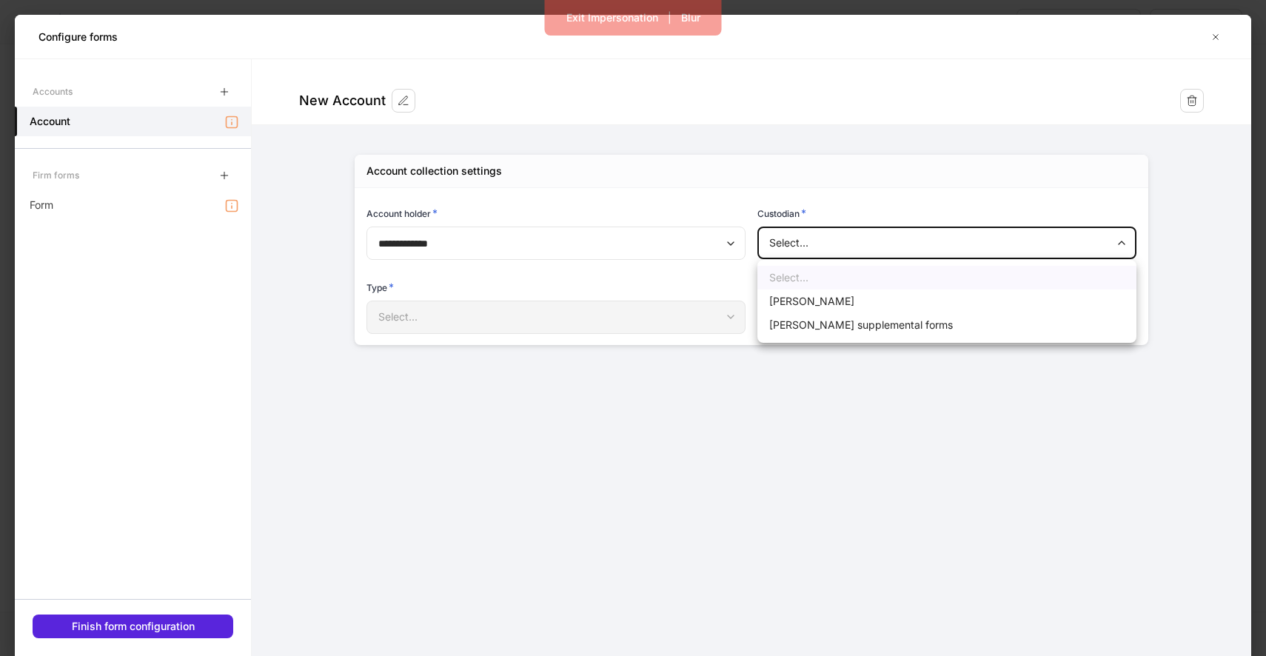
click at [851, 238] on body "**********" at bounding box center [633, 328] width 1266 height 656
click at [822, 302] on li "[PERSON_NAME]" at bounding box center [946, 301] width 379 height 24
type input "******"
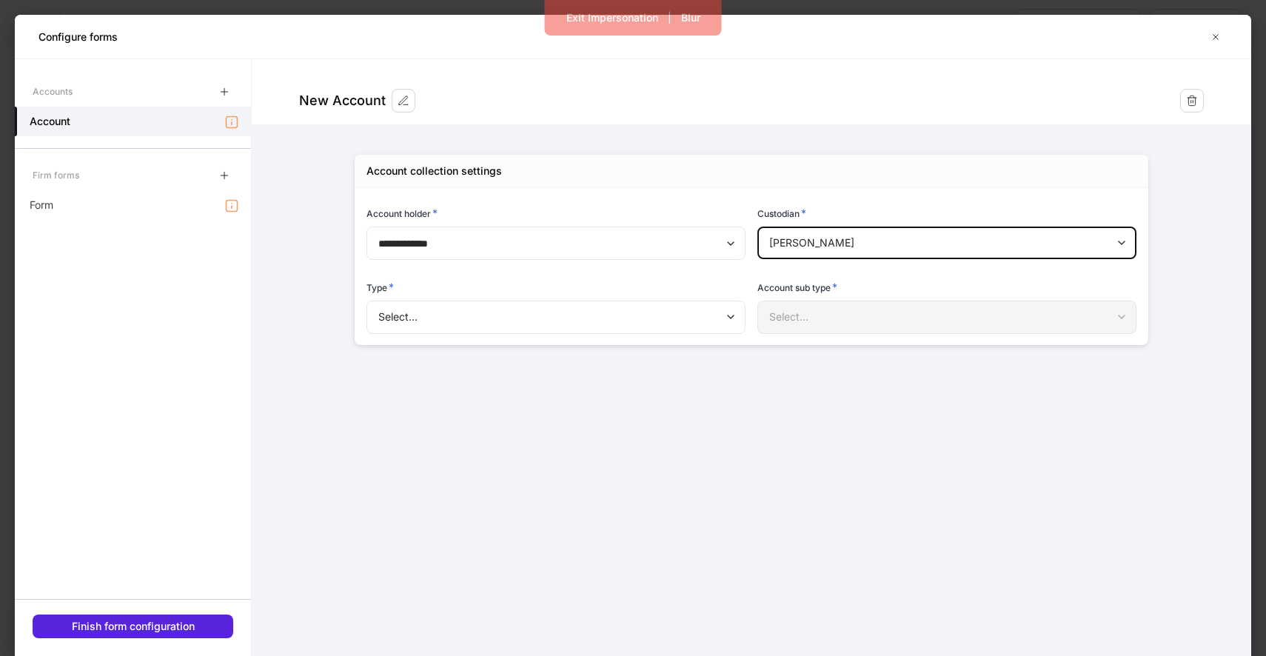
click at [721, 313] on body "**********" at bounding box center [633, 328] width 1266 height 656
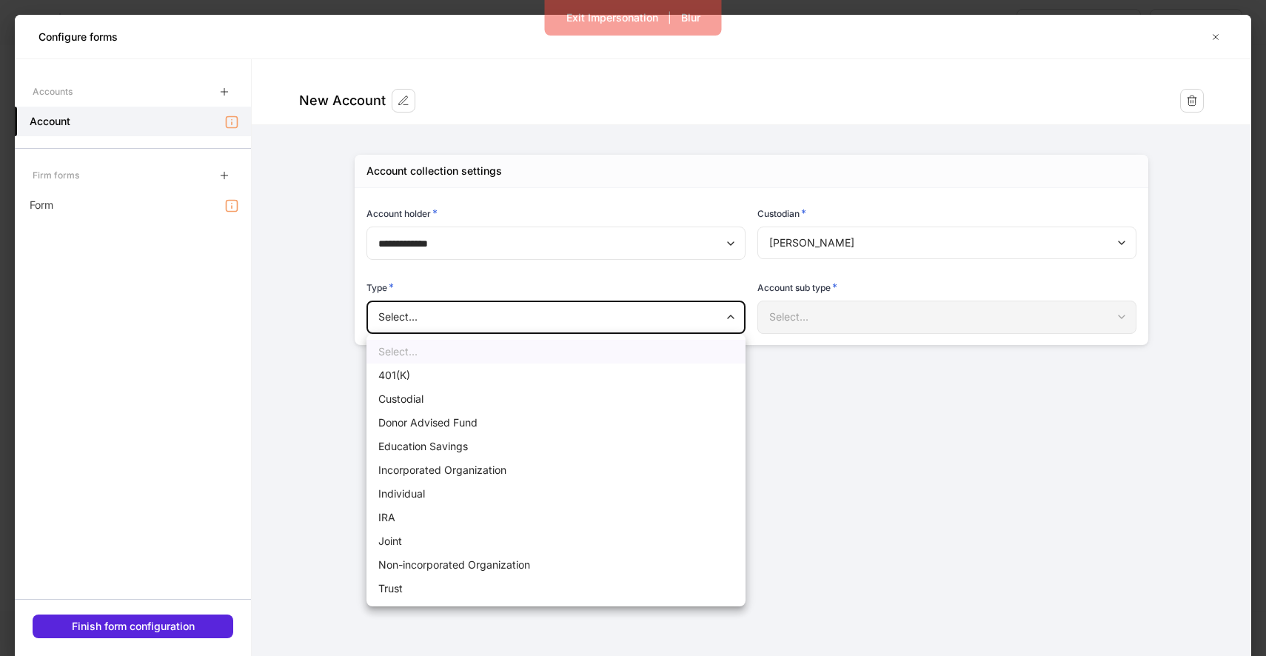
click at [628, 442] on li "Education Savings" at bounding box center [555, 447] width 379 height 24
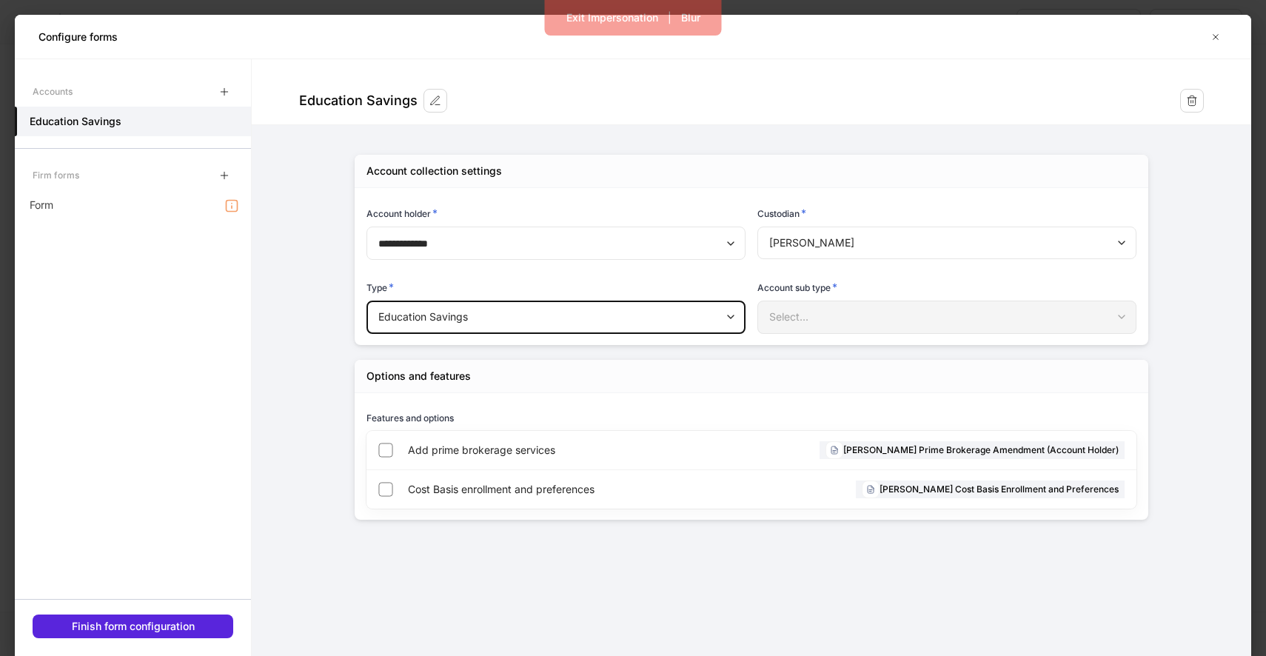
click at [837, 295] on h6 "Account sub type *" at bounding box center [797, 287] width 80 height 15
click at [518, 440] on div "Add prime brokerage services" at bounding box center [542, 450] width 268 height 38
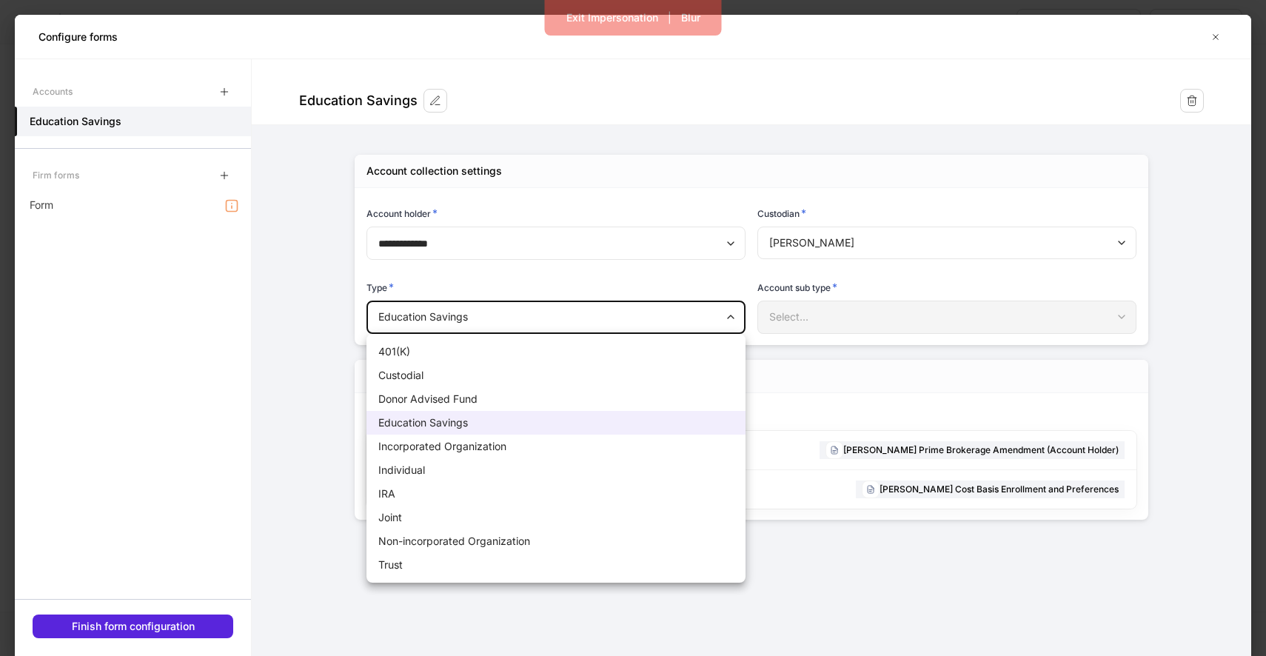
click at [709, 319] on body "**********" at bounding box center [633, 328] width 1266 height 656
click at [605, 387] on li "Donor Advised Fund" at bounding box center [555, 399] width 379 height 24
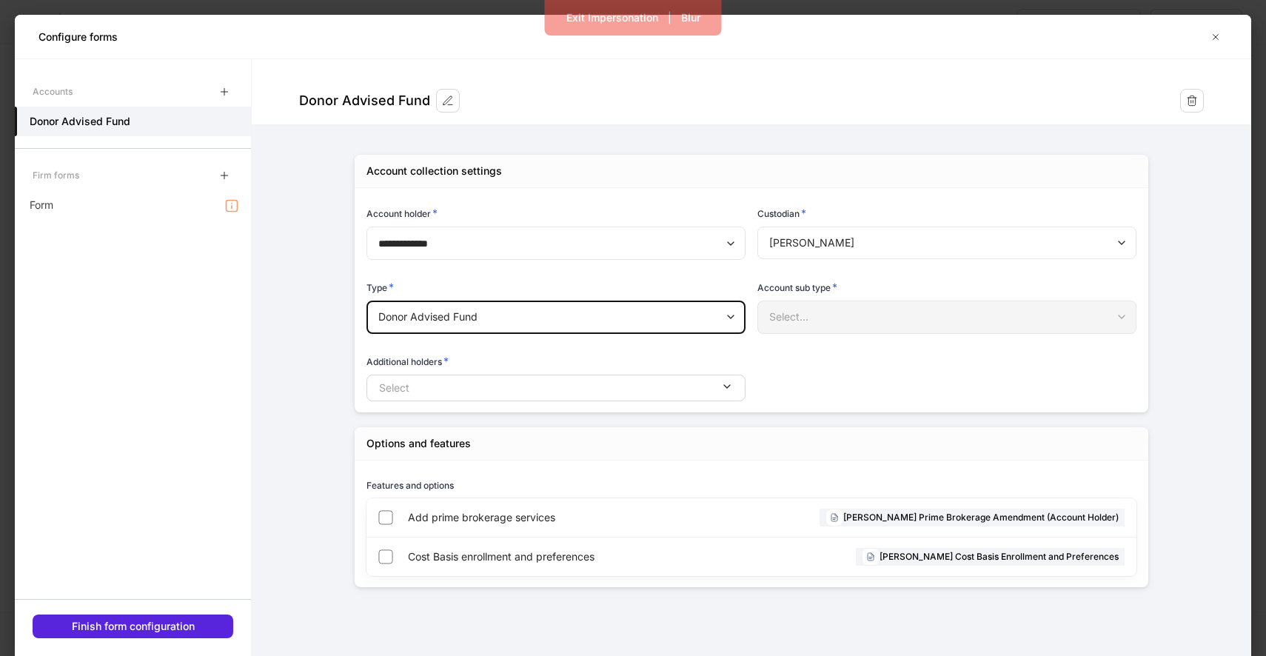
click at [694, 322] on body "**********" at bounding box center [633, 328] width 1266 height 656
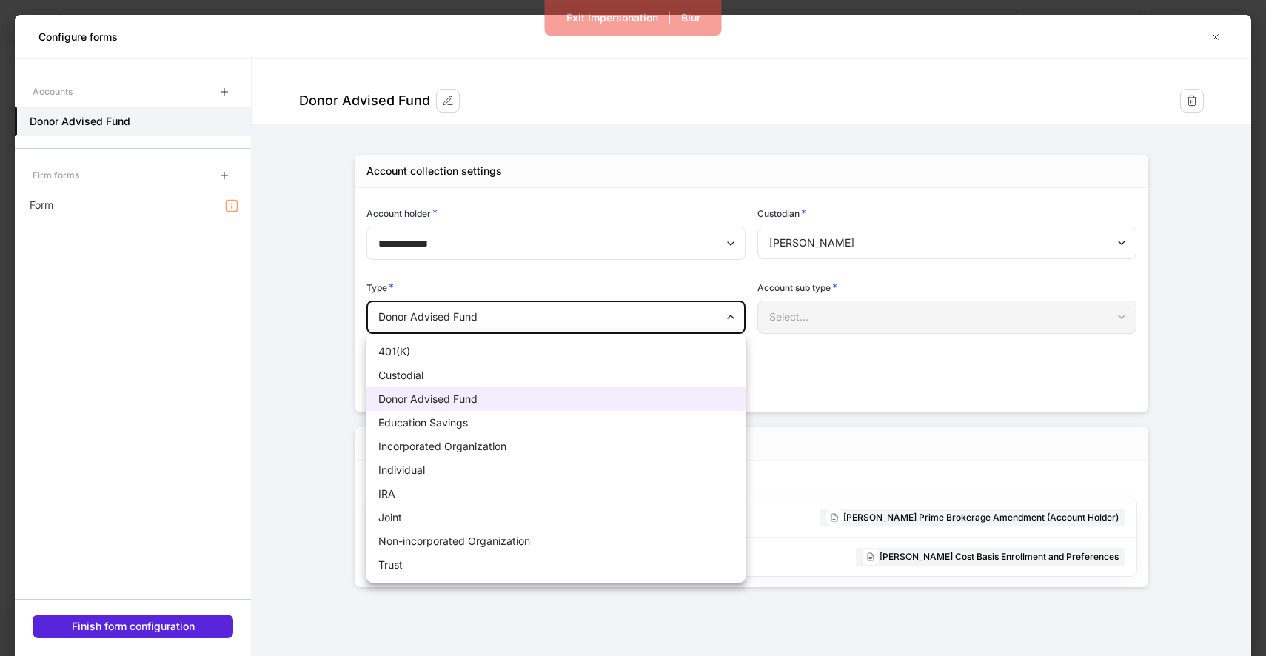
click at [600, 347] on li "401(K)" at bounding box center [555, 352] width 379 height 24
type input "****"
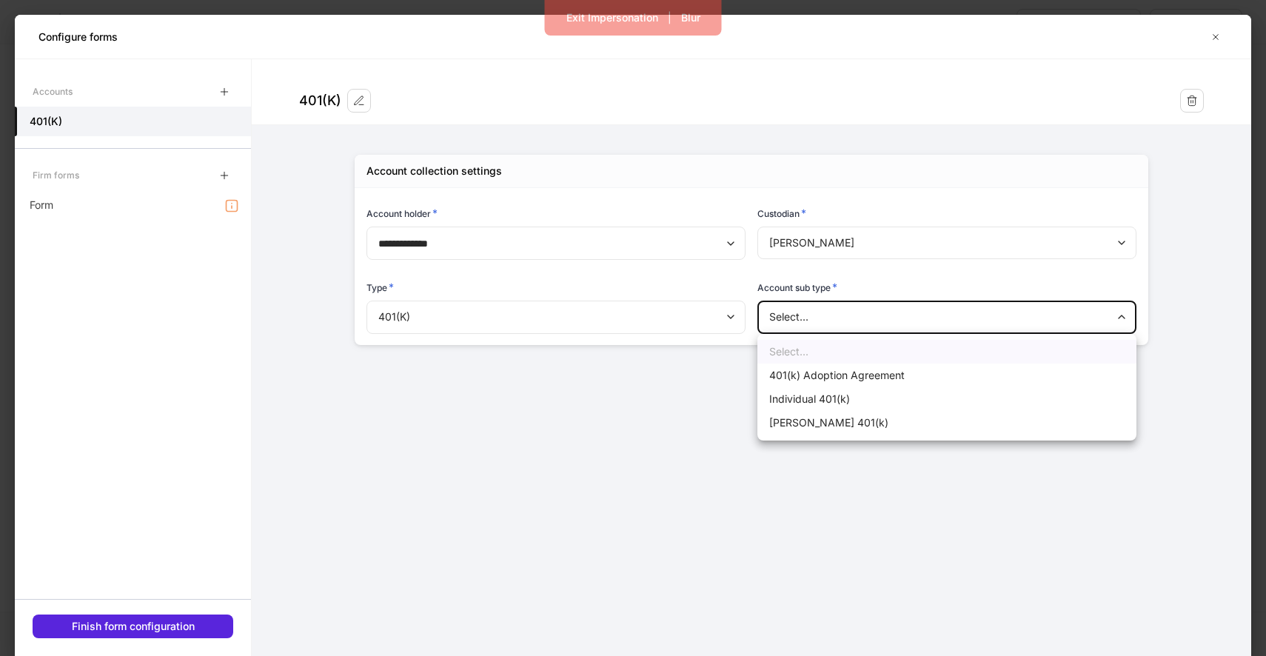
click at [830, 317] on body "**********" at bounding box center [633, 328] width 1266 height 656
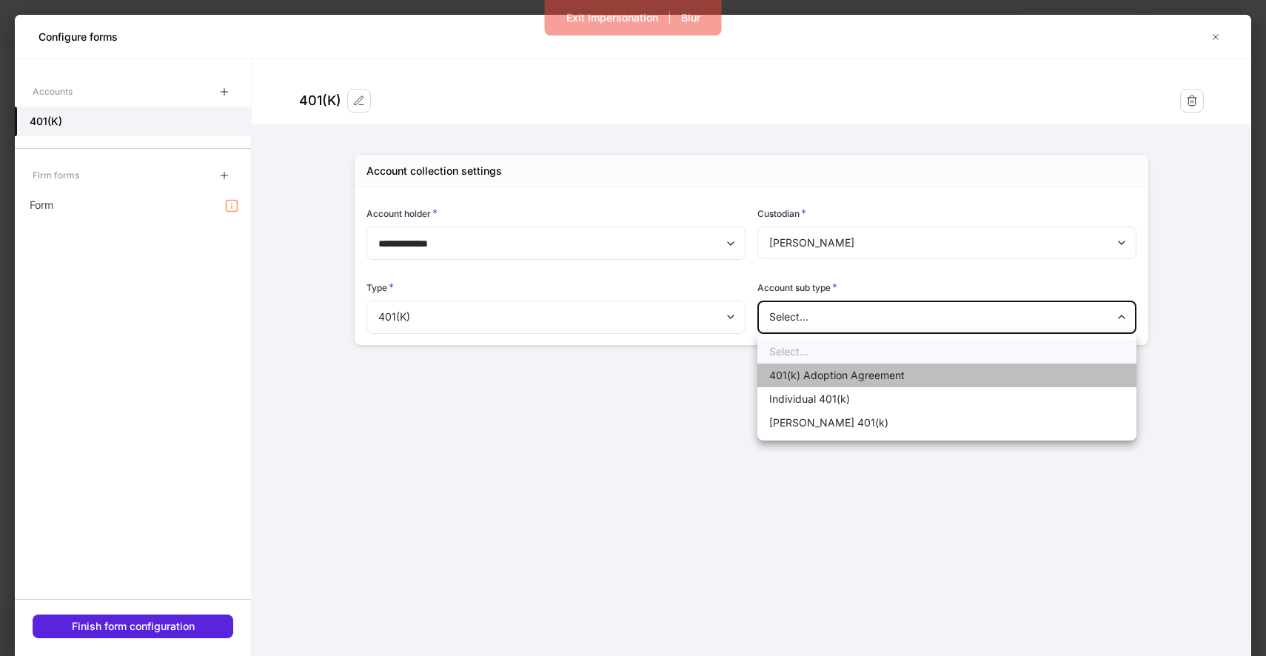
click at [807, 381] on li "401(k) Adoption Agreement" at bounding box center [946, 375] width 379 height 24
type input "**********"
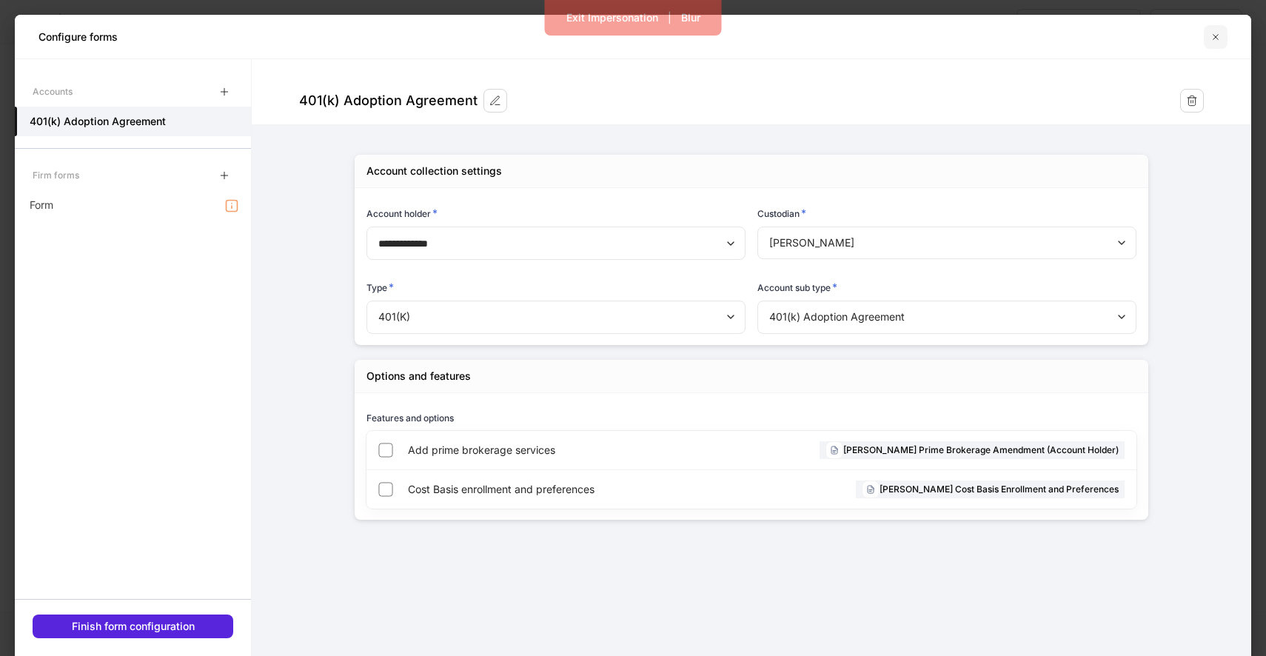
click at [1210, 38] on icon "button" at bounding box center [1216, 37] width 12 height 12
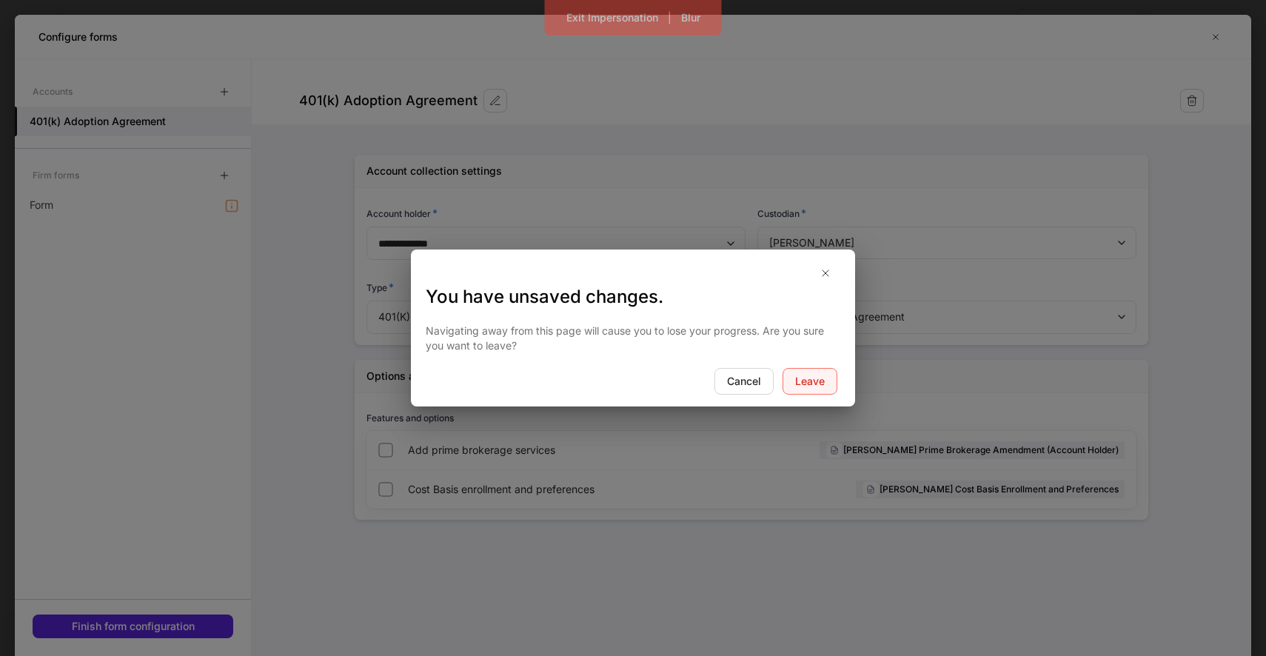
click at [821, 375] on div "Leave" at bounding box center [810, 381] width 30 height 15
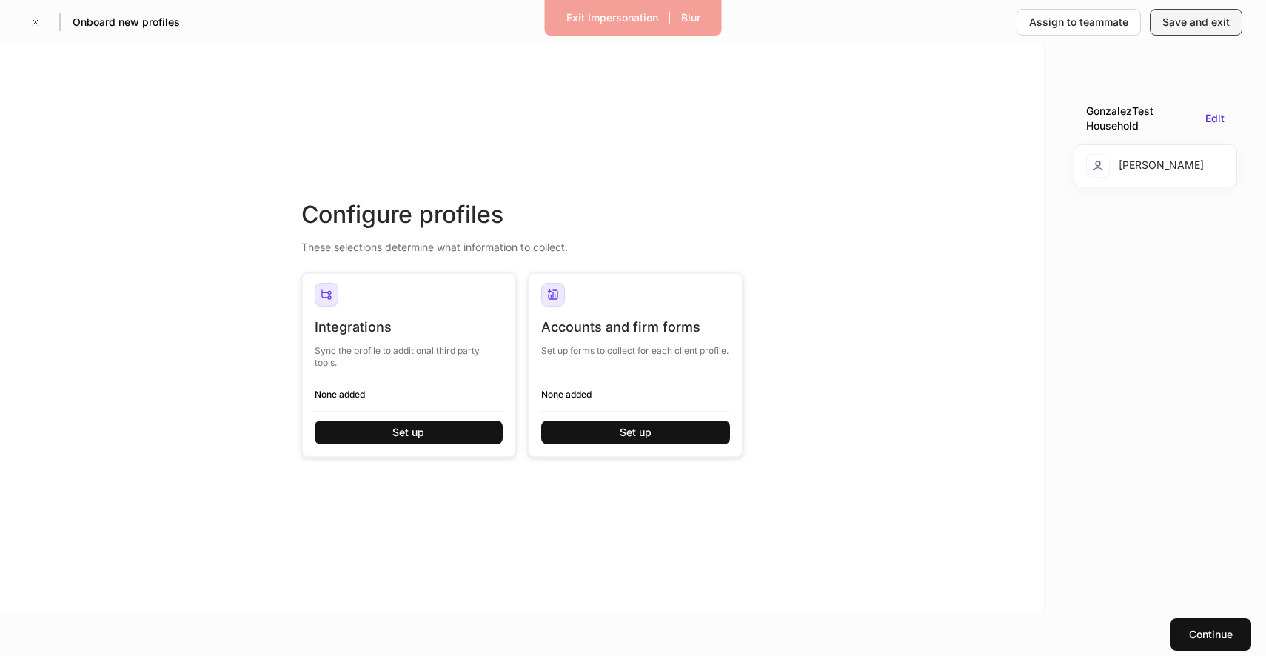
click at [1178, 21] on div "Save and exit" at bounding box center [1195, 22] width 67 height 15
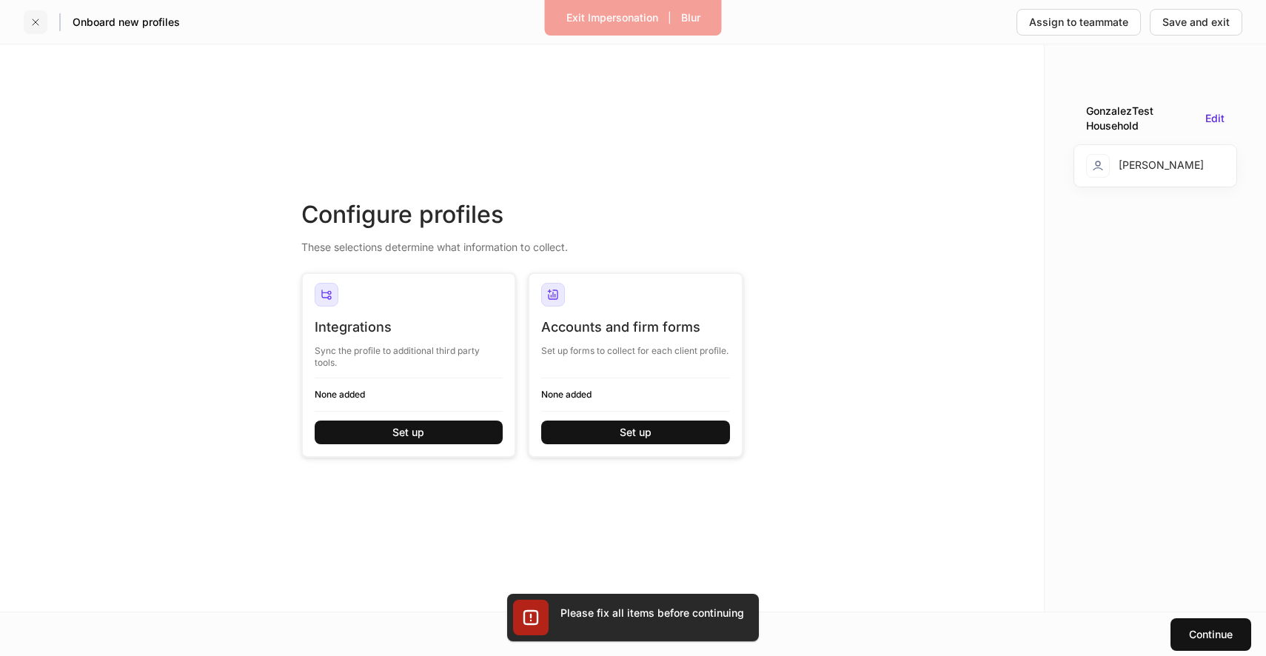
click at [40, 20] on icon "button" at bounding box center [36, 22] width 12 height 12
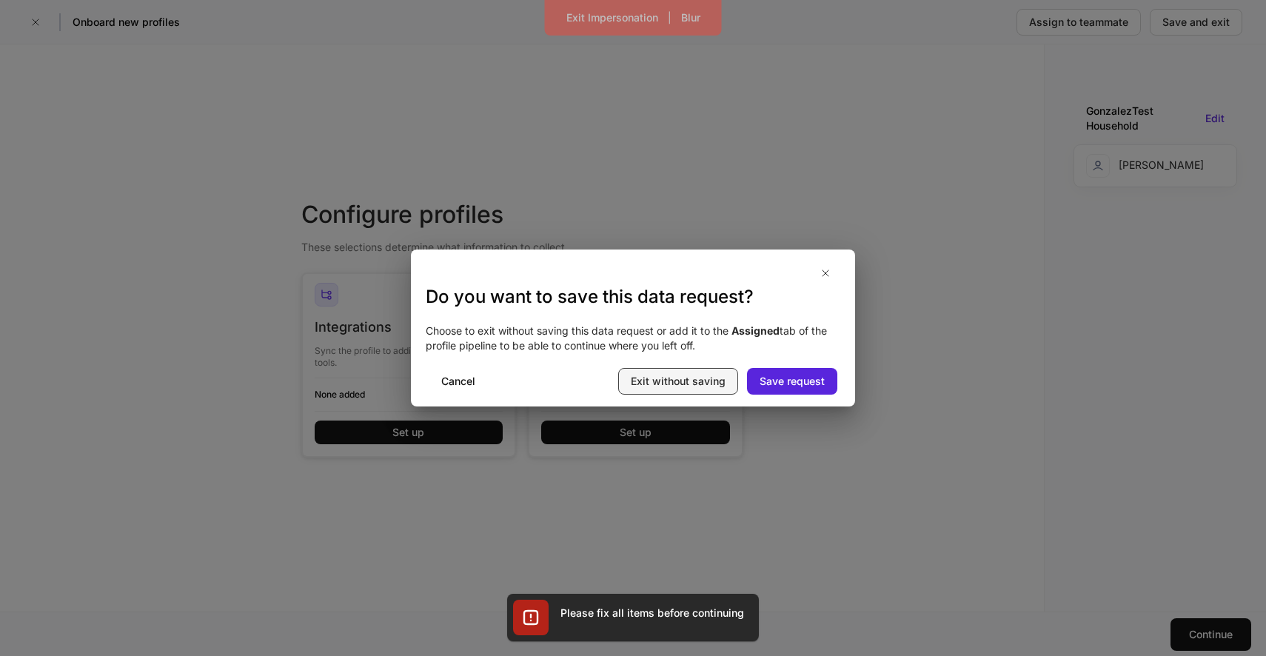
click at [709, 384] on div "Exit without saving" at bounding box center [678, 381] width 95 height 15
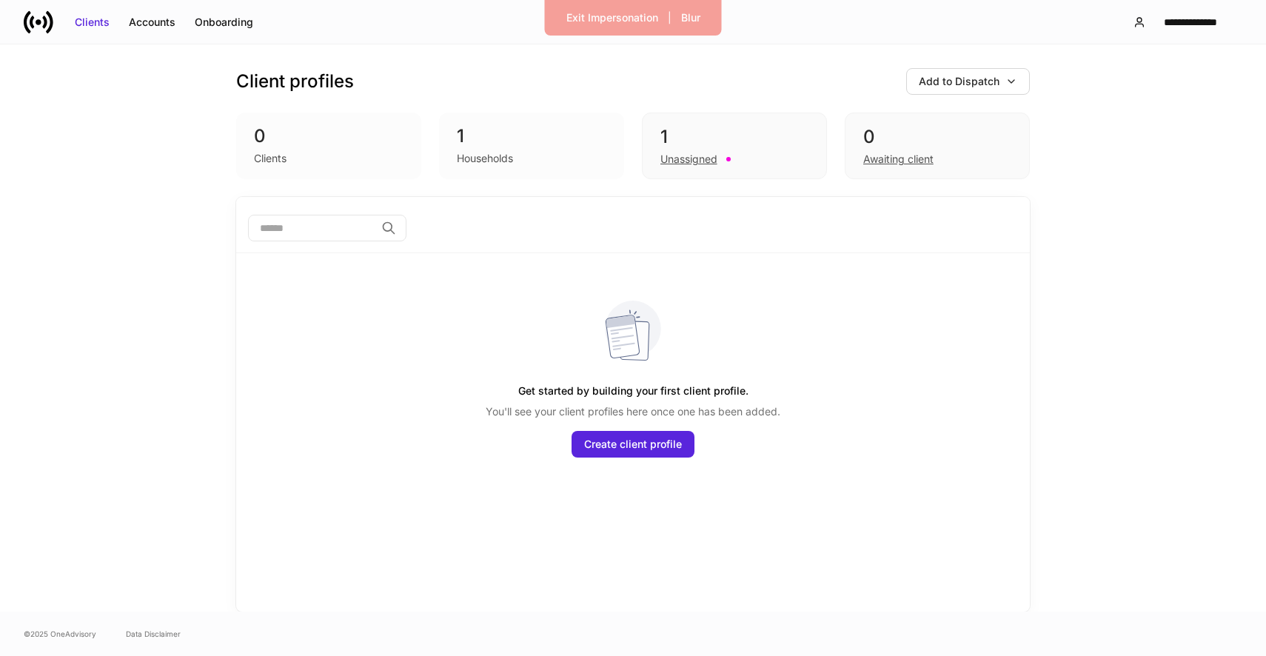
click at [530, 161] on div "Households" at bounding box center [532, 157] width 150 height 18
click at [689, 161] on div "Unassigned" at bounding box center [688, 159] width 57 height 15
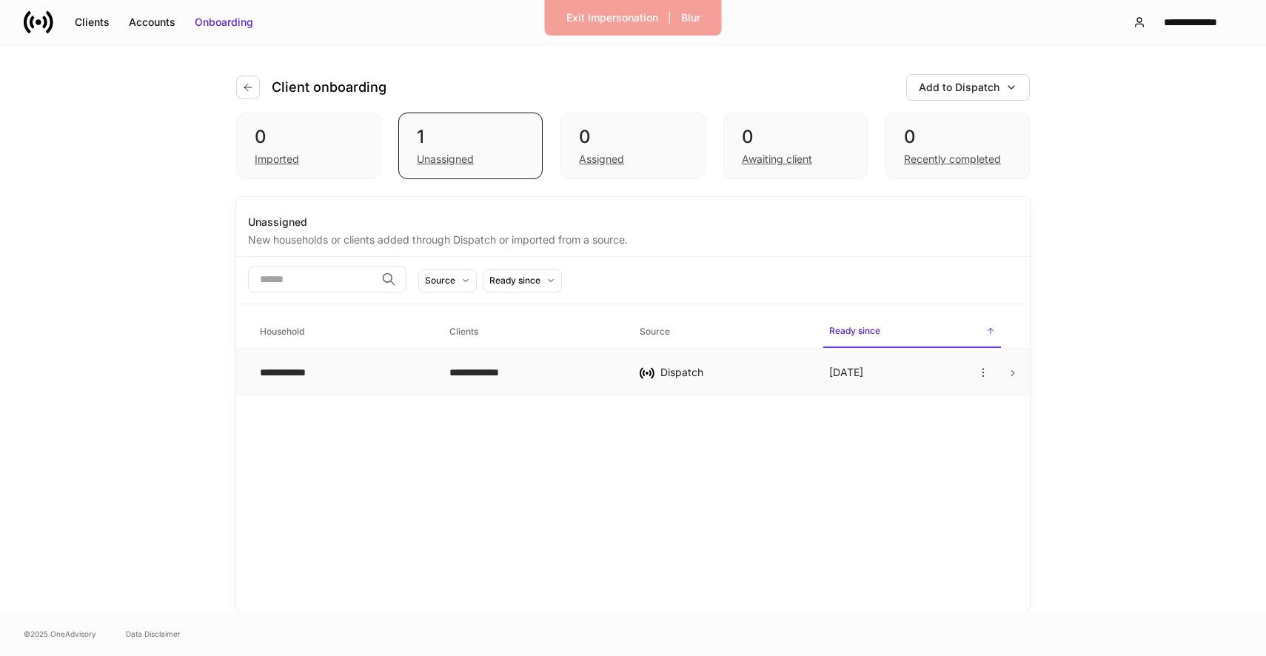
click at [813, 366] on td "Dispatch" at bounding box center [723, 373] width 190 height 48
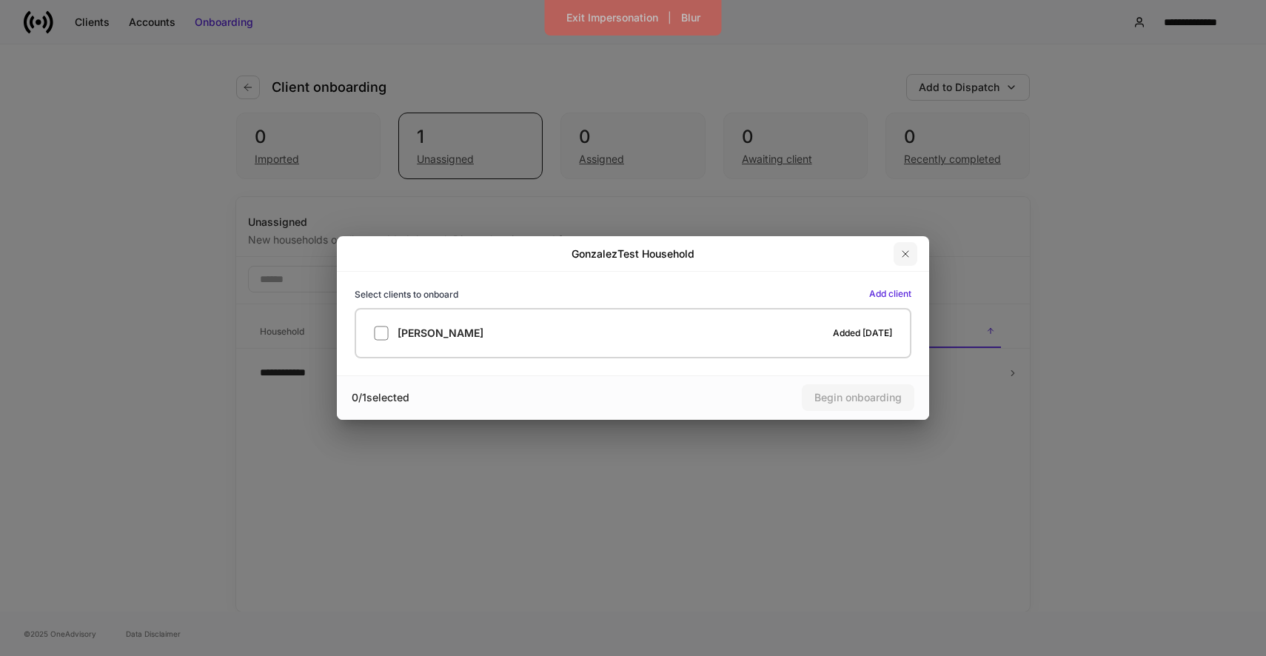
click at [909, 244] on button "button" at bounding box center [906, 254] width 24 height 24
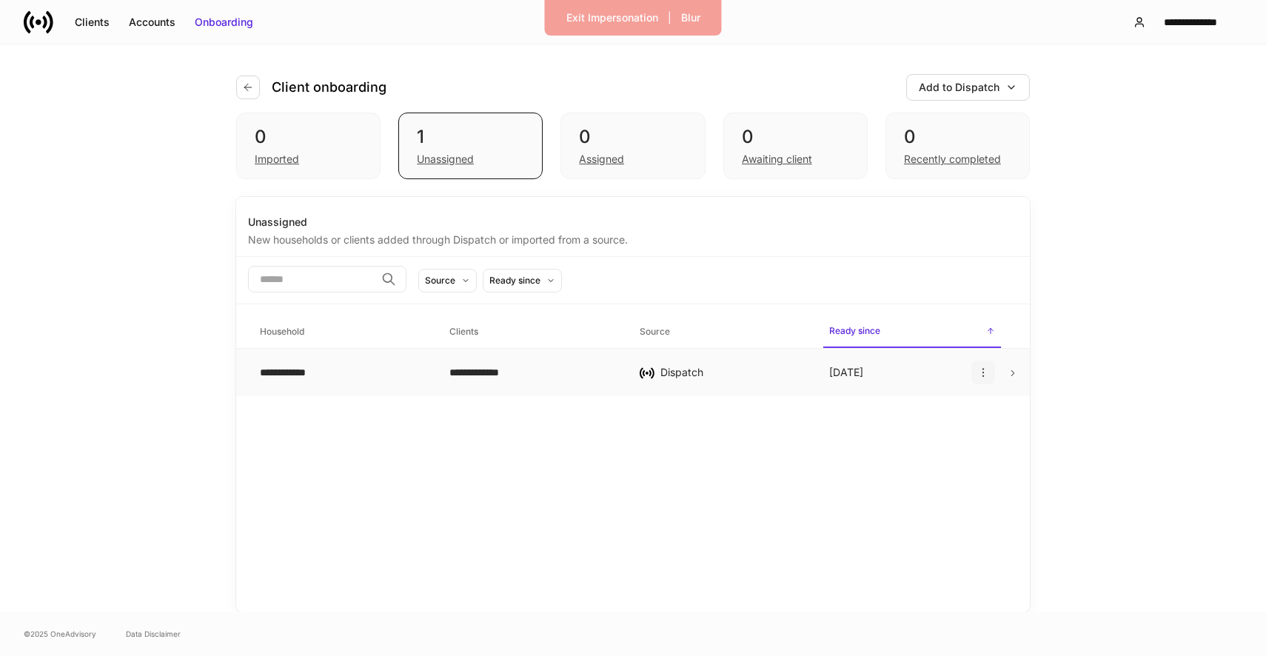
click at [985, 373] on icon "button" at bounding box center [983, 372] width 12 height 12
click at [934, 452] on li "Delete household" at bounding box center [934, 444] width 115 height 24
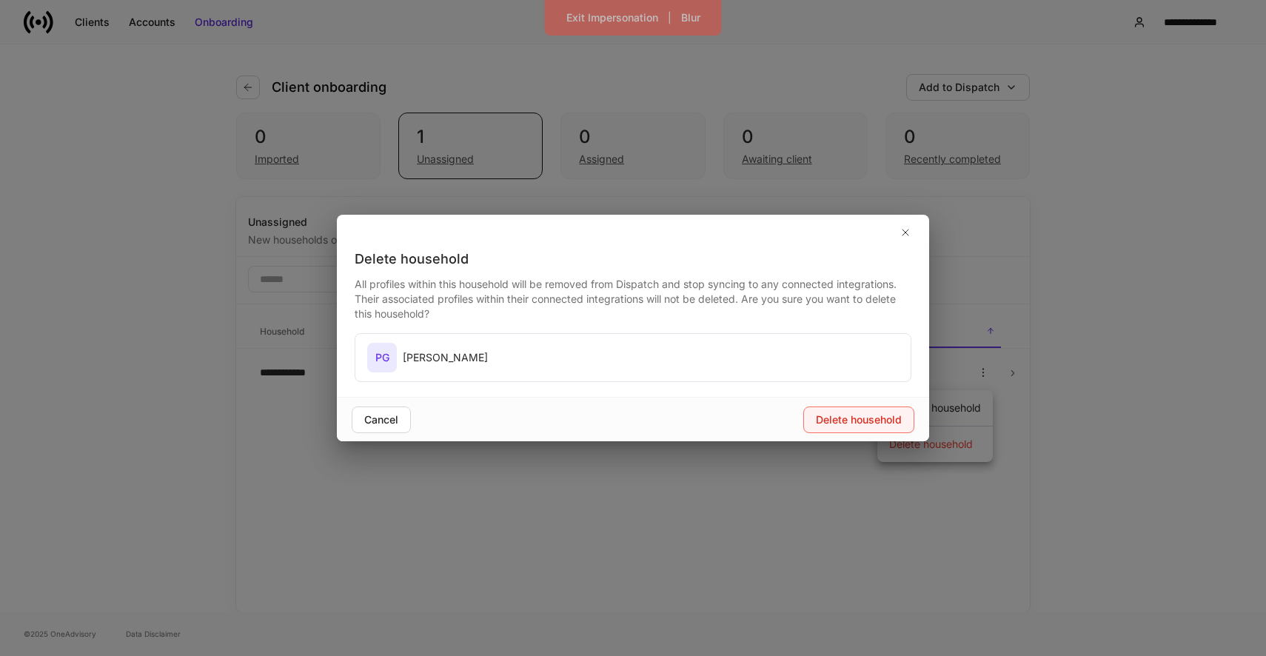
click at [861, 413] on div "Delete household" at bounding box center [859, 419] width 86 height 15
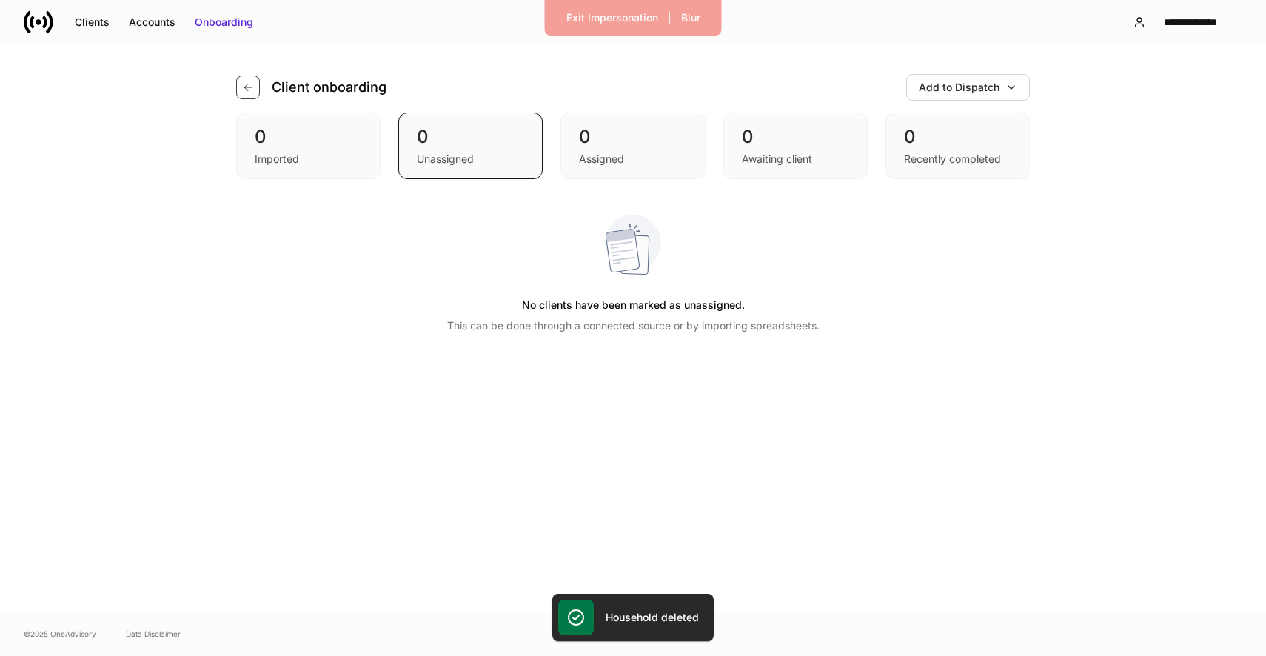
click at [257, 82] on button "button" at bounding box center [248, 88] width 24 height 24
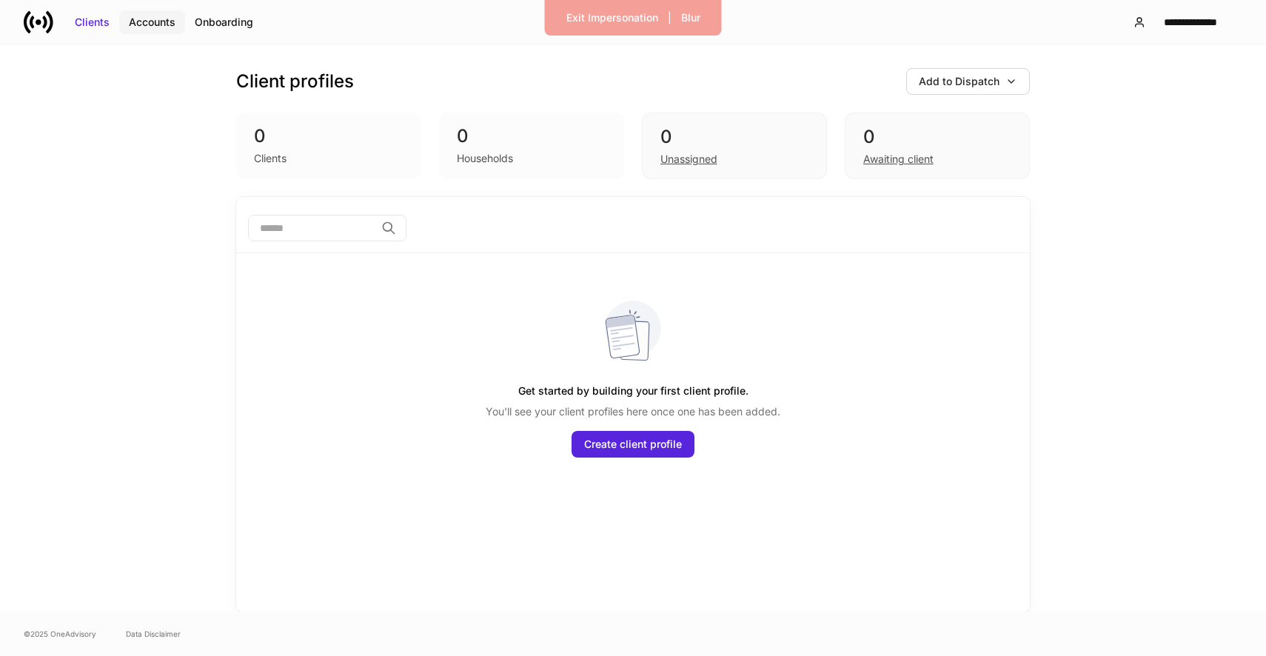
click at [135, 17] on div "Accounts" at bounding box center [152, 22] width 47 height 15
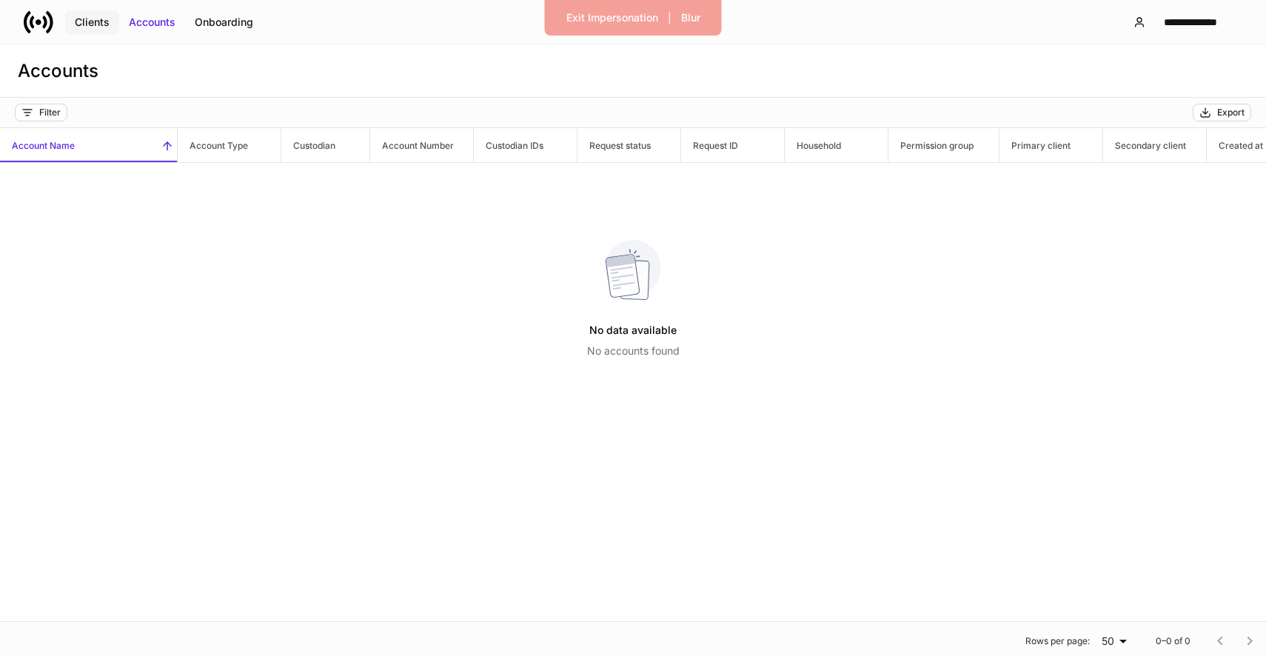
click at [97, 16] on div "Clients" at bounding box center [92, 22] width 35 height 15
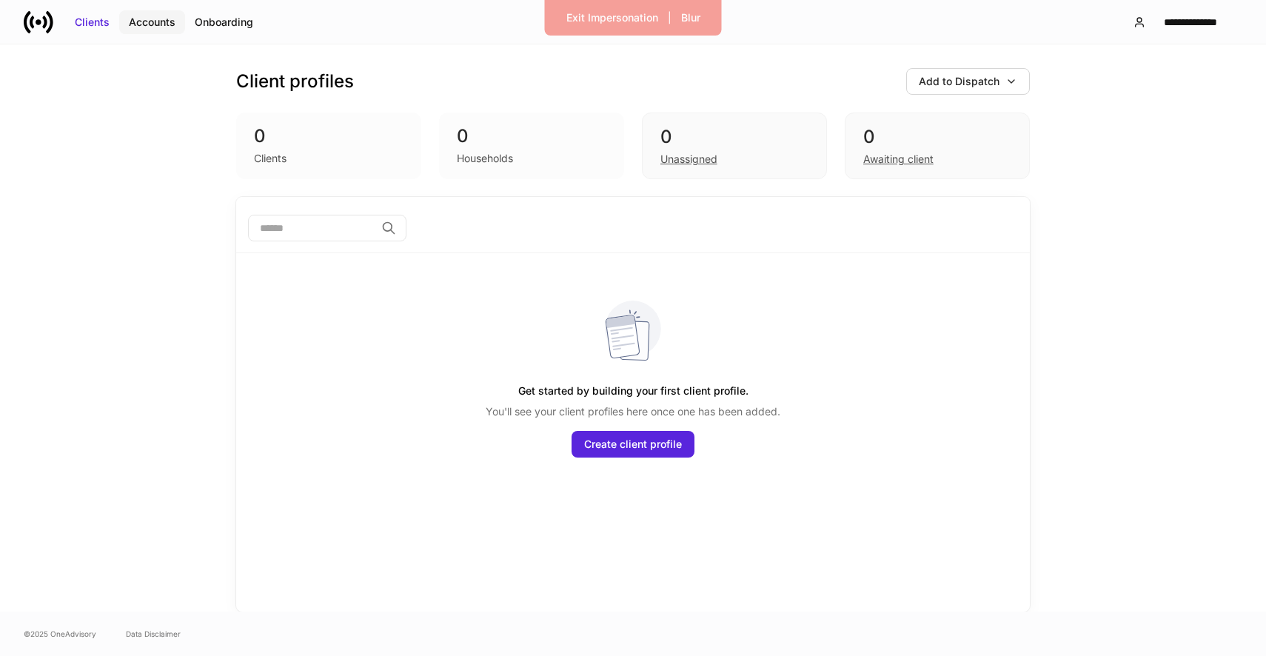
click at [143, 13] on button "Accounts" at bounding box center [152, 22] width 66 height 24
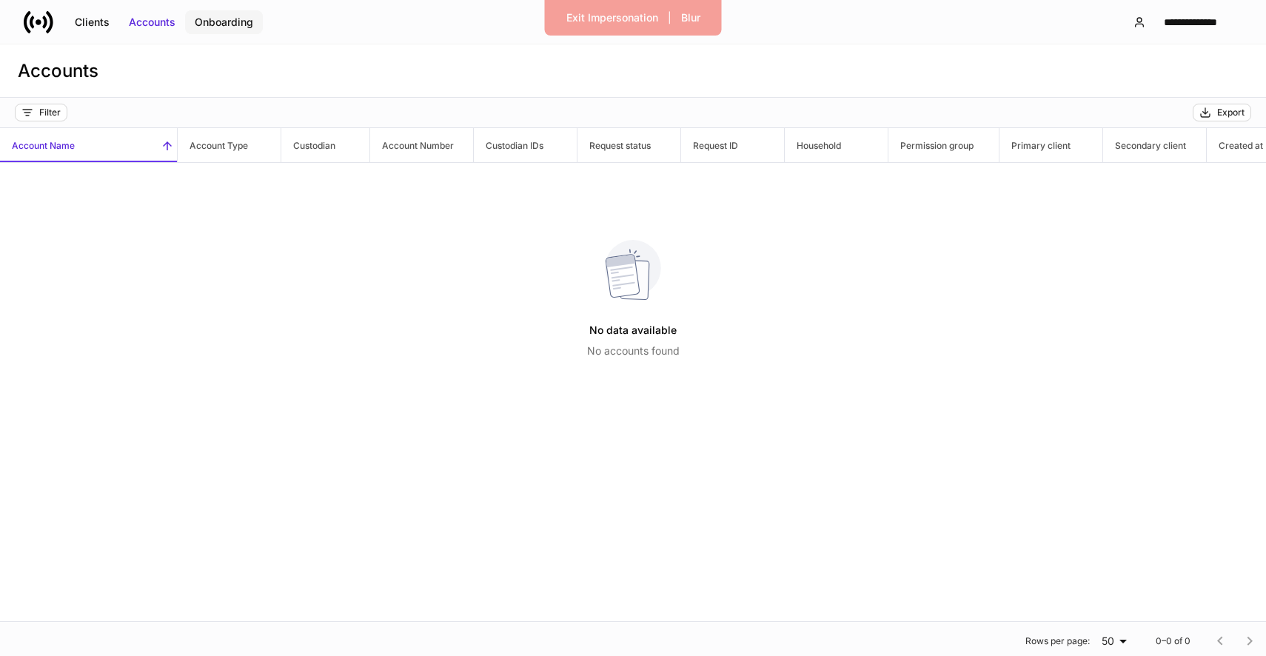
click at [206, 22] on div "Onboarding" at bounding box center [224, 22] width 58 height 15
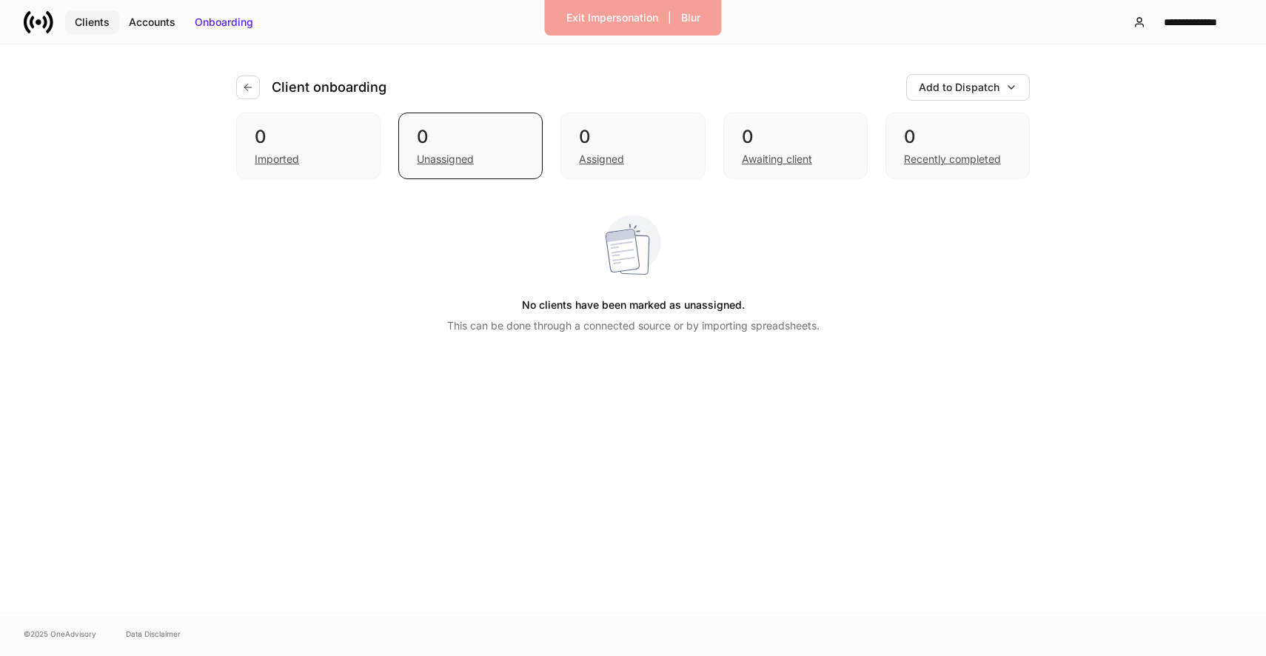
click at [92, 20] on div "Clients" at bounding box center [92, 22] width 35 height 15
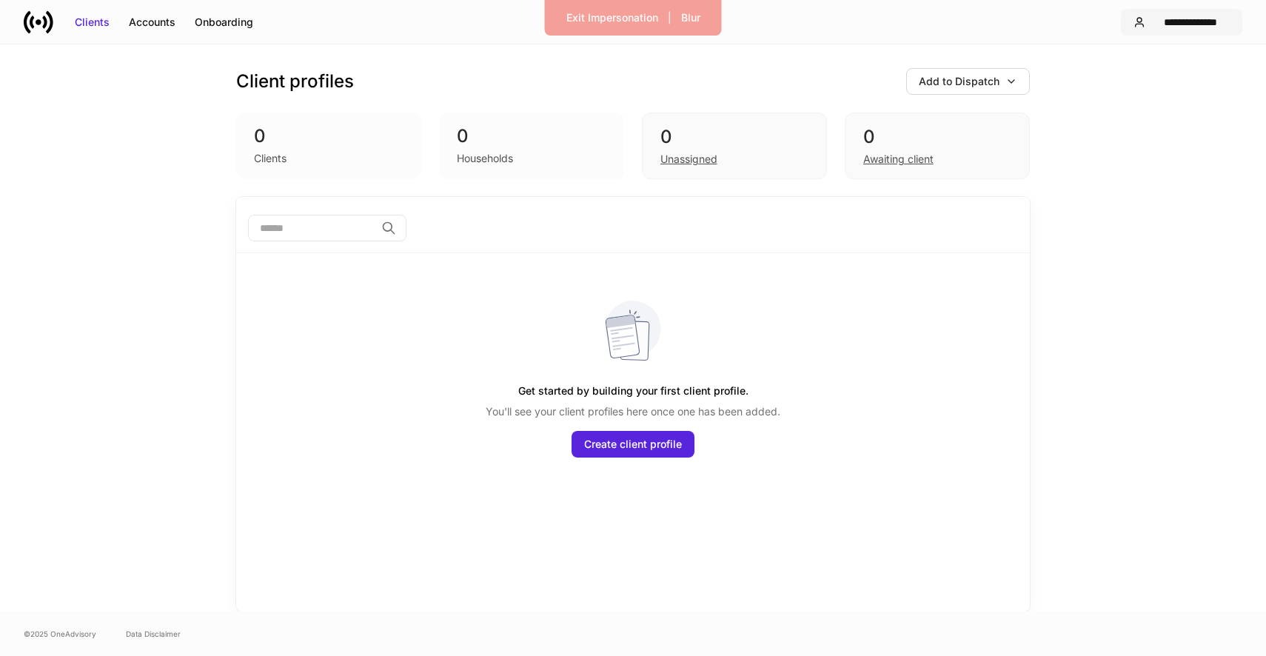
click at [1214, 20] on div "**********" at bounding box center [1190, 22] width 78 height 15
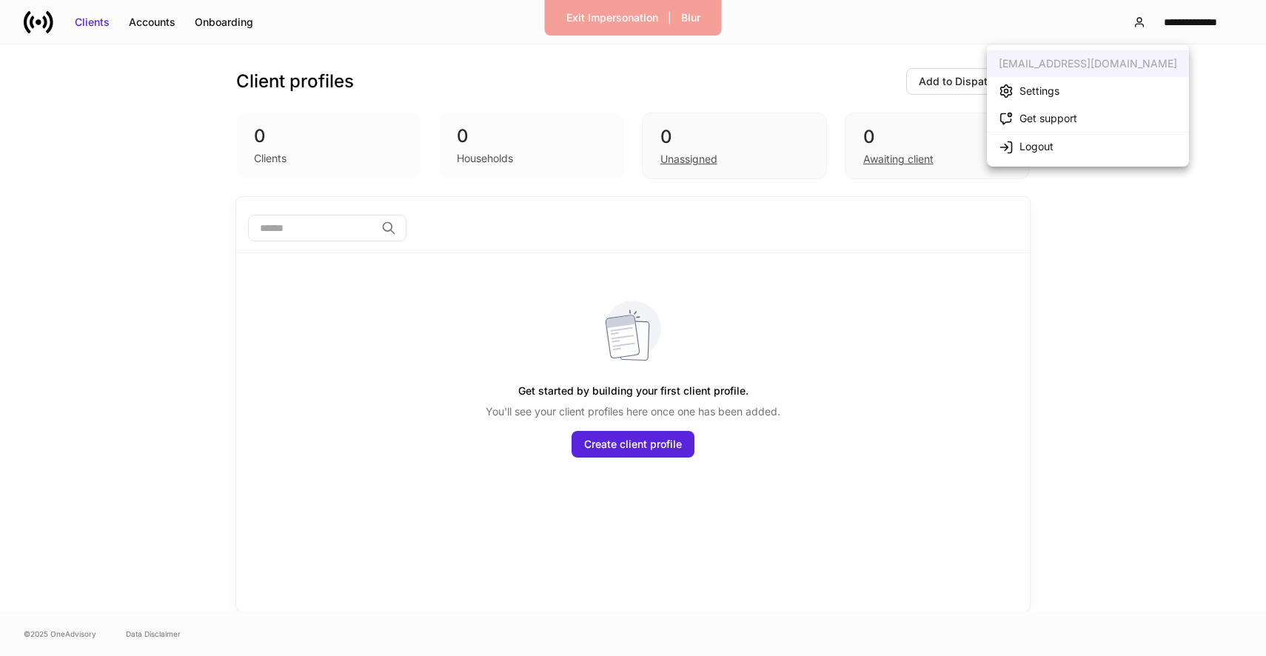
click at [1039, 21] on div at bounding box center [633, 328] width 1266 height 656
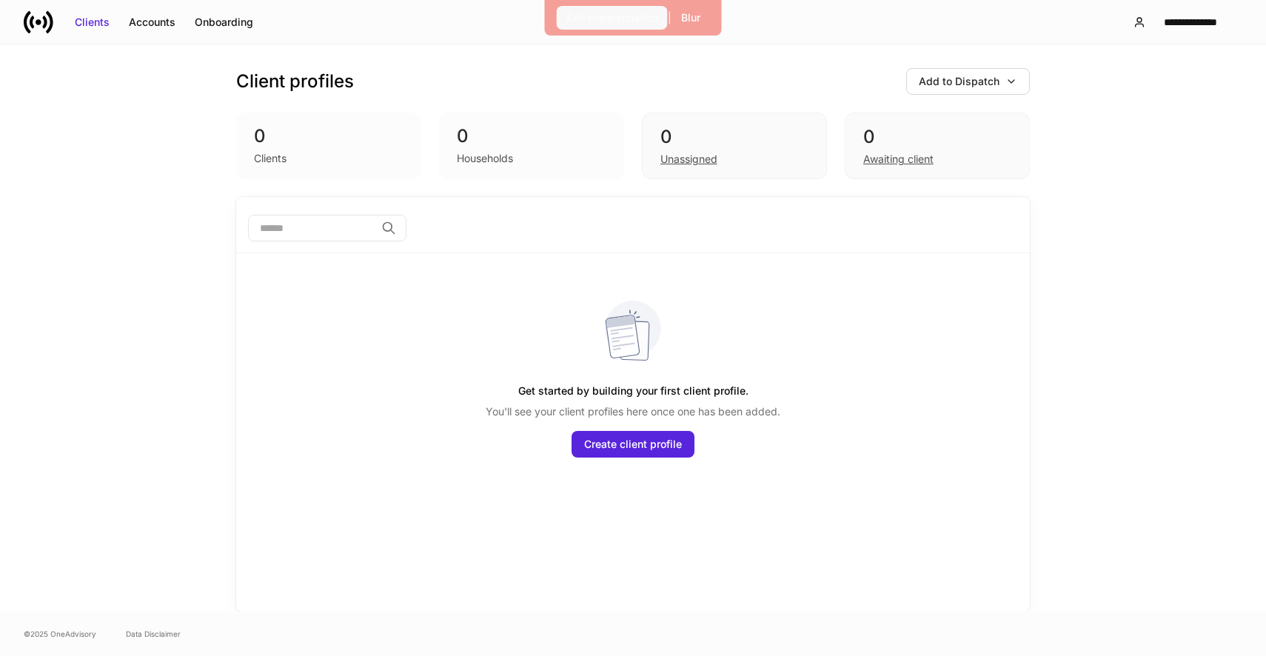
click at [626, 27] on button "Exit Impersonation" at bounding box center [612, 18] width 111 height 24
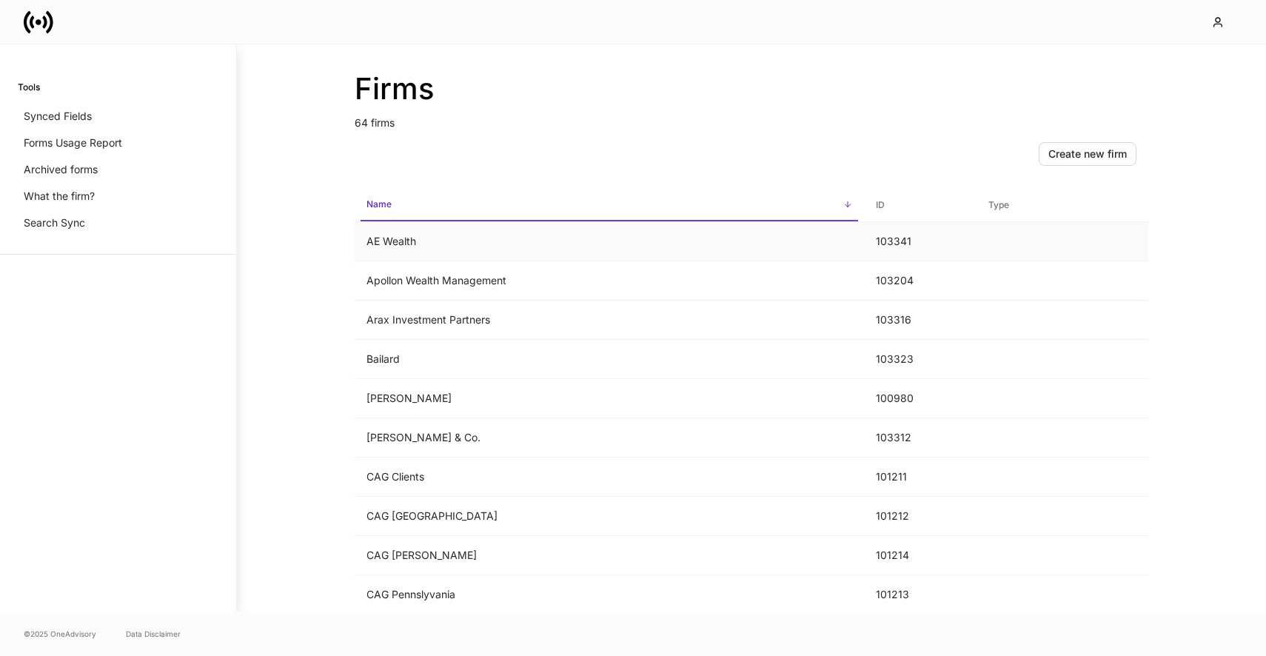
click at [549, 252] on td "AE Wealth" at bounding box center [609, 241] width 509 height 39
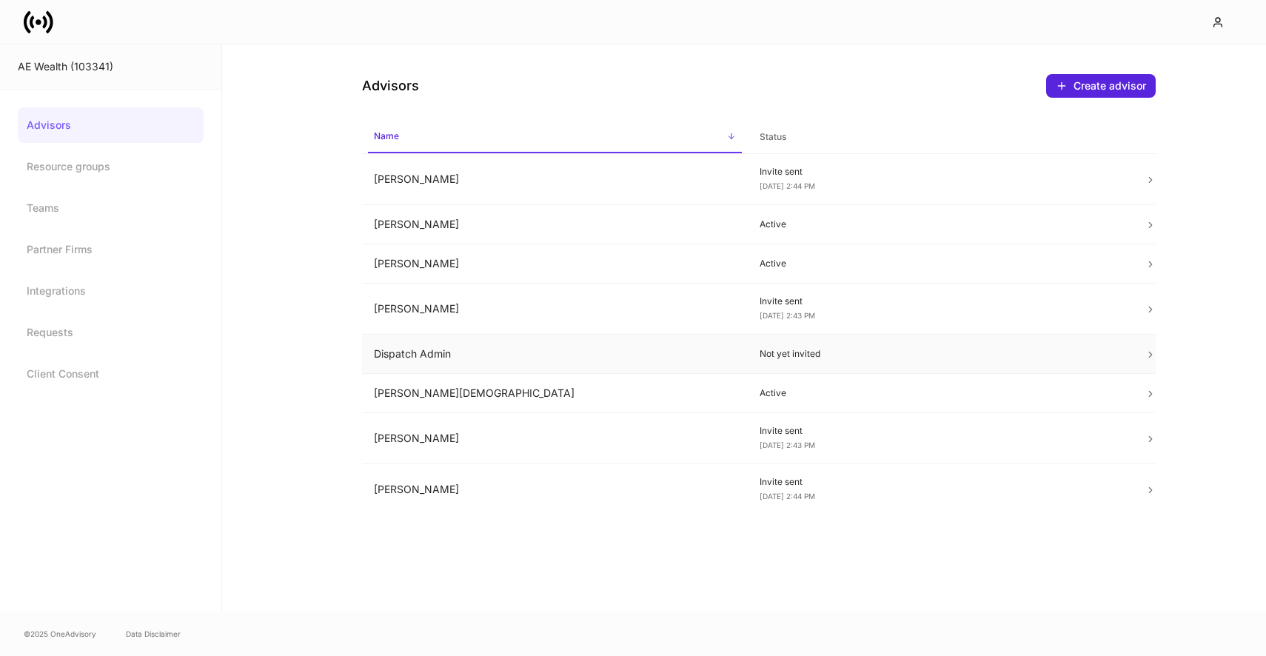
click at [469, 338] on td "Dispatch Admin" at bounding box center [555, 354] width 386 height 39
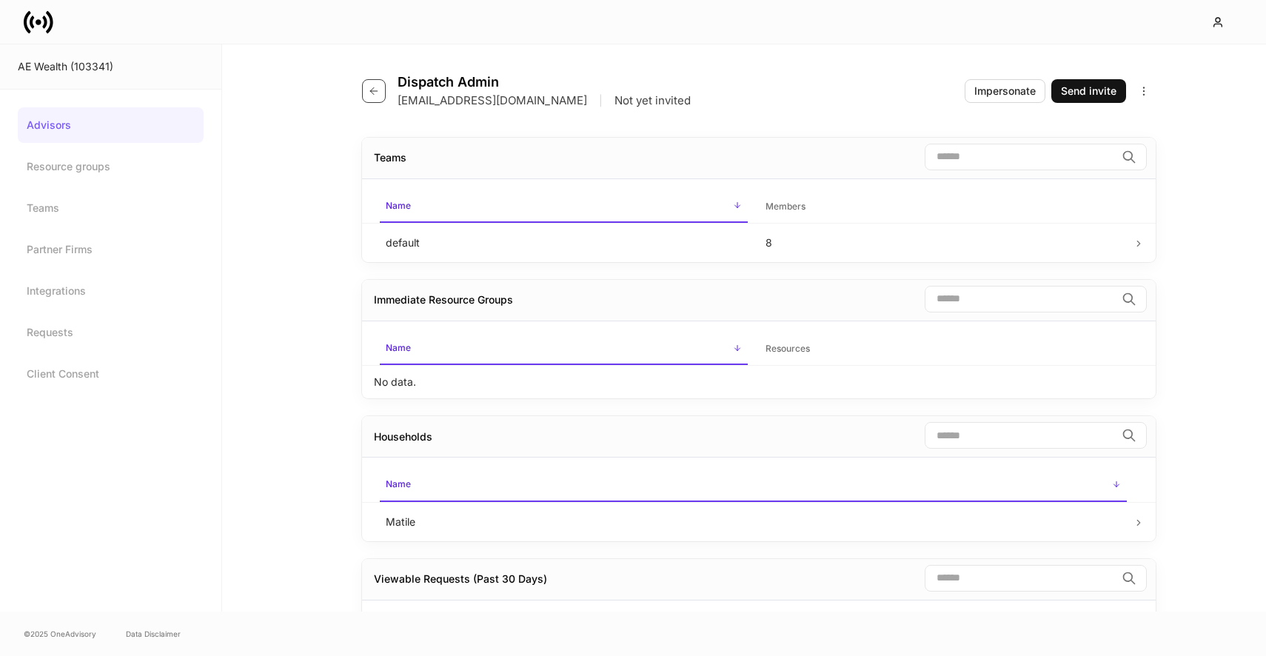
click at [370, 94] on icon "button" at bounding box center [374, 91] width 12 height 12
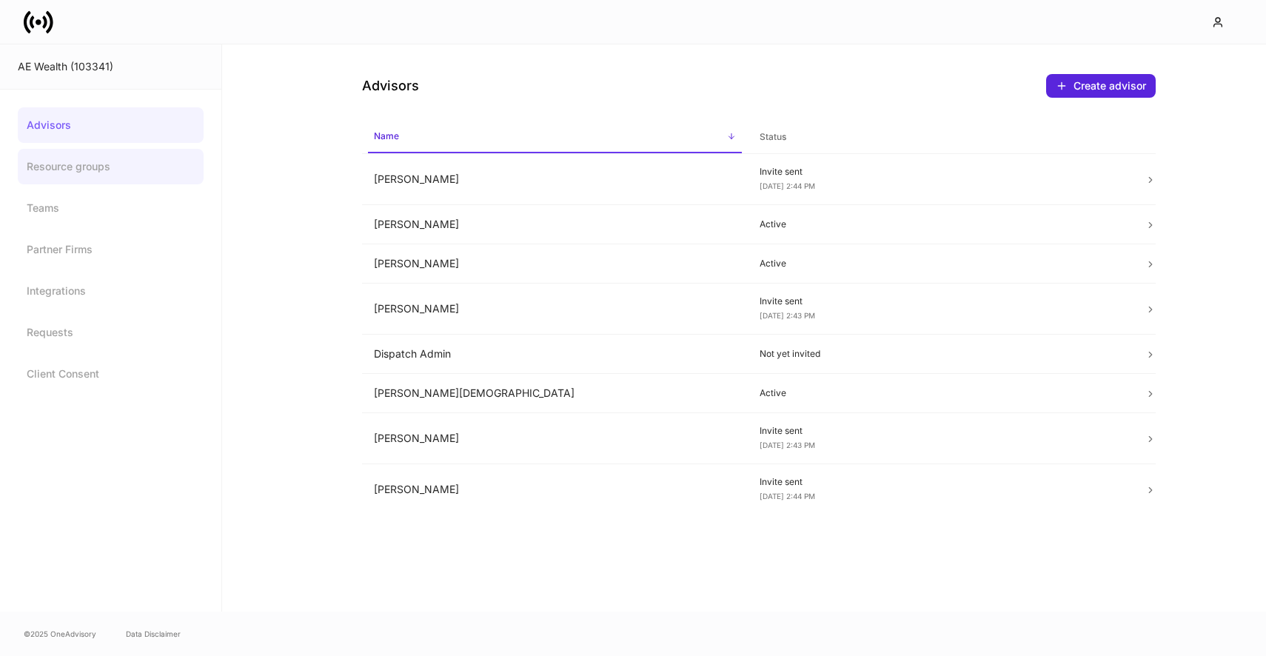
click at [118, 162] on link "Resource groups" at bounding box center [111, 167] width 186 height 36
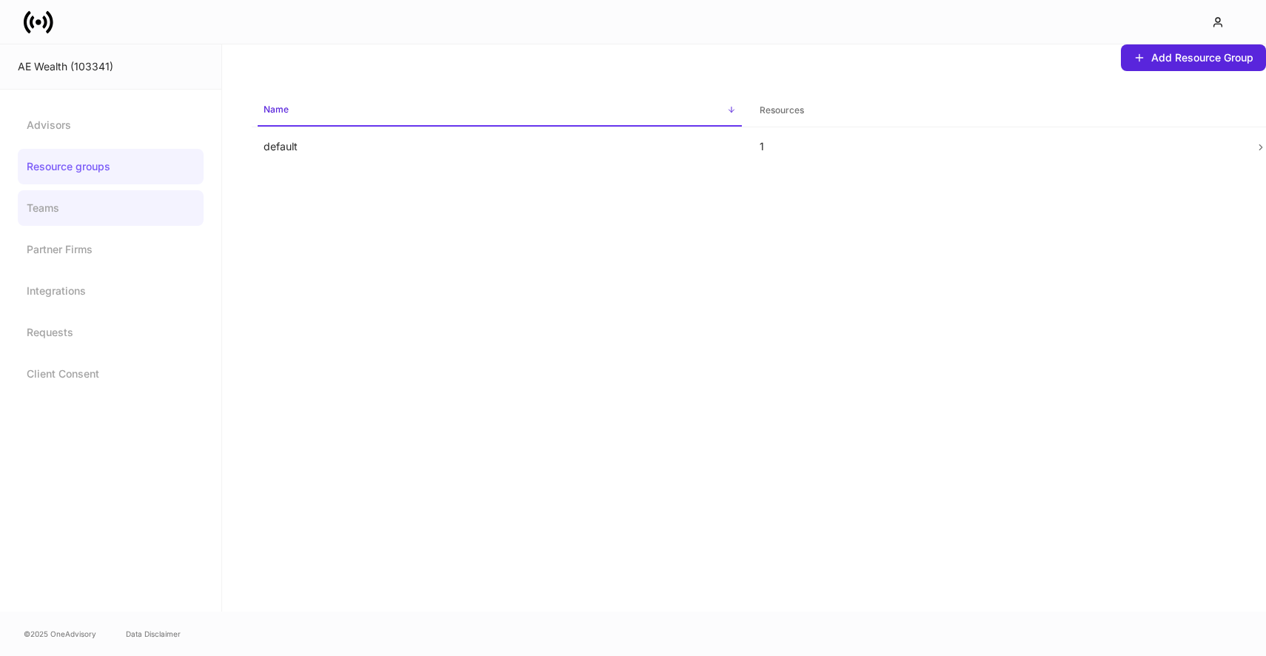
click at [129, 198] on link "Teams" at bounding box center [111, 208] width 186 height 36
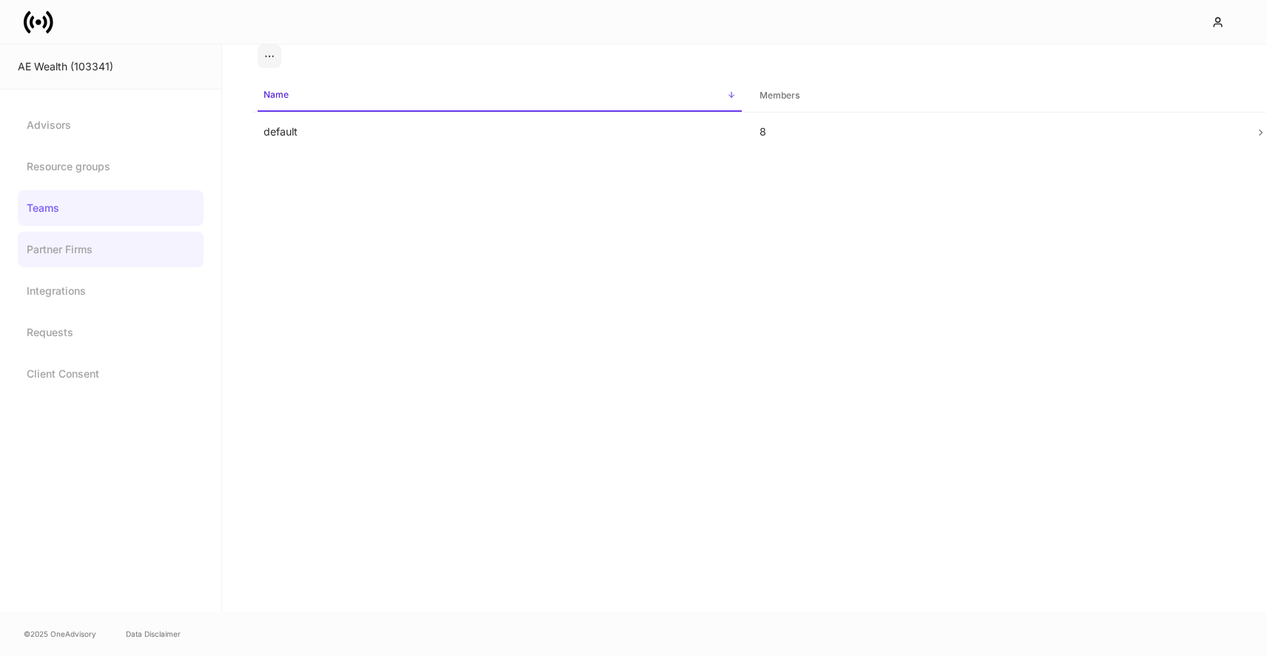
click at [143, 250] on link "Partner Firms" at bounding box center [111, 250] width 186 height 36
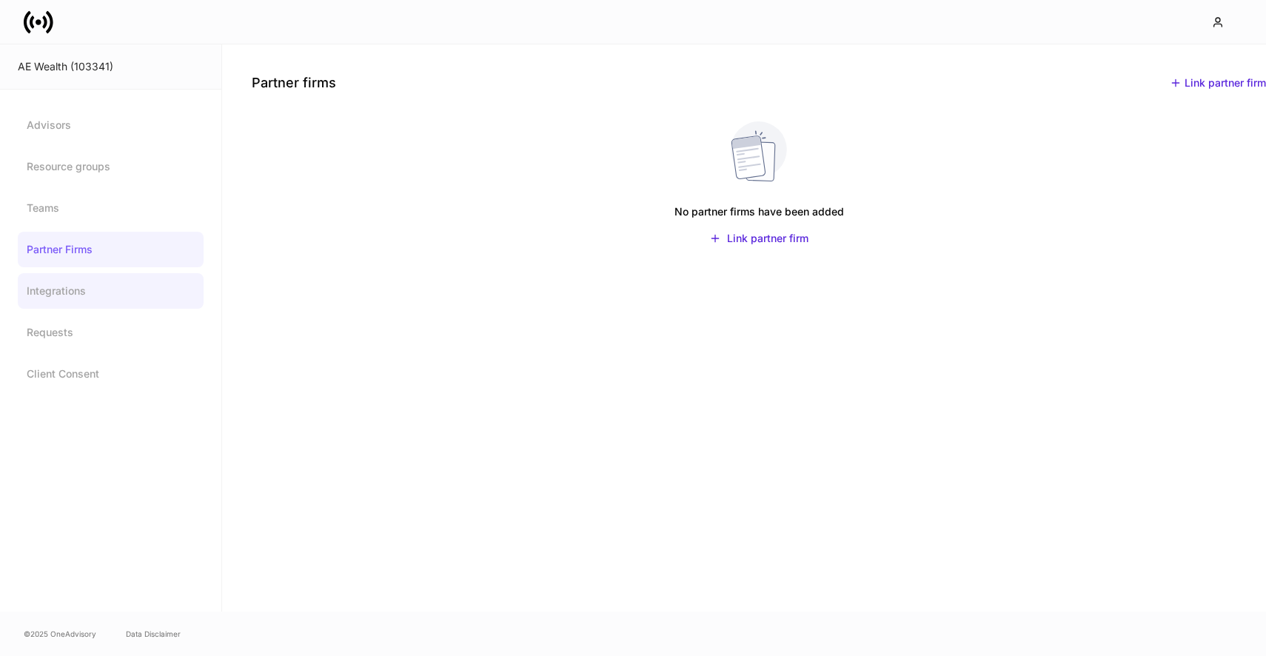
click at [157, 301] on link "Integrations" at bounding box center [111, 291] width 186 height 36
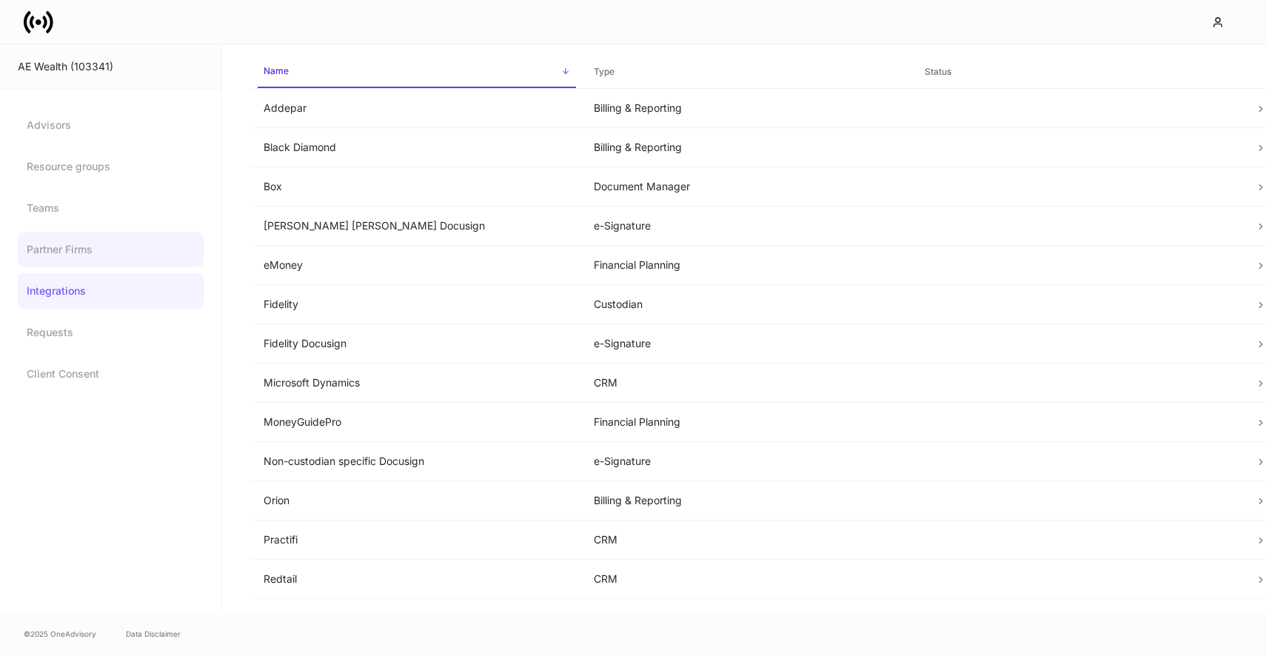
click at [150, 239] on link "Partner Firms" at bounding box center [111, 250] width 186 height 36
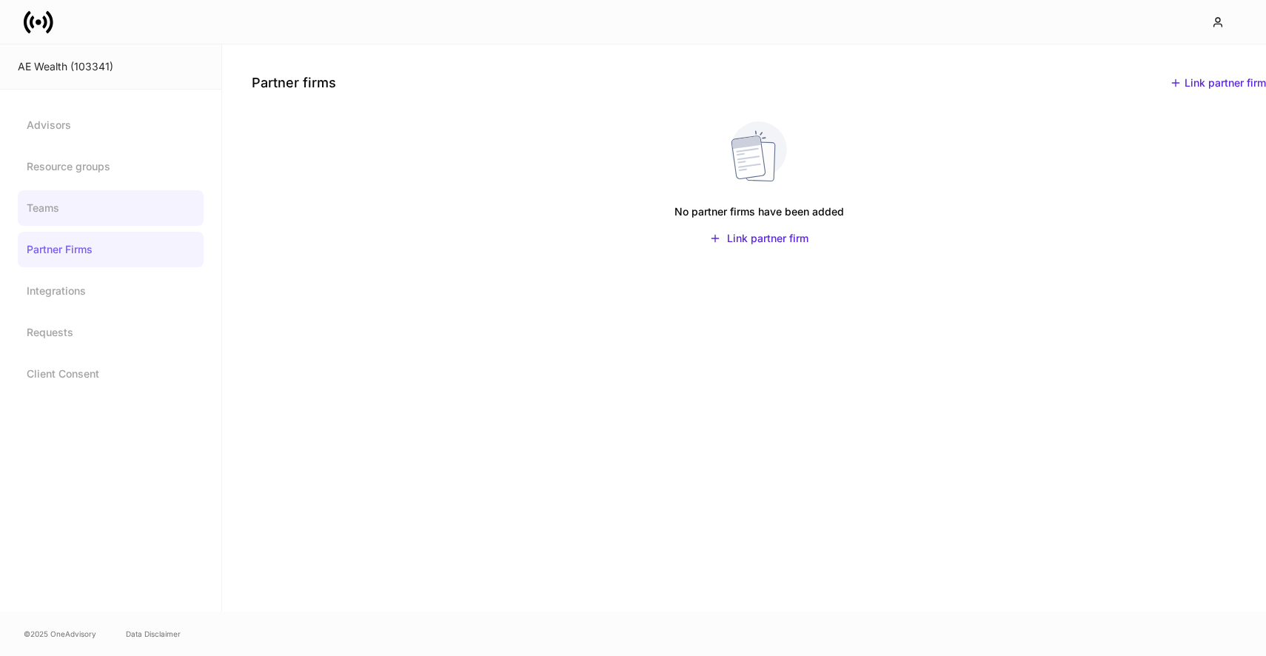
click at [140, 191] on link "Teams" at bounding box center [111, 208] width 186 height 36
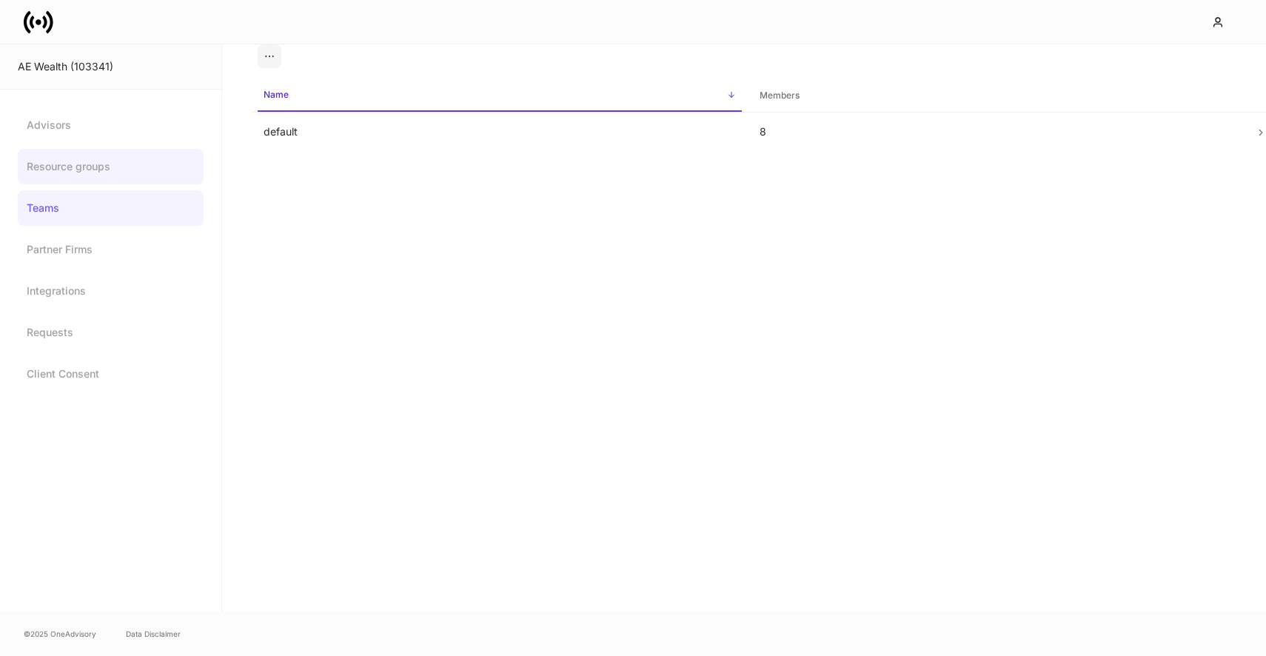
click at [140, 163] on link "Resource groups" at bounding box center [111, 167] width 186 height 36
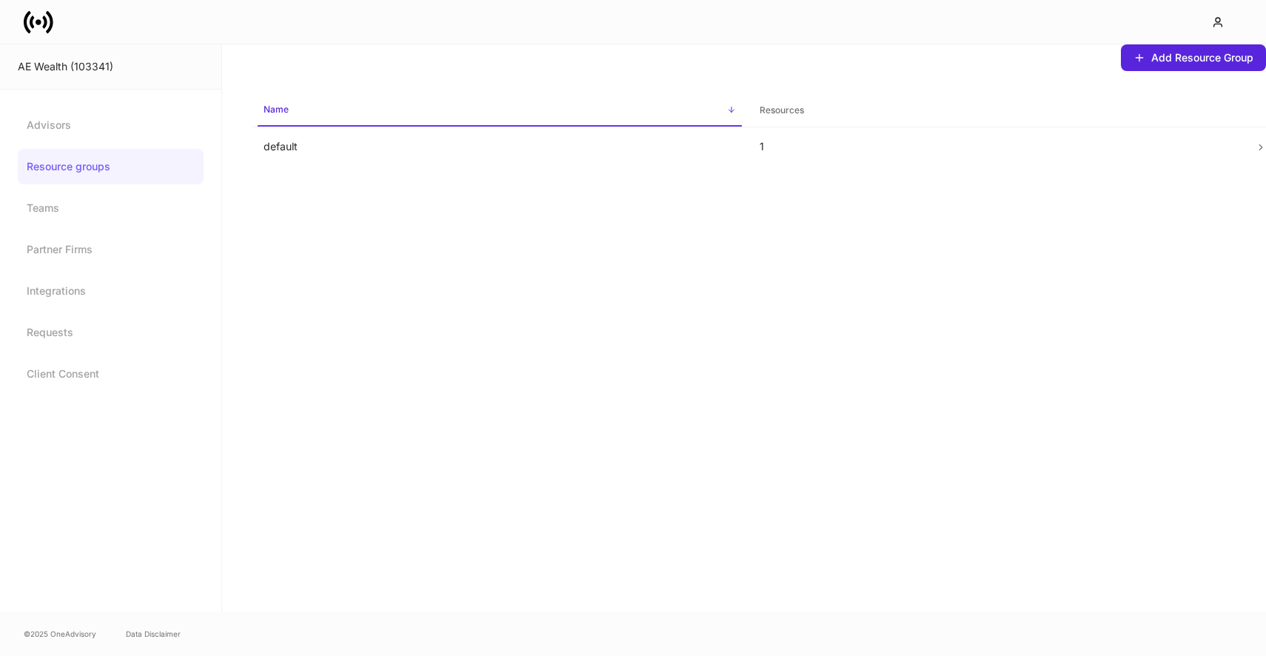
click at [140, 150] on link "Resource groups" at bounding box center [111, 167] width 186 height 36
click at [141, 141] on link "Advisors" at bounding box center [111, 125] width 186 height 36
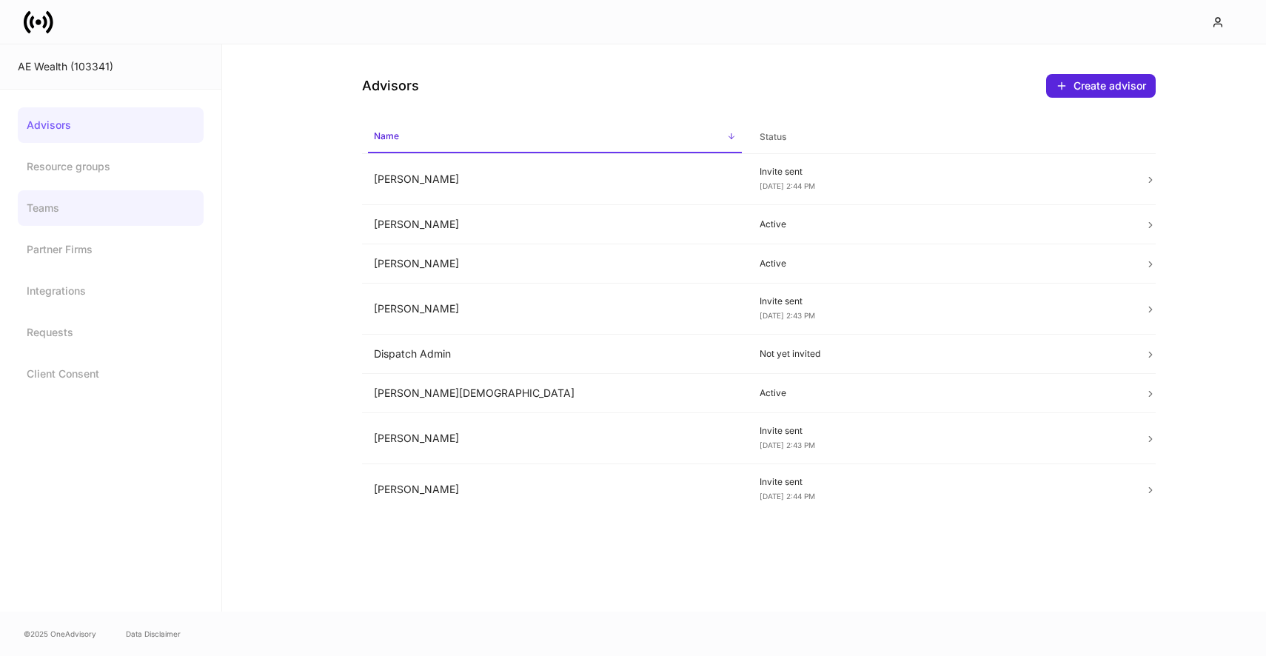
click at [97, 206] on link "Teams" at bounding box center [111, 208] width 186 height 36
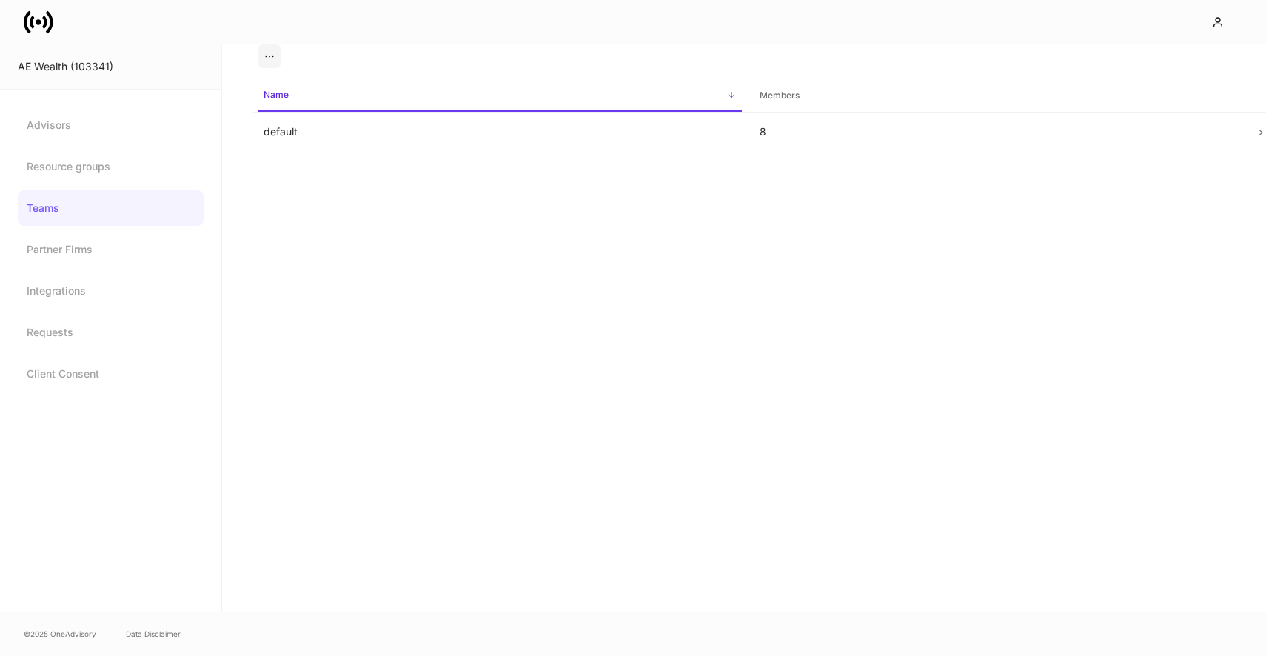
click at [40, 32] on icon at bounding box center [39, 22] width 30 height 30
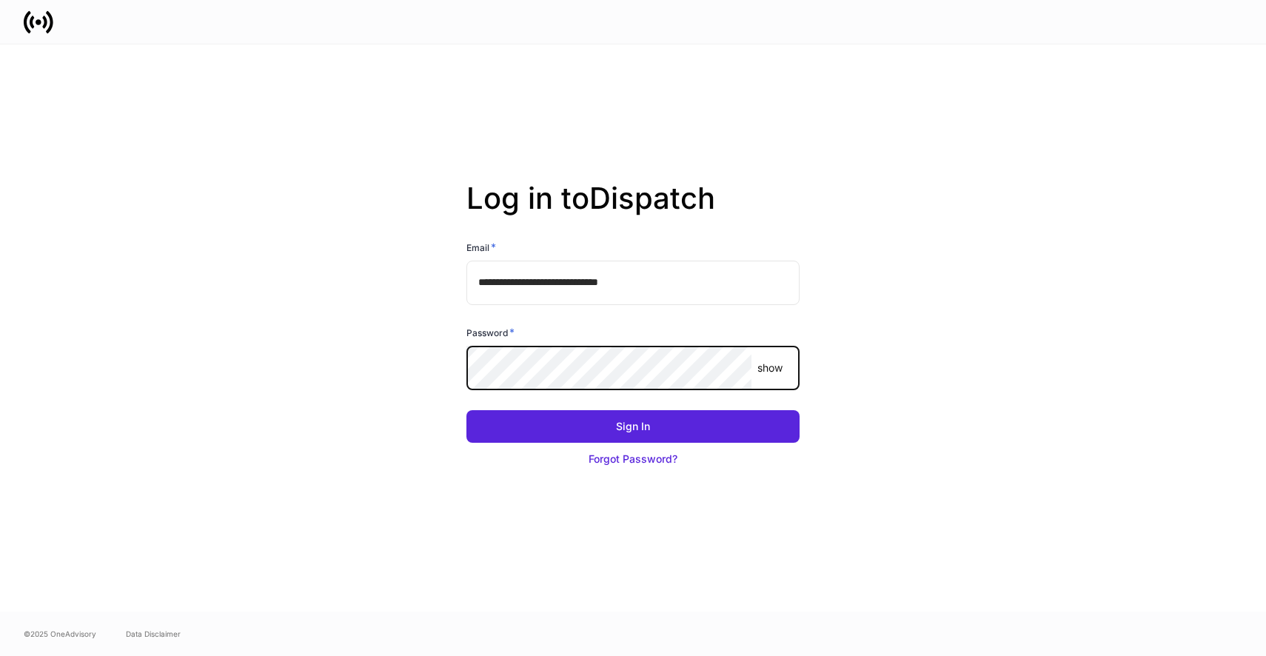
click at [466, 410] on button "Sign In" at bounding box center [632, 426] width 333 height 33
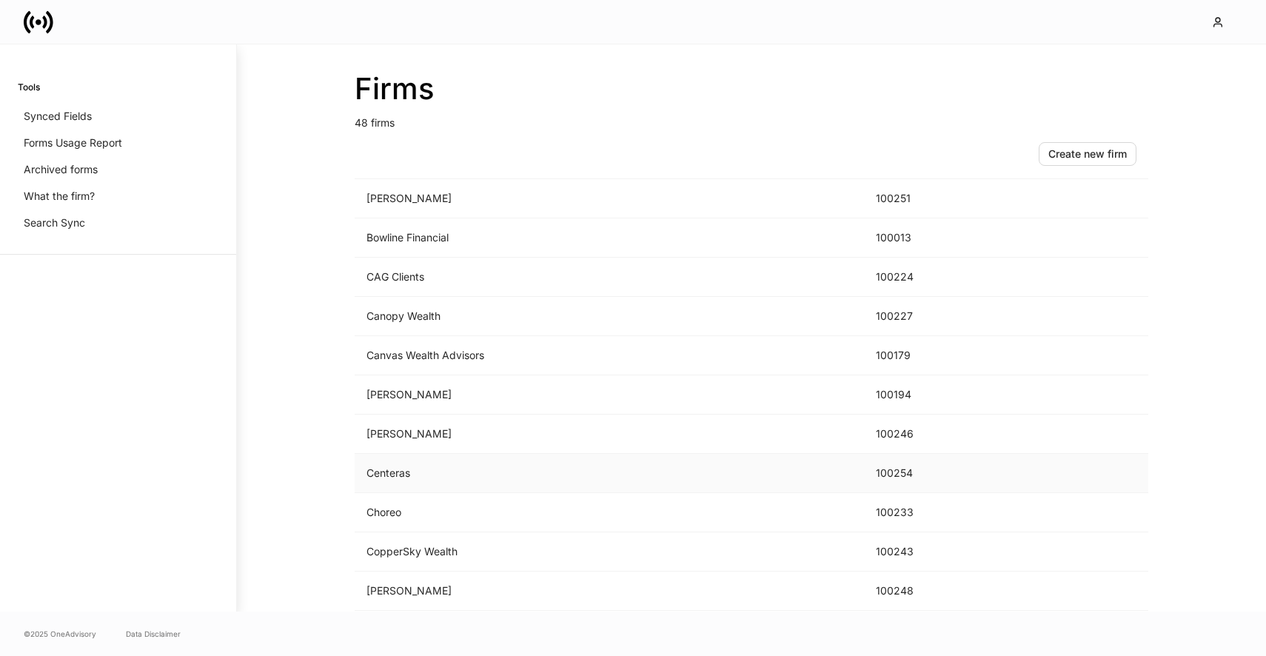
scroll to position [281, 0]
click at [529, 280] on td "CAG Clients" at bounding box center [609, 274] width 509 height 39
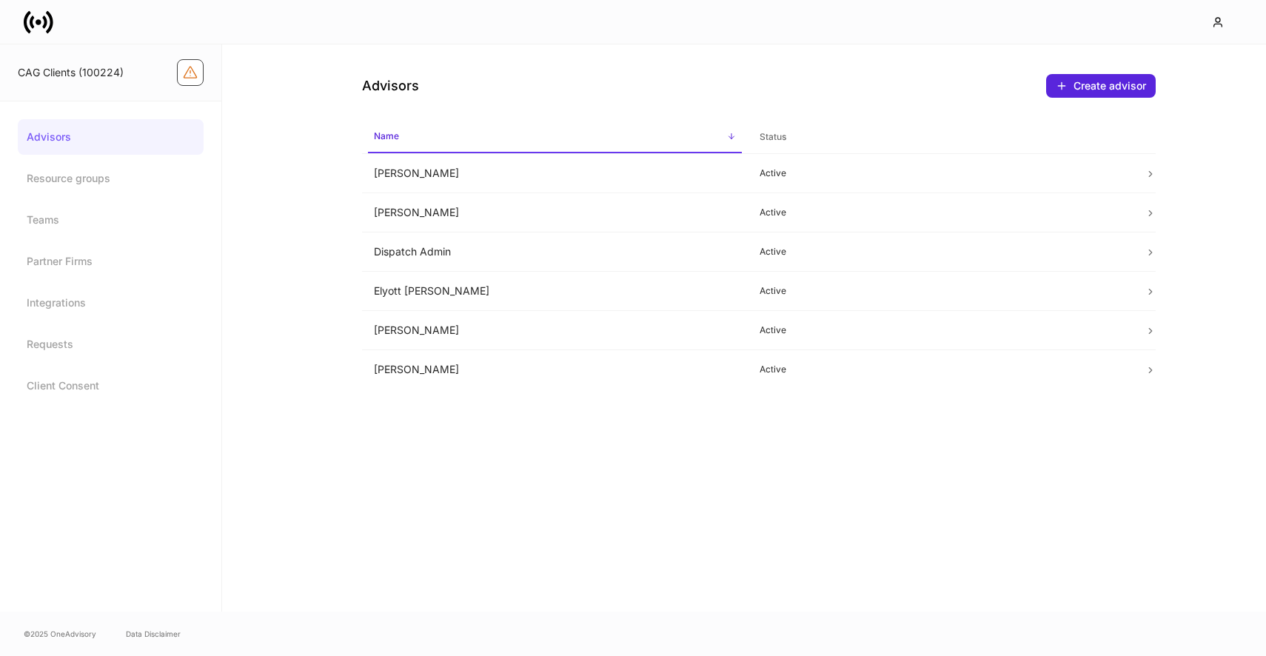
click at [201, 65] on button "Firm configuration warnings" at bounding box center [190, 72] width 27 height 27
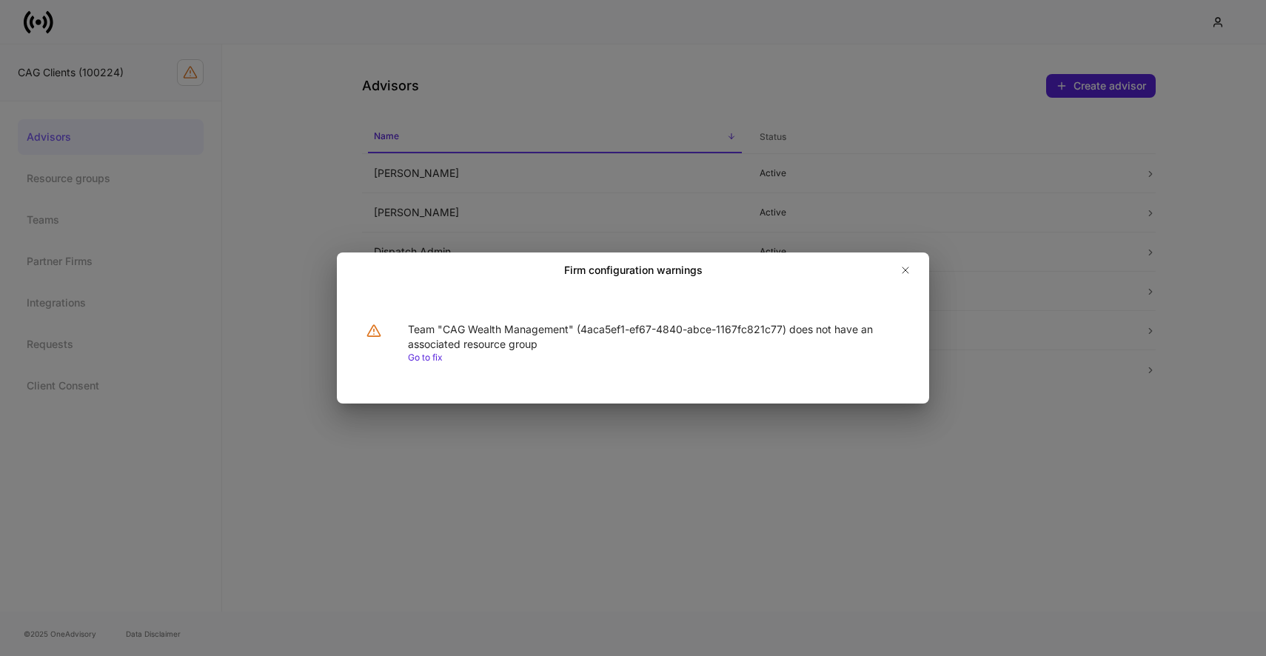
click at [438, 355] on link "Go to fix" at bounding box center [425, 357] width 35 height 11
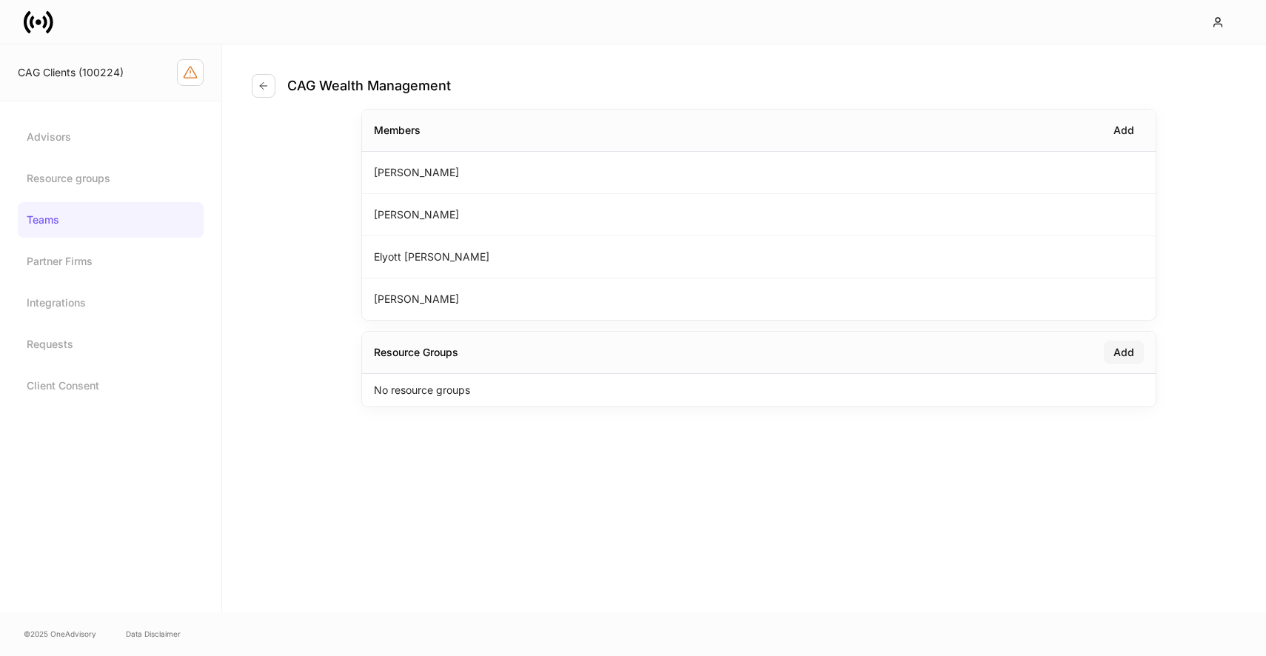
click at [1125, 351] on div "Add" at bounding box center [1123, 352] width 21 height 15
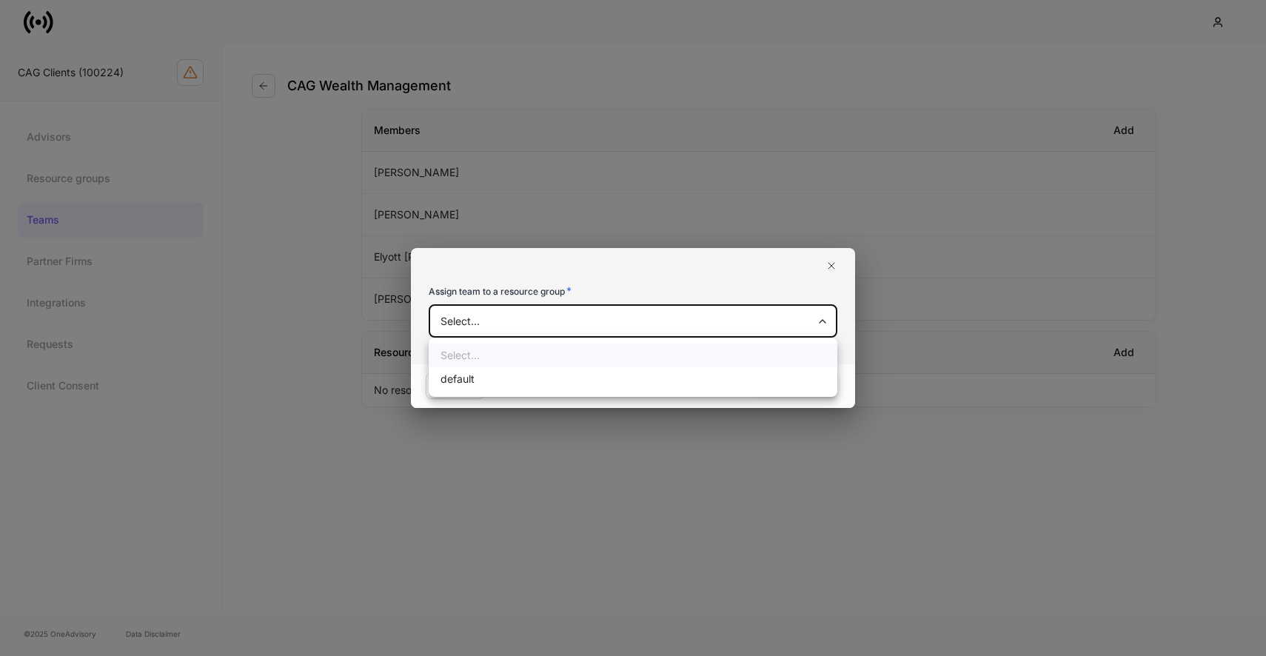
click at [721, 323] on body "CAG Clients (100224) Advisors Resource groups Teams Partner Firms Integrations …" at bounding box center [633, 328] width 1266 height 656
click at [682, 322] on div at bounding box center [633, 328] width 1266 height 656
click at [686, 321] on body "CAG Clients (100224) Advisors Resource groups Teams Partner Firms Integrations …" at bounding box center [633, 328] width 1266 height 656
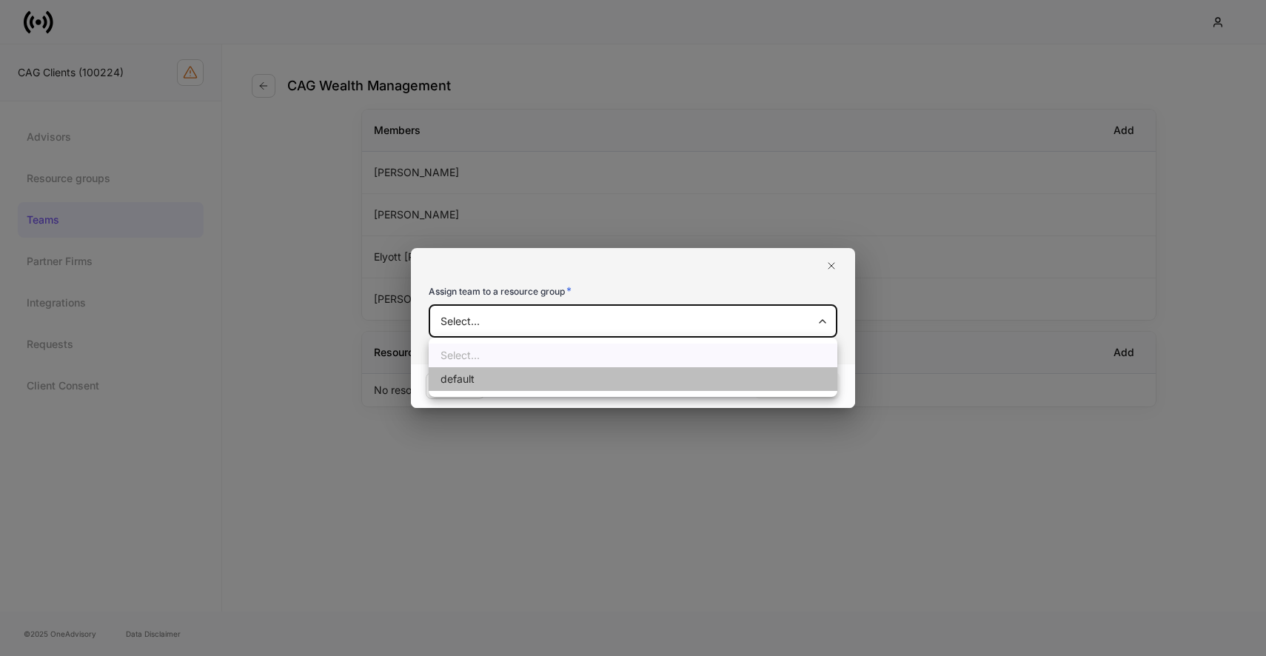
click at [663, 378] on li "default" at bounding box center [633, 379] width 409 height 24
type input "**********"
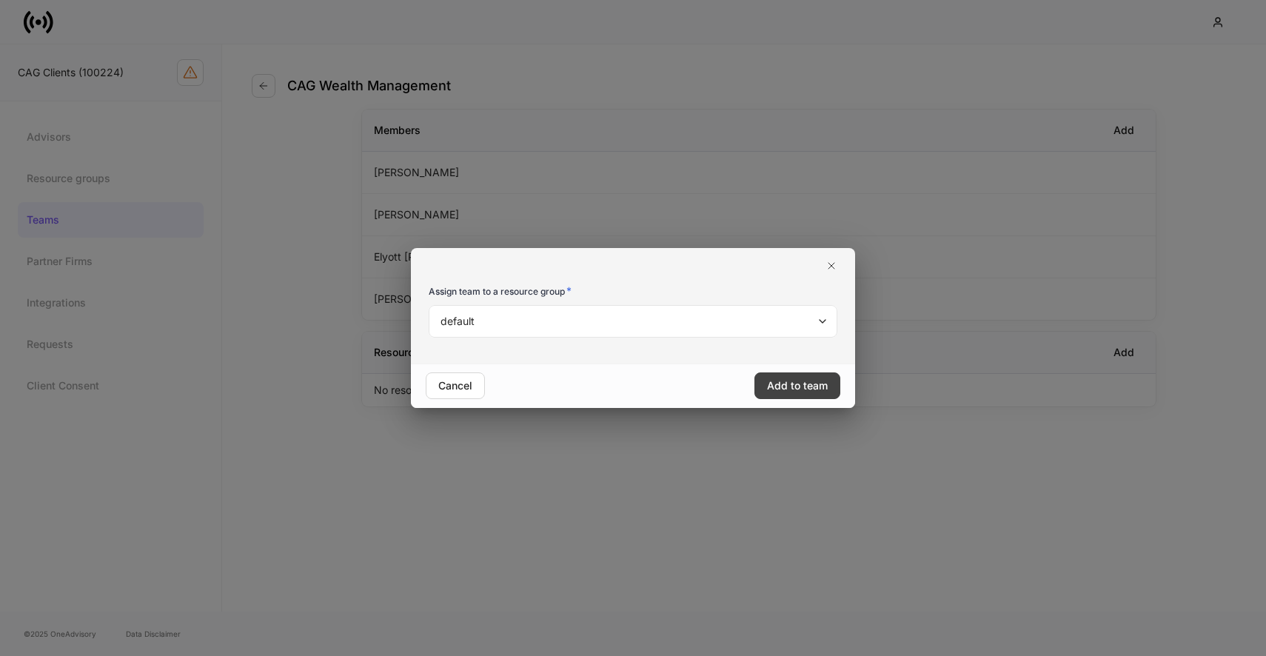
click at [771, 376] on button "Add to team" at bounding box center [797, 385] width 86 height 27
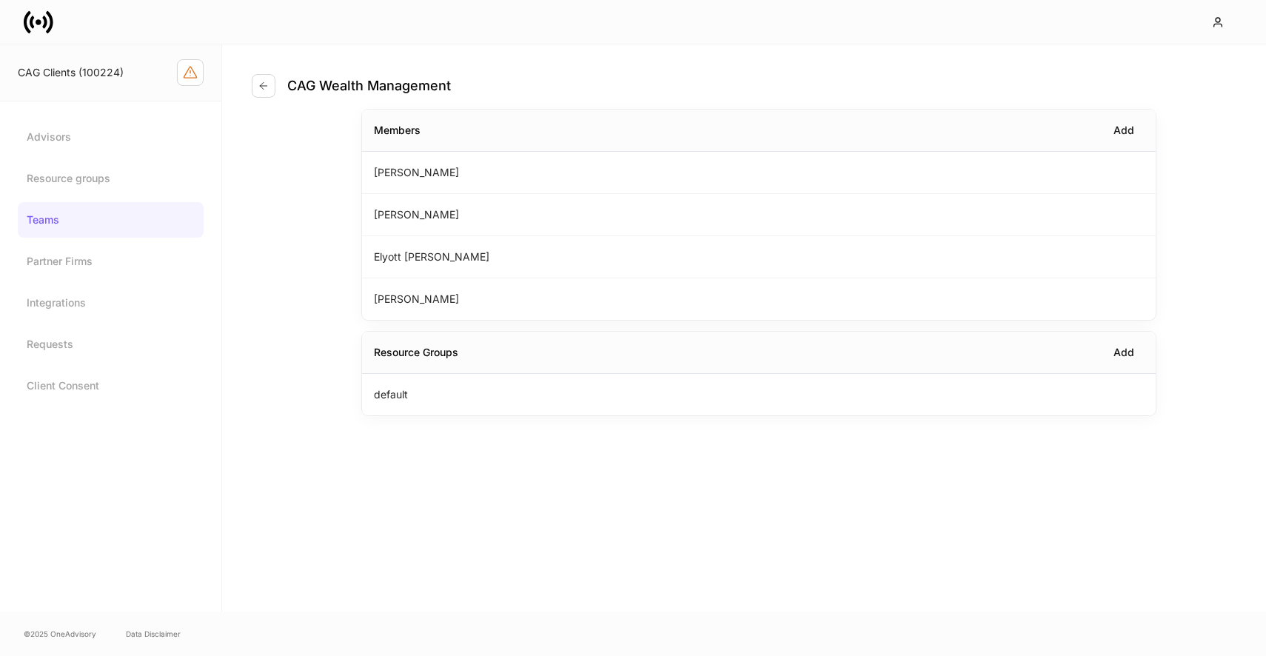
click at [252, 76] on div "CAG Wealth Management" at bounding box center [357, 86] width 211 height 24
click at [194, 65] on icon "Firm configuration warnings" at bounding box center [190, 72] width 15 height 15
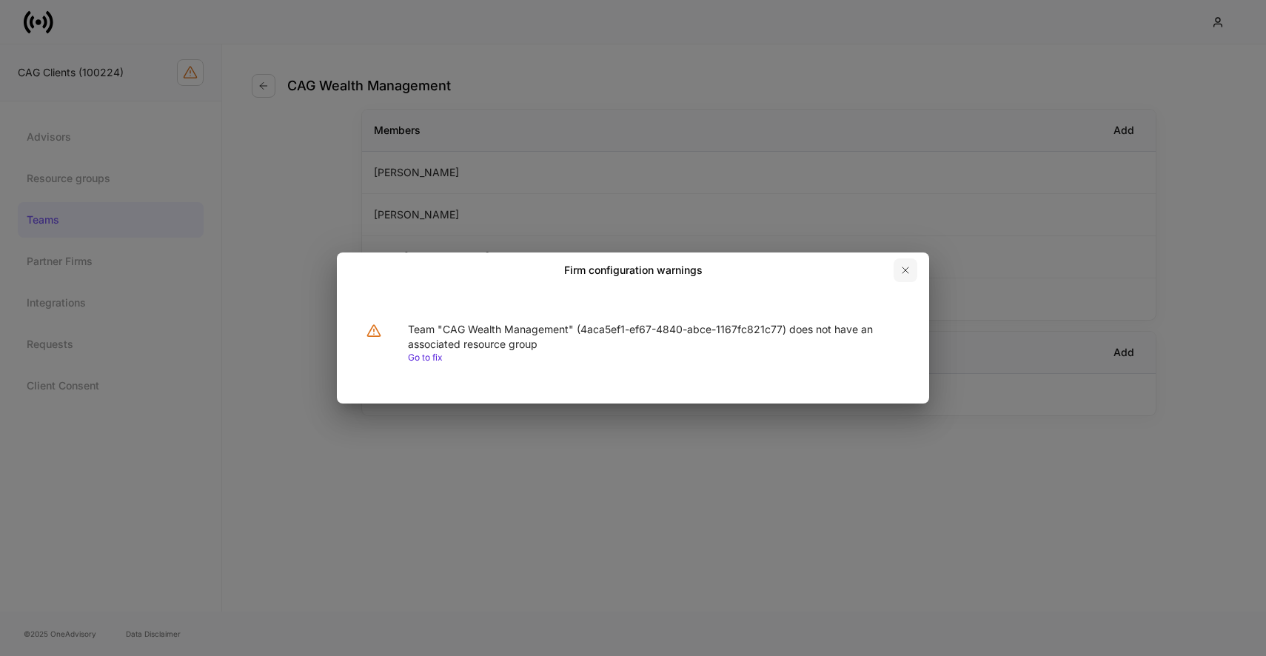
click at [902, 272] on icon "button" at bounding box center [905, 270] width 12 height 12
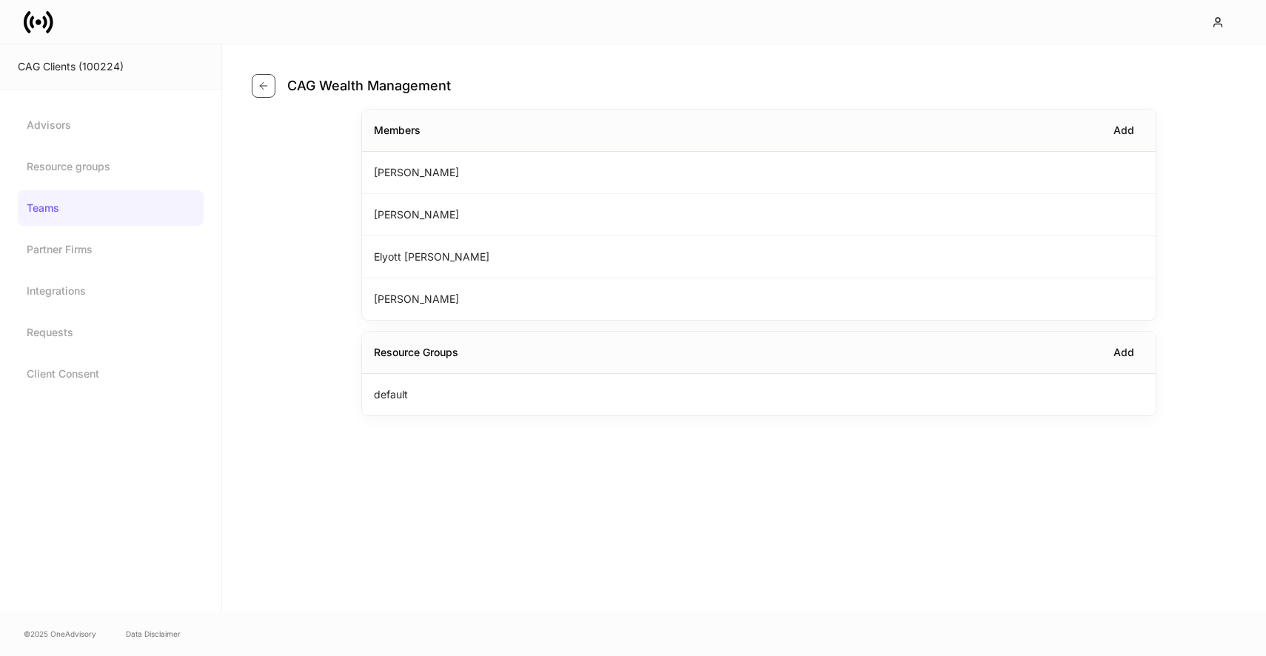
click at [264, 85] on icon "button" at bounding box center [264, 86] width 12 height 12
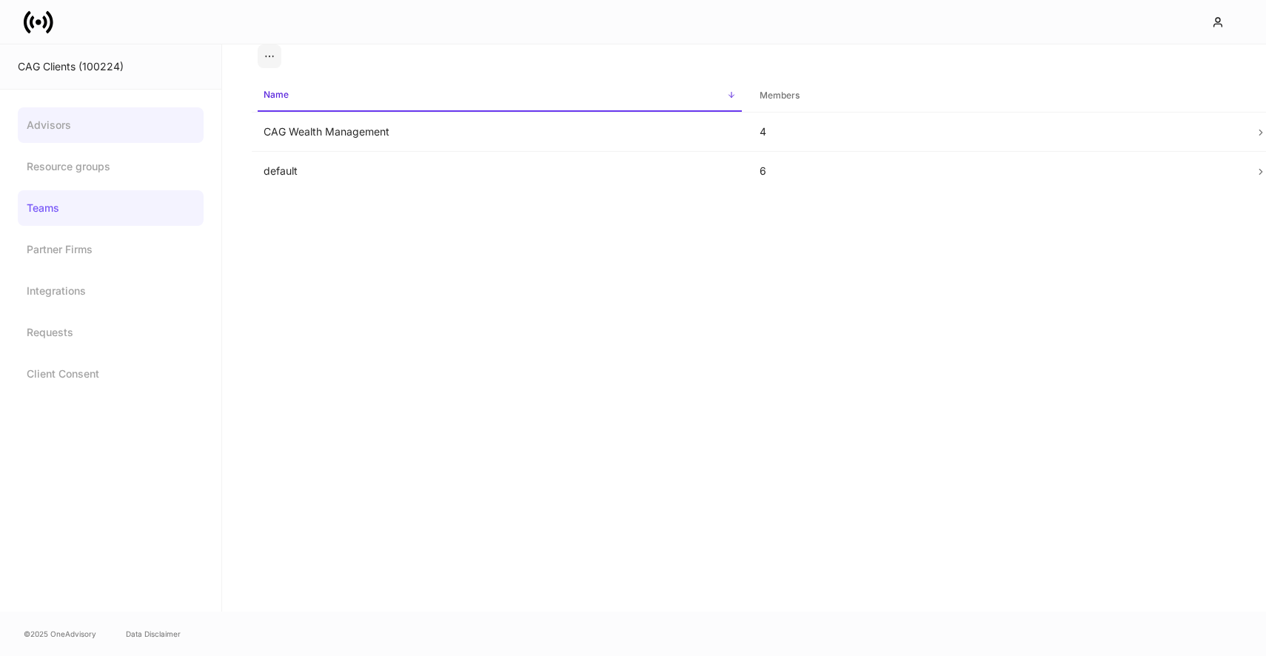
click at [133, 131] on link "Advisors" at bounding box center [111, 125] width 186 height 36
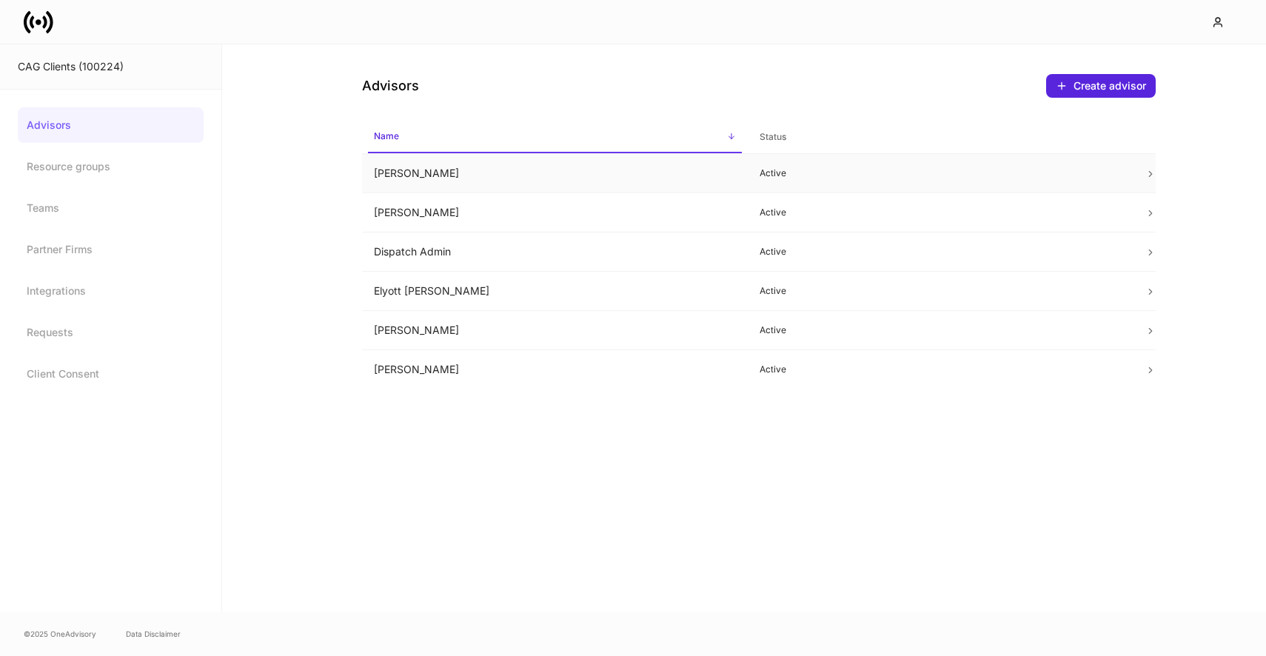
click at [488, 177] on td "[PERSON_NAME]" at bounding box center [555, 173] width 386 height 39
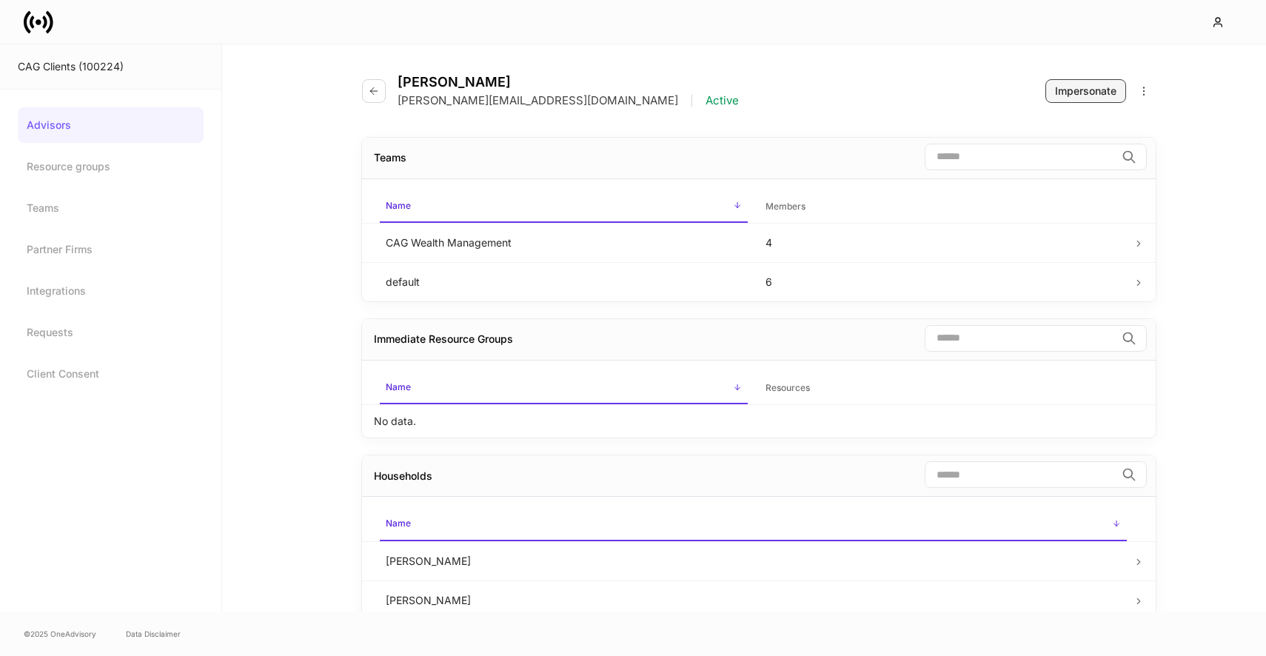
click at [1106, 100] on button "Impersonate" at bounding box center [1085, 91] width 81 height 24
